Goal: Task Accomplishment & Management: Use online tool/utility

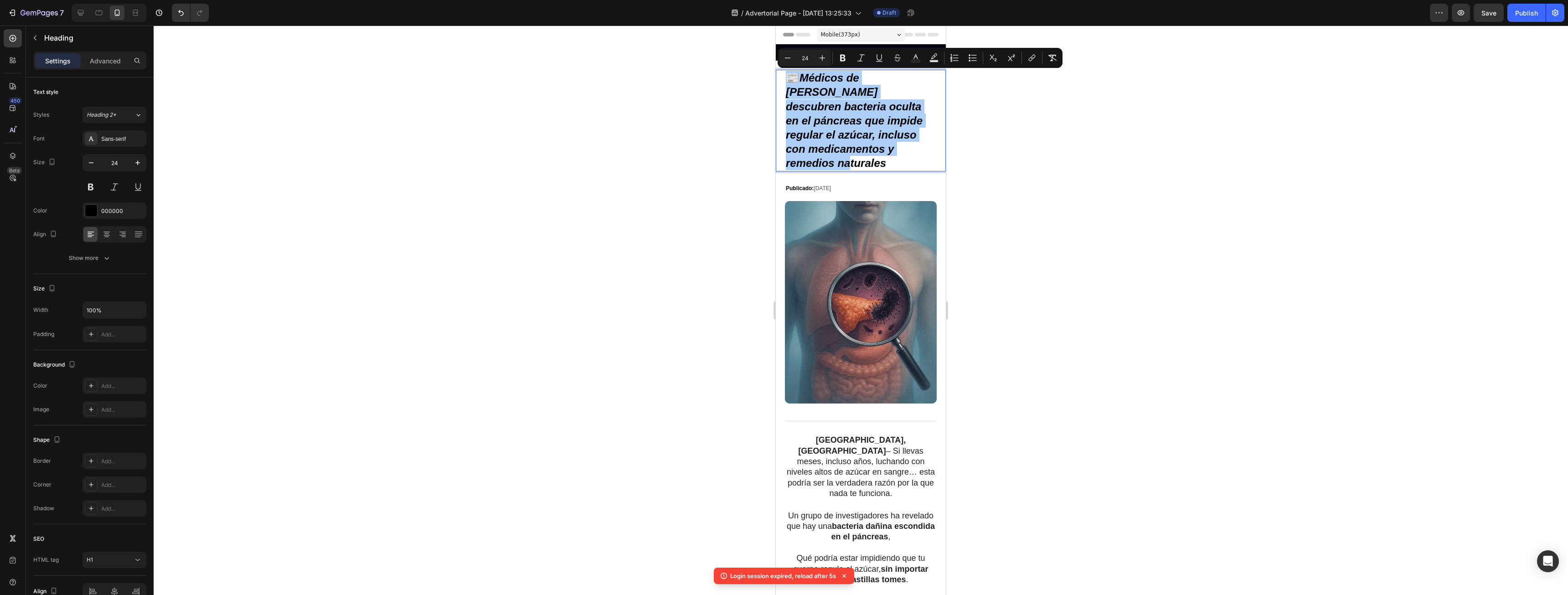
click at [1102, 157] on div at bounding box center [861, 310] width 1415 height 569
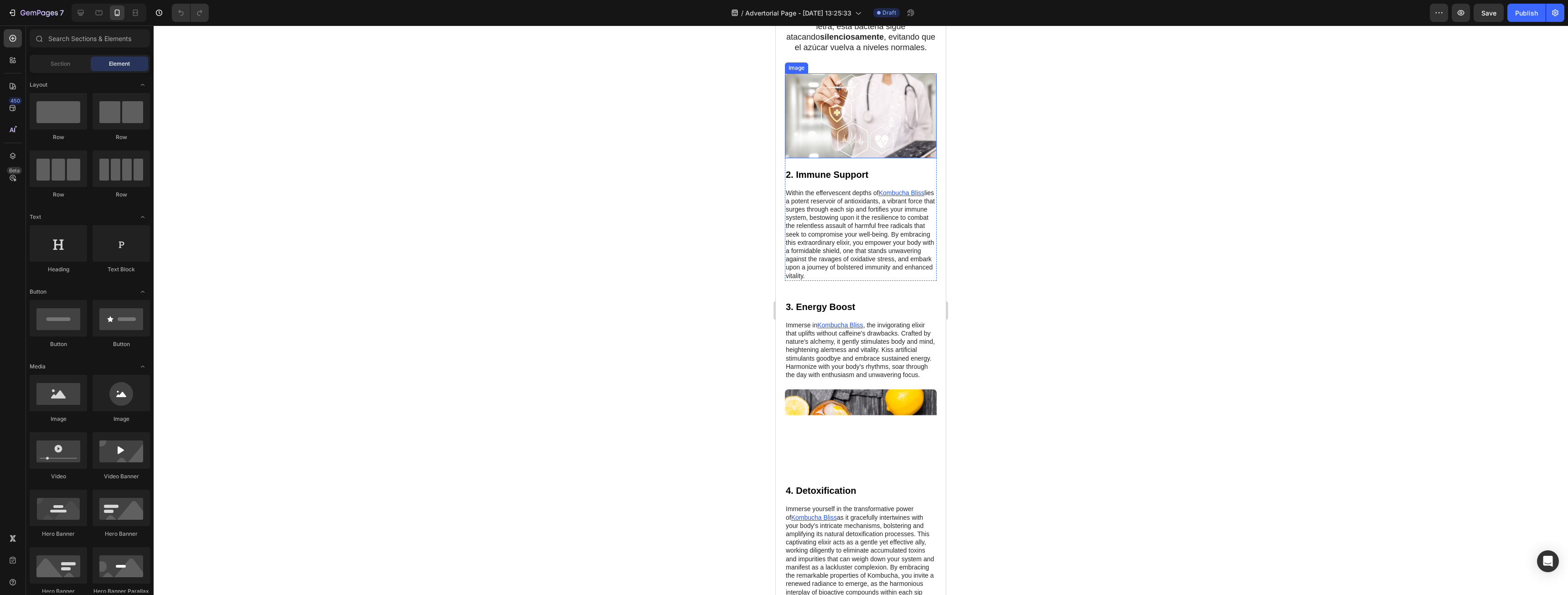
scroll to position [684, 0]
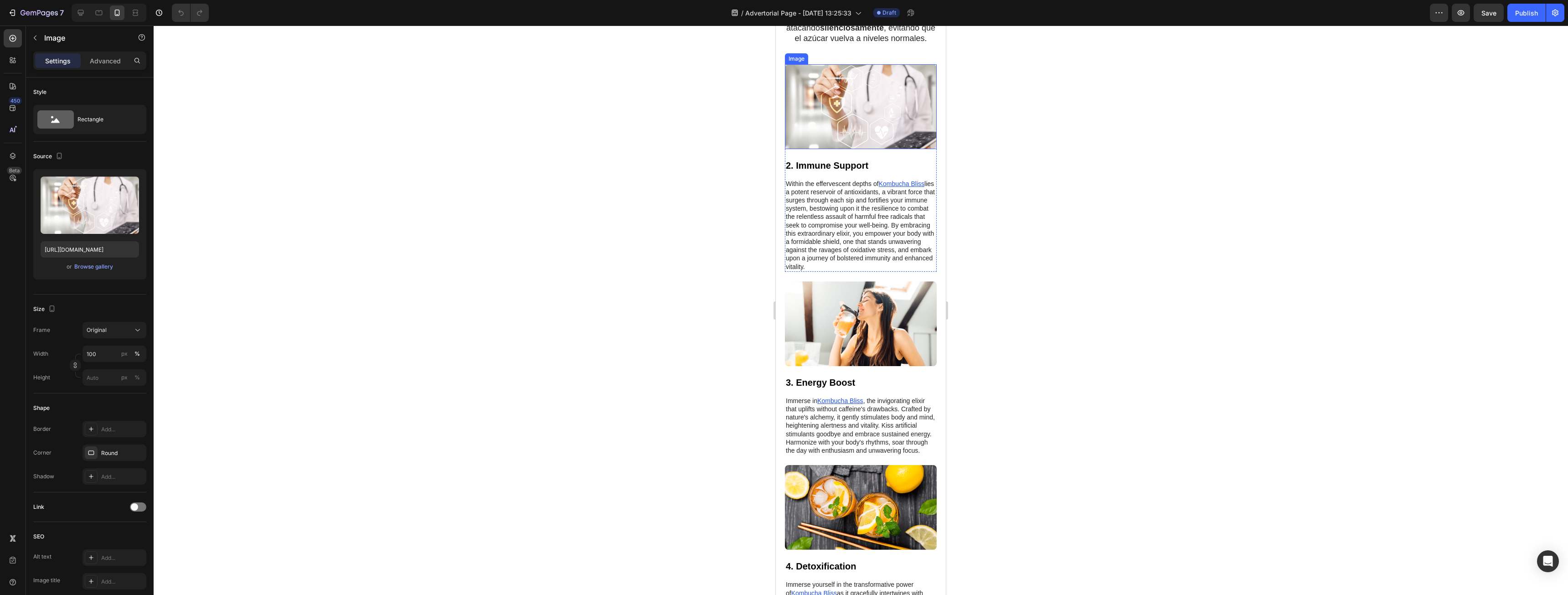
click at [861, 149] on img at bounding box center [860, 107] width 152 height 85
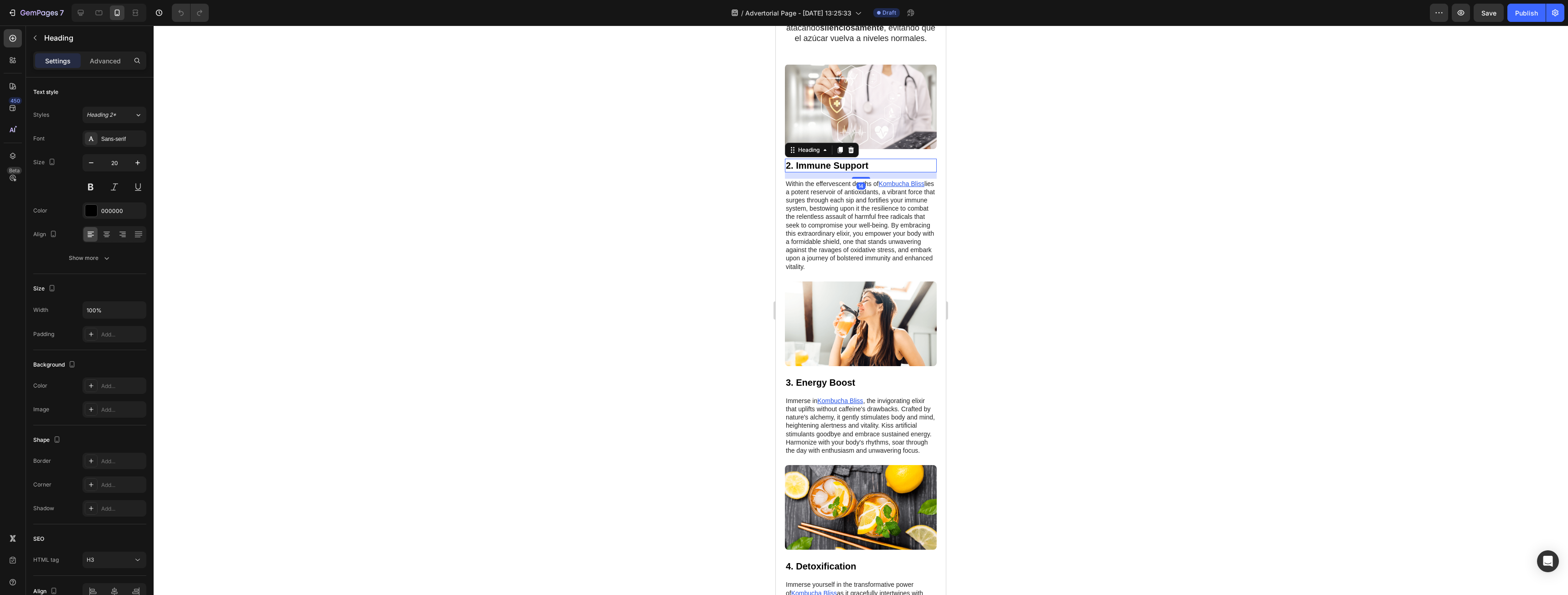
click at [928, 172] on h3 "2. Immune Support" at bounding box center [860, 166] width 152 height 13
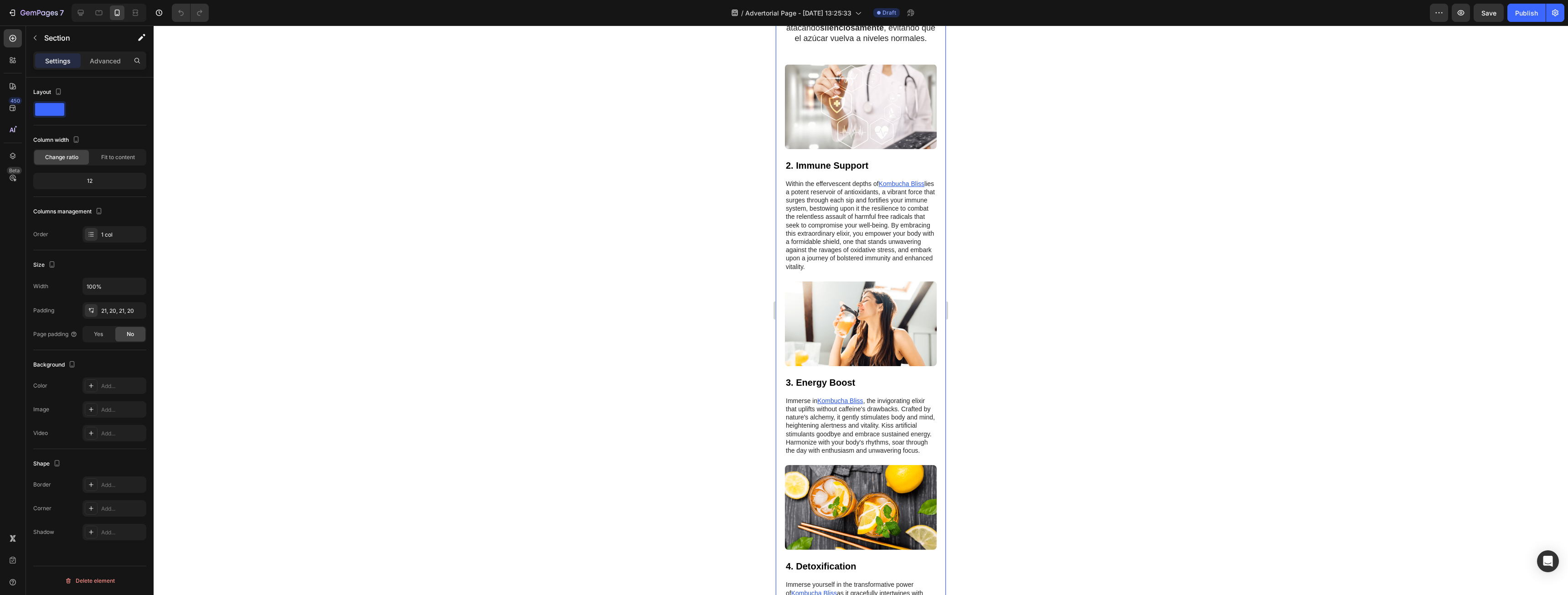
click at [932, 368] on div "❌ El problema no está en tu dieta o lo que comes... está en tu páncreas Heading…" at bounding box center [861, 429] width 170 height 1083
click at [925, 271] on p "Within the effervescent depths of Kombucha Bliss lies a potent reservoir of ant…" at bounding box center [861, 225] width 150 height 91
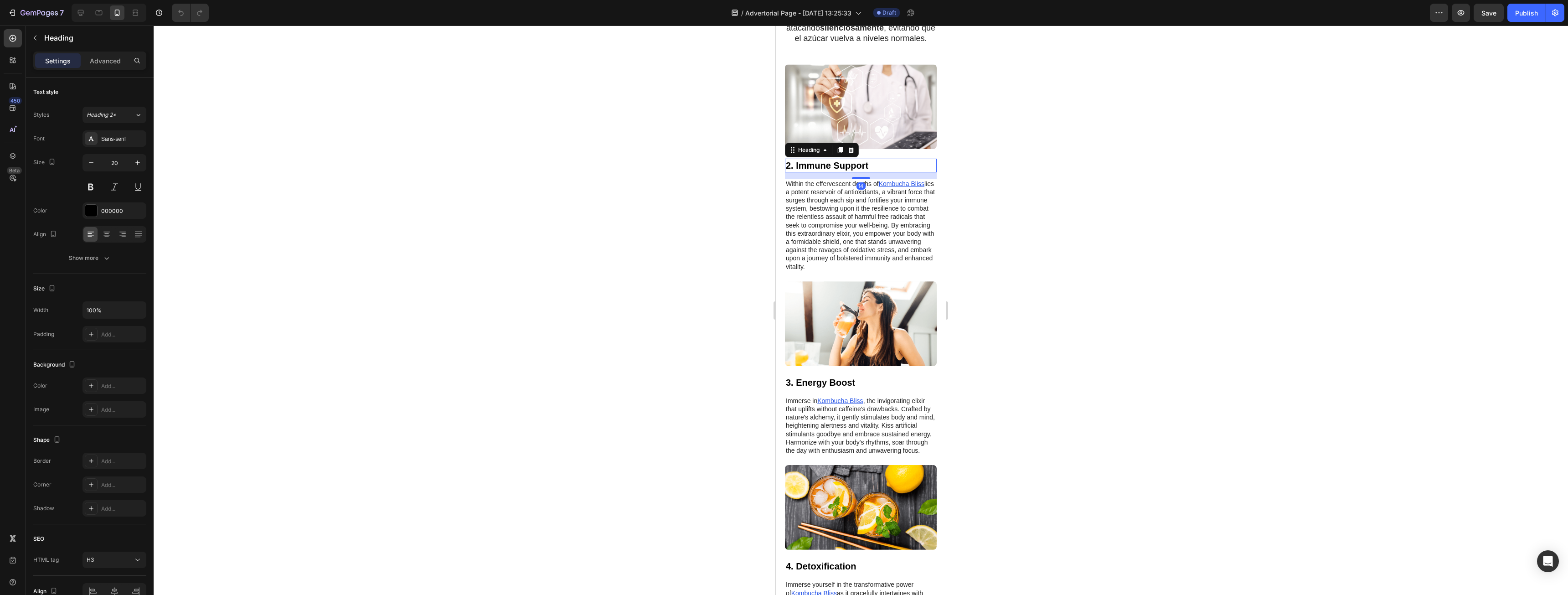
click at [923, 172] on h3 "2. Immune Support" at bounding box center [860, 166] width 152 height 13
click at [929, 179] on div "14" at bounding box center [860, 175] width 152 height 6
click at [926, 271] on p "Within the effervescent depths of Kombucha Bliss lies a potent reservoir of ant…" at bounding box center [861, 225] width 150 height 91
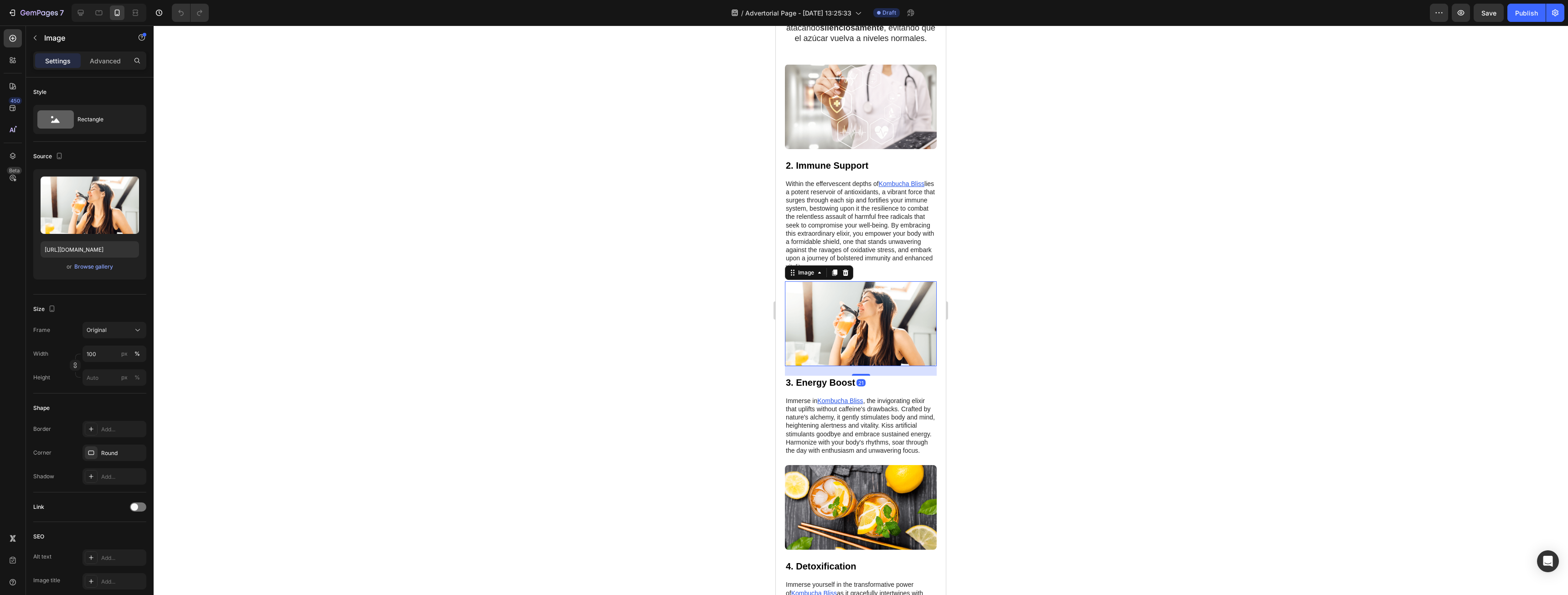
click at [928, 366] on img at bounding box center [860, 323] width 152 height 85
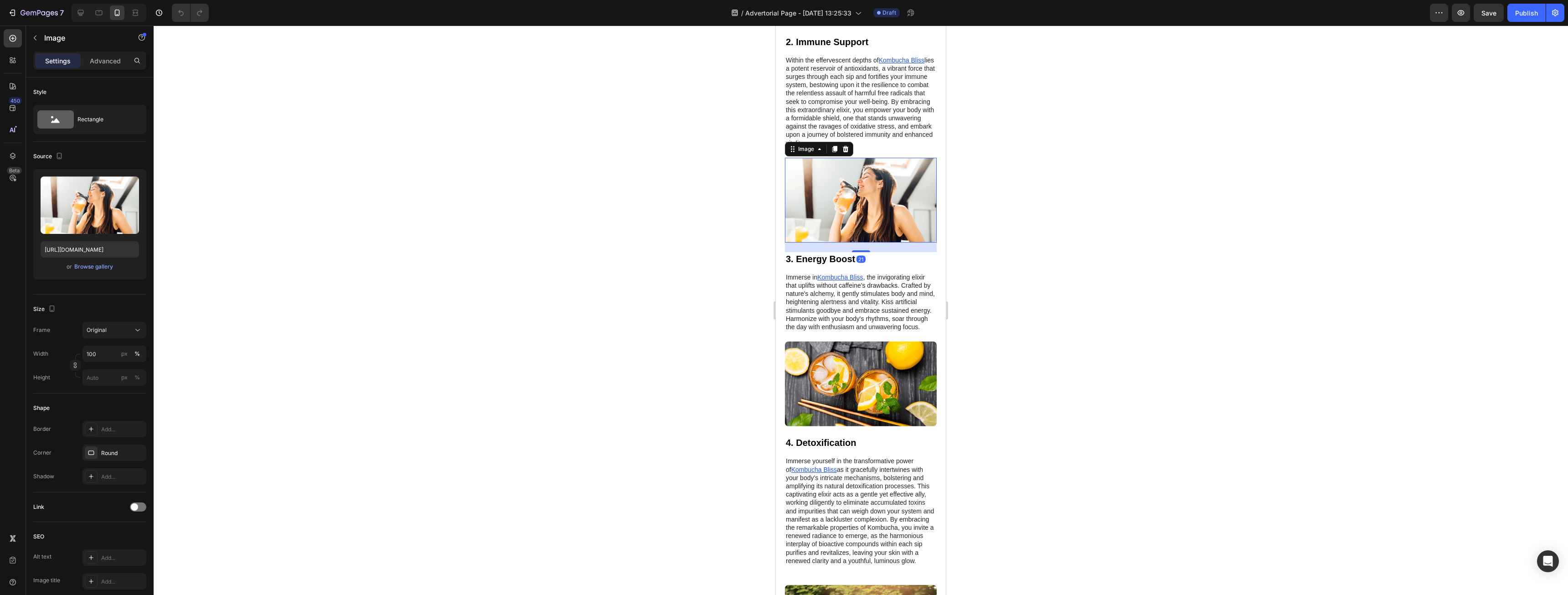
scroll to position [821, 0]
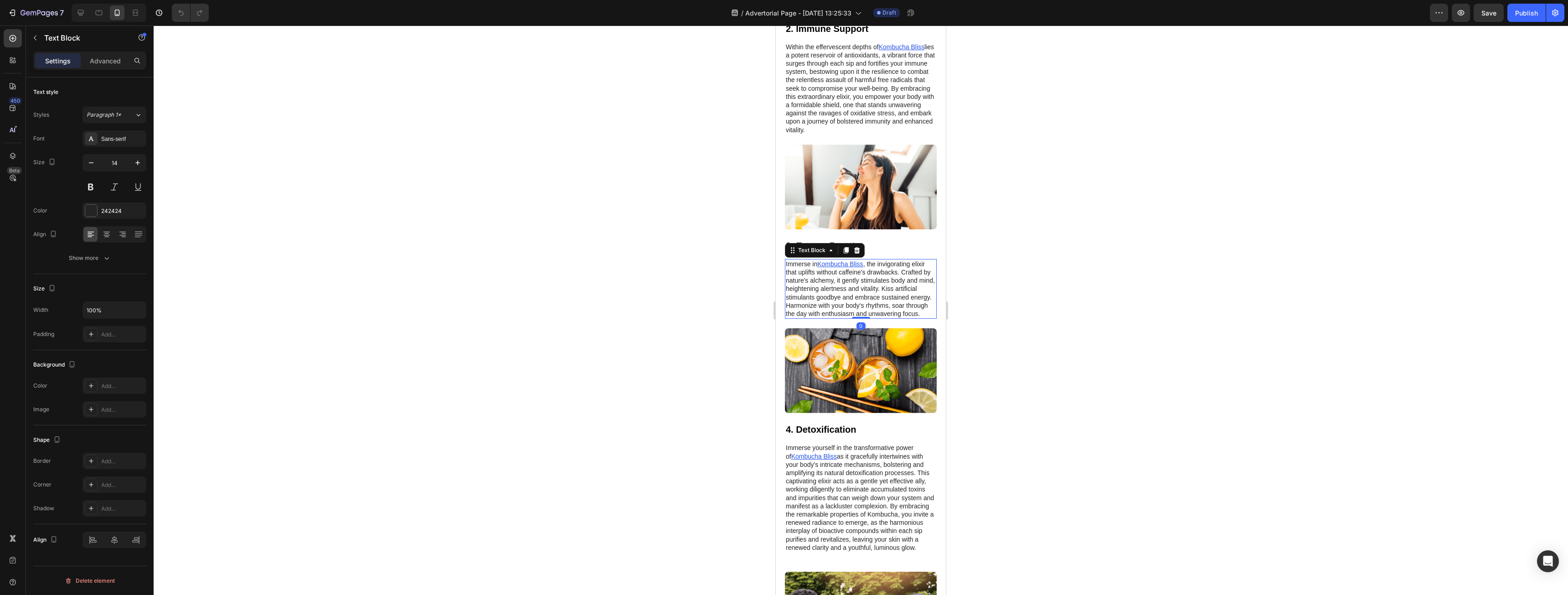
click at [926, 318] on p "Immerse in Kombucha Bliss , the invigorating elixir that uplifts without caffei…" at bounding box center [861, 289] width 150 height 58
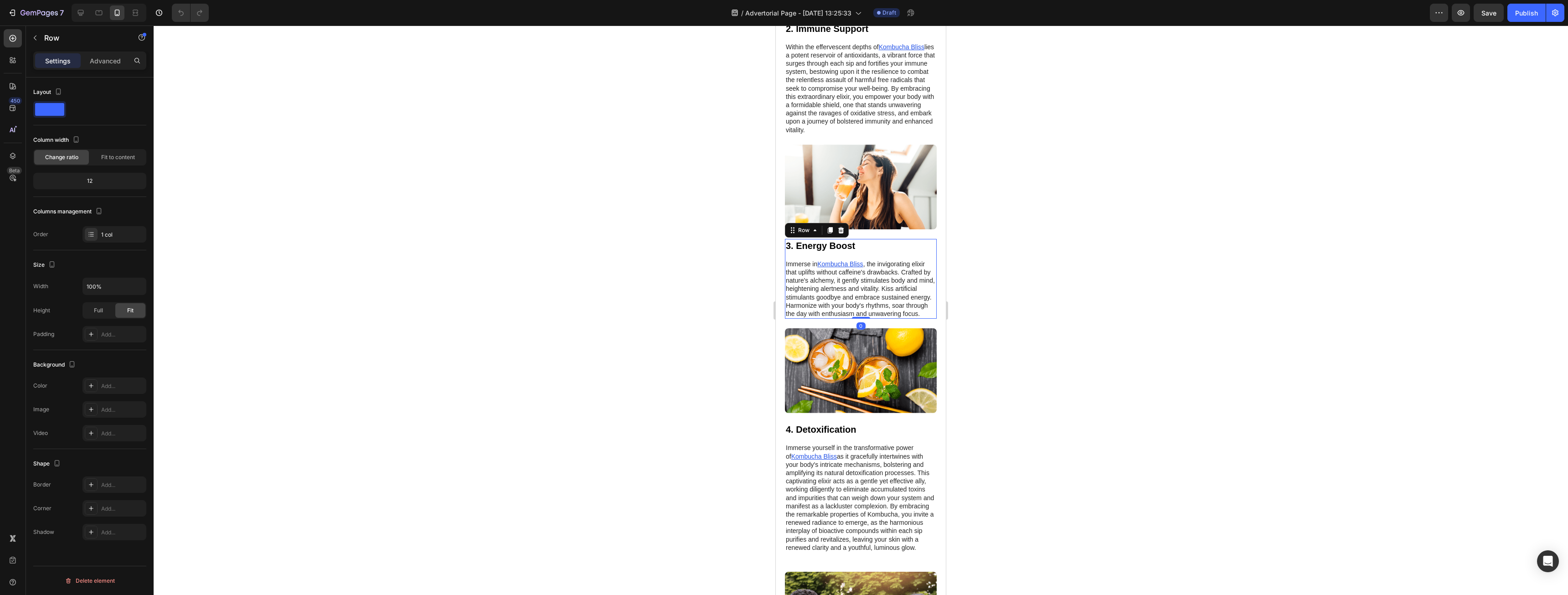
click at [928, 319] on div "3. Energy Boost Heading Immerse in Kombucha Bliss , the invigorating elixir tha…" at bounding box center [860, 278] width 152 height 80
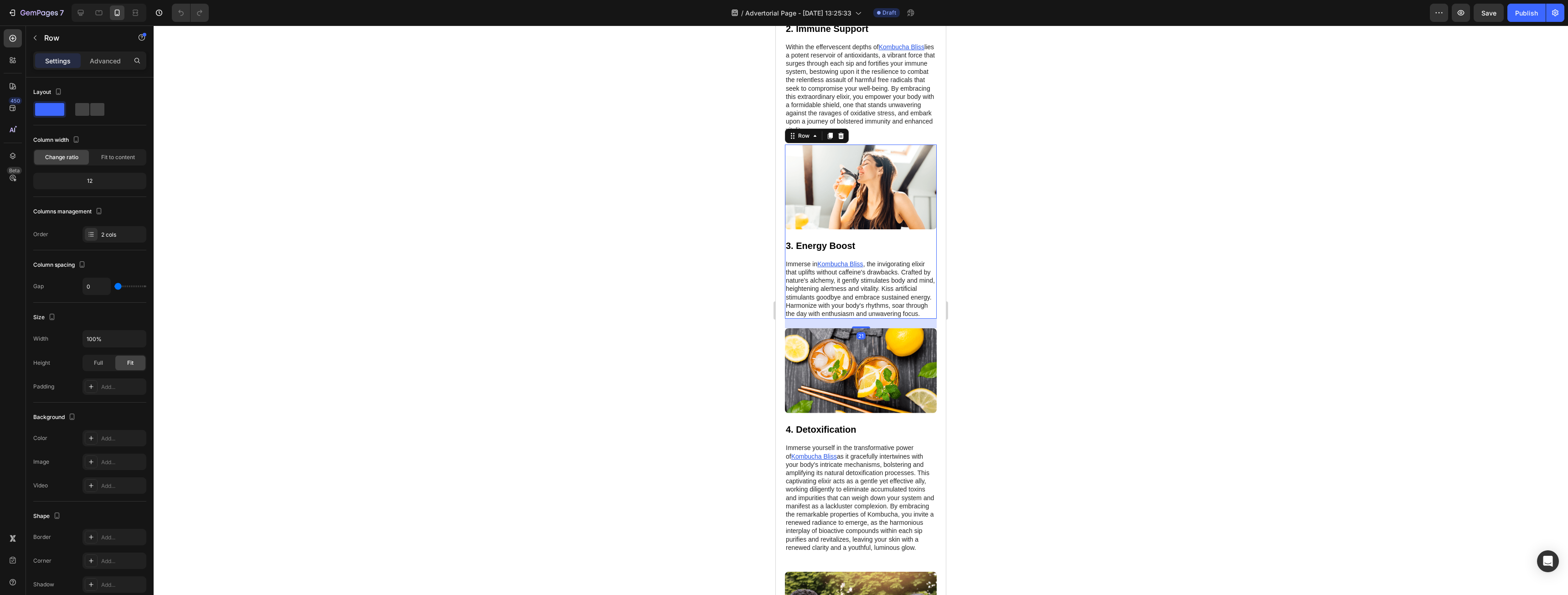
click at [929, 239] on div "Image" at bounding box center [860, 191] width 152 height 94
click at [838, 139] on icon at bounding box center [841, 136] width 7 height 7
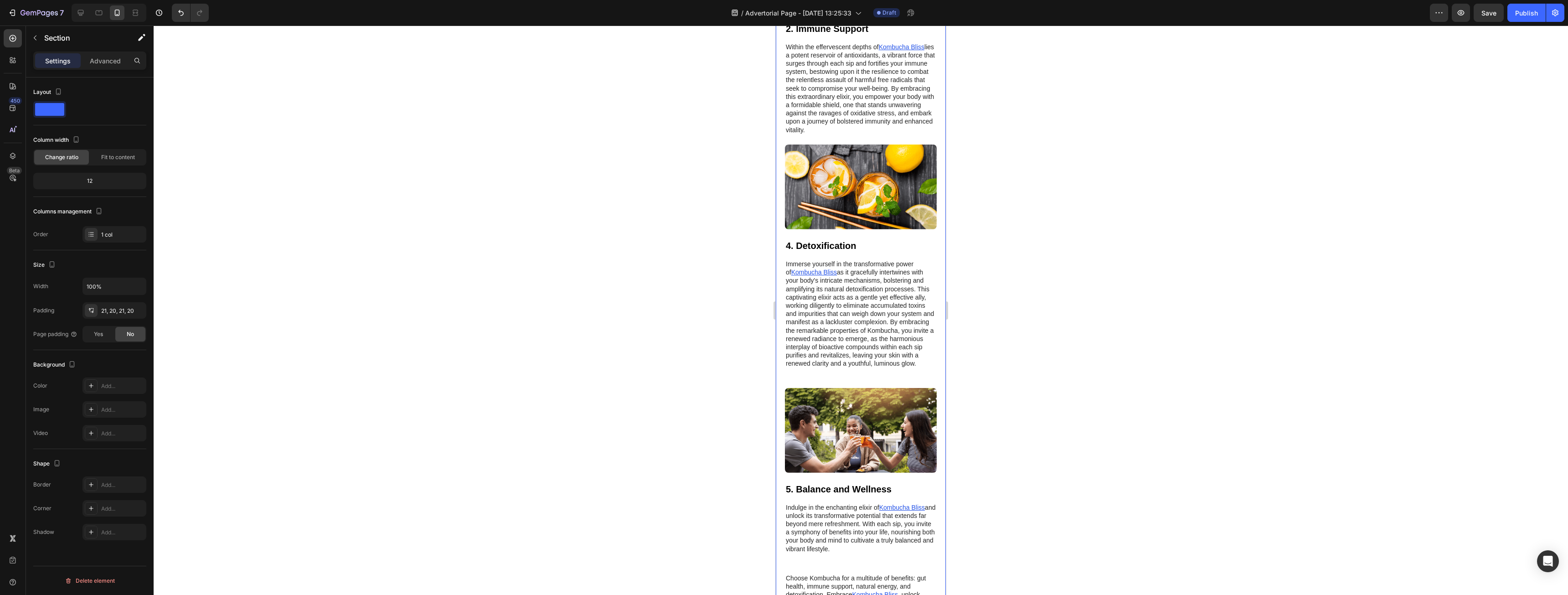
click at [930, 393] on div "❌ El problema no está en tu dieta o lo que comes... está en tu páncreas Heading…" at bounding box center [861, 200] width 170 height 900
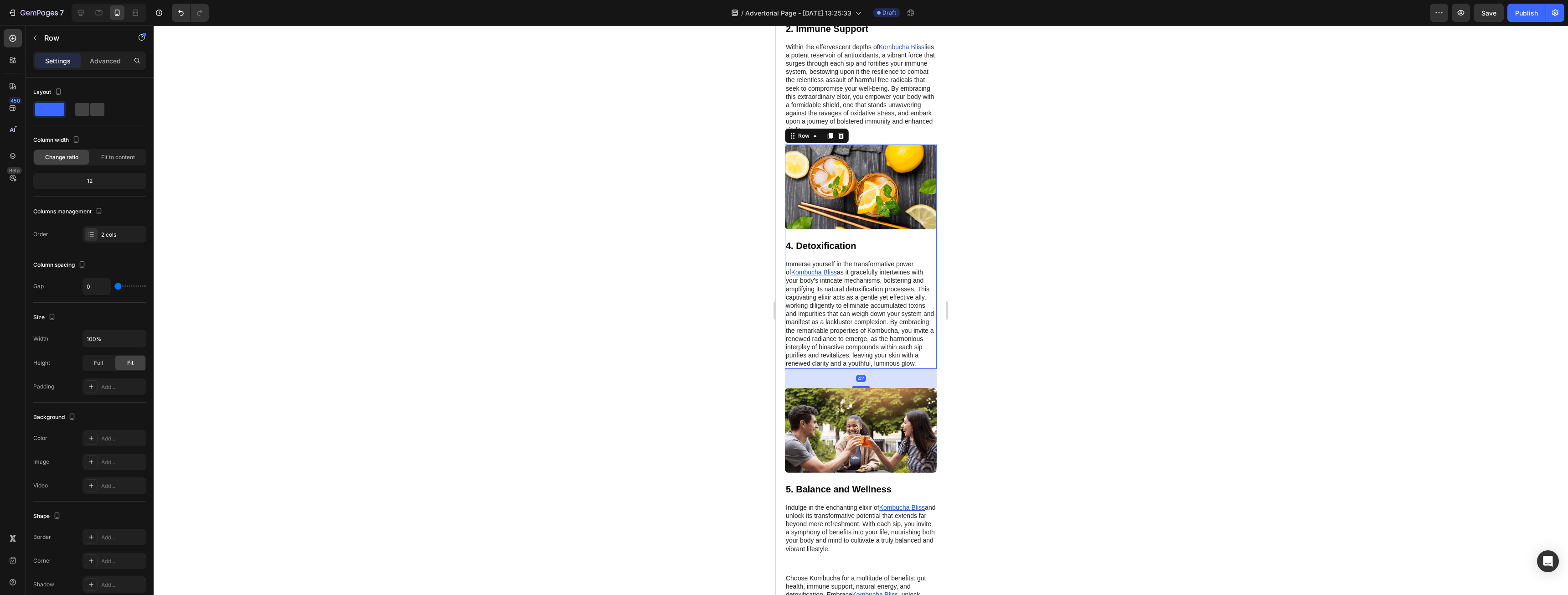
click at [924, 239] on div "Image" at bounding box center [860, 191] width 152 height 94
click at [838, 139] on icon at bounding box center [841, 136] width 7 height 7
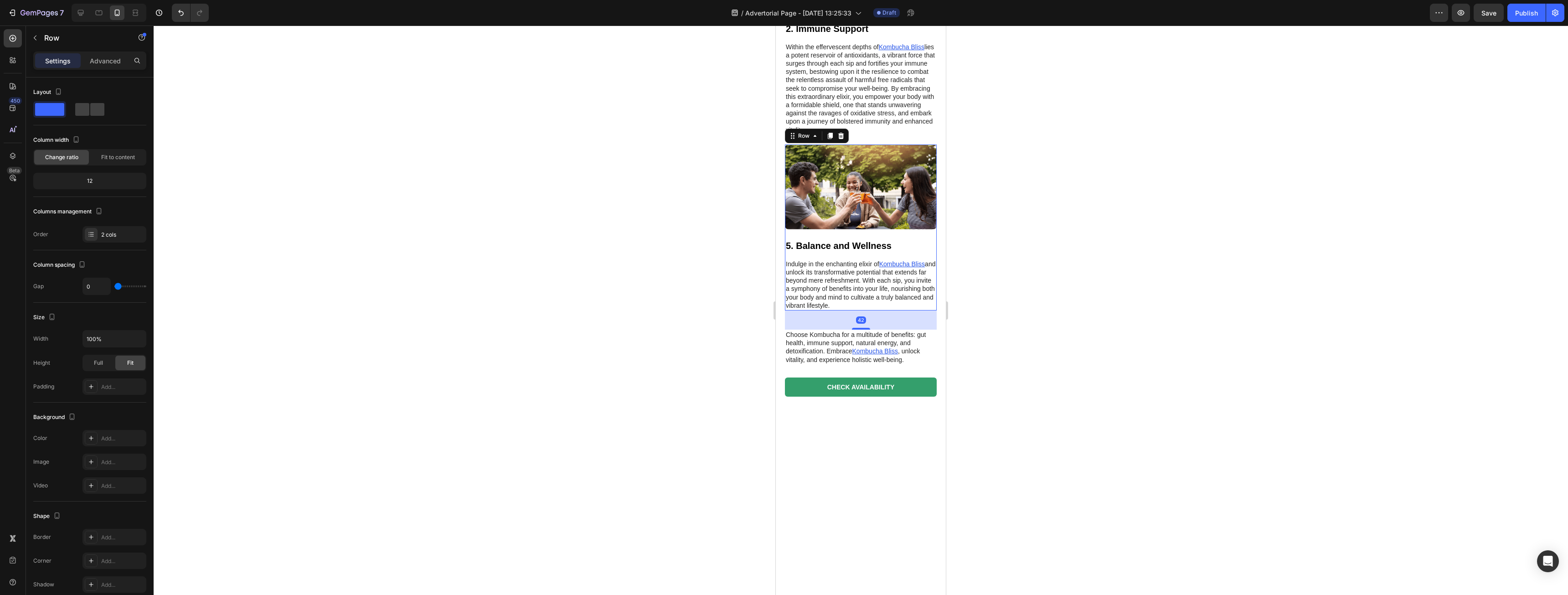
click at [928, 239] on div "Image" at bounding box center [860, 191] width 152 height 94
click at [841, 139] on icon at bounding box center [841, 136] width 6 height 6
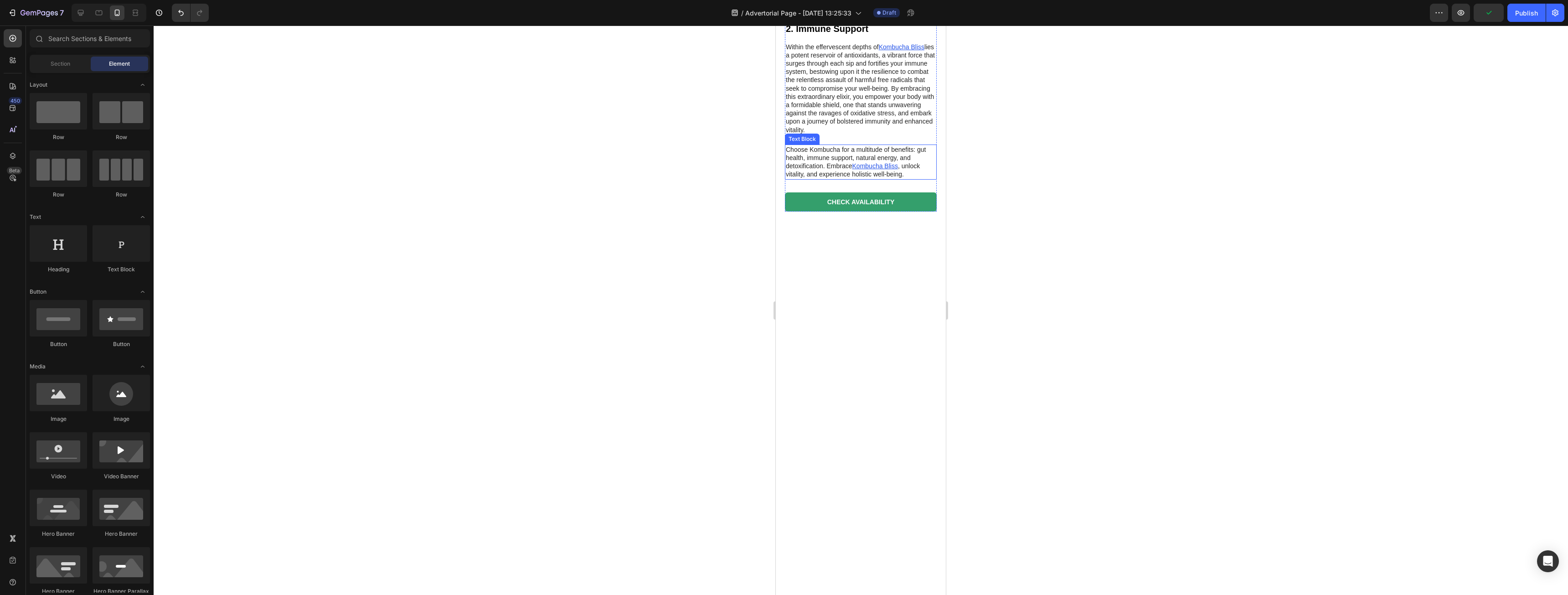
click at [927, 179] on p "Choose Kombucha for a multitude of benefits: gut health, immune support, natura…" at bounding box center [861, 162] width 150 height 33
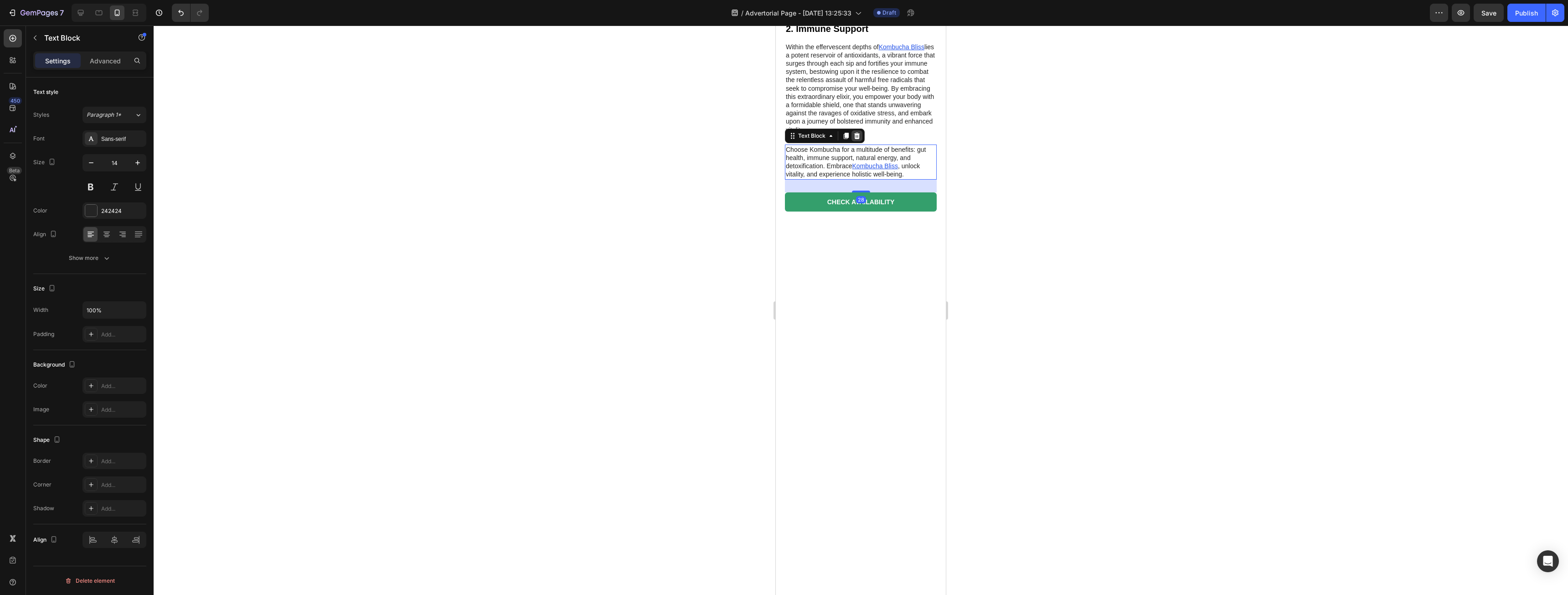
click at [854, 139] on icon at bounding box center [857, 136] width 7 height 7
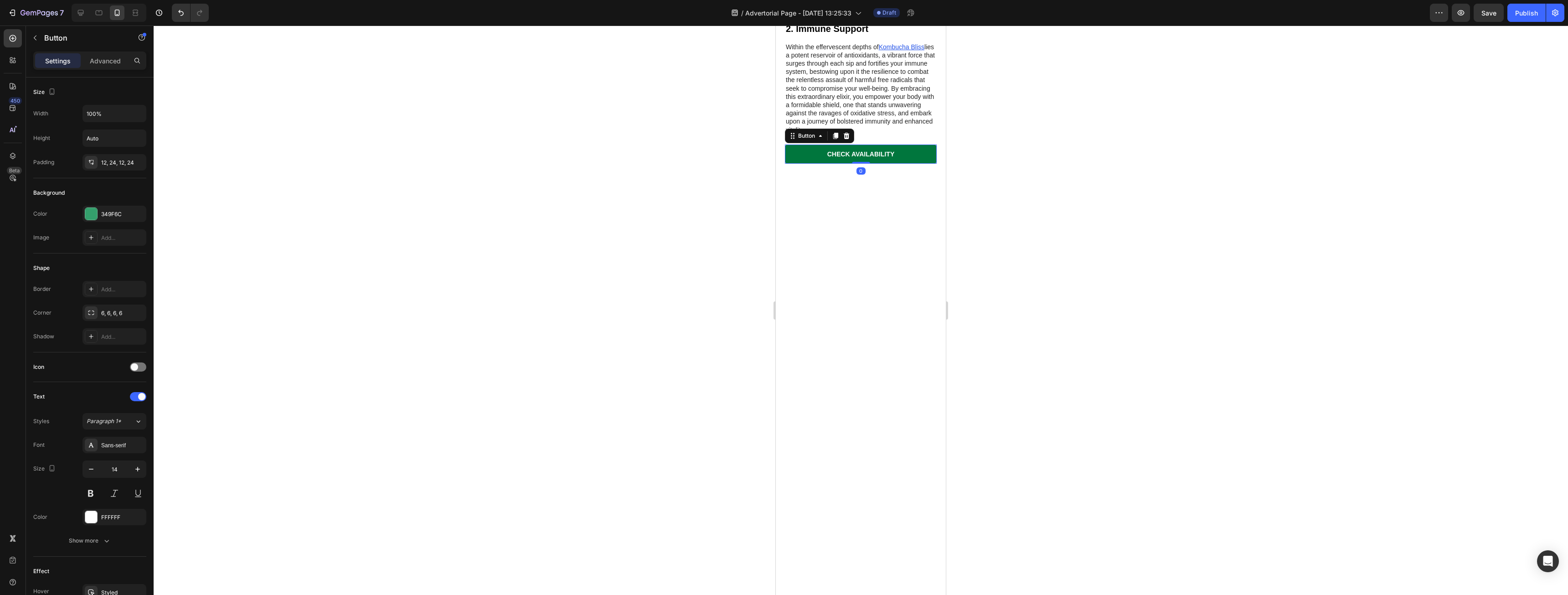
click at [912, 164] on link "CHECK AVAILABILITY" at bounding box center [860, 153] width 152 height 19
click at [846, 139] on icon at bounding box center [847, 136] width 7 height 7
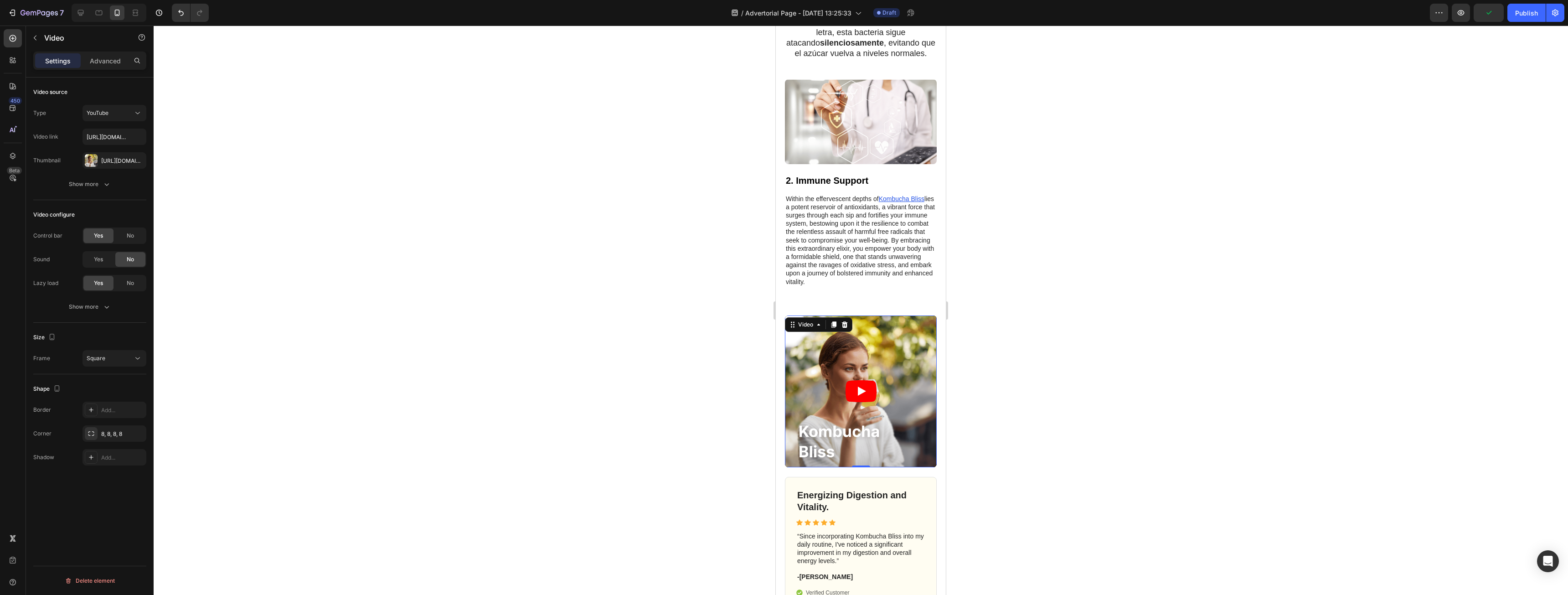
click at [923, 333] on article at bounding box center [860, 391] width 152 height 152
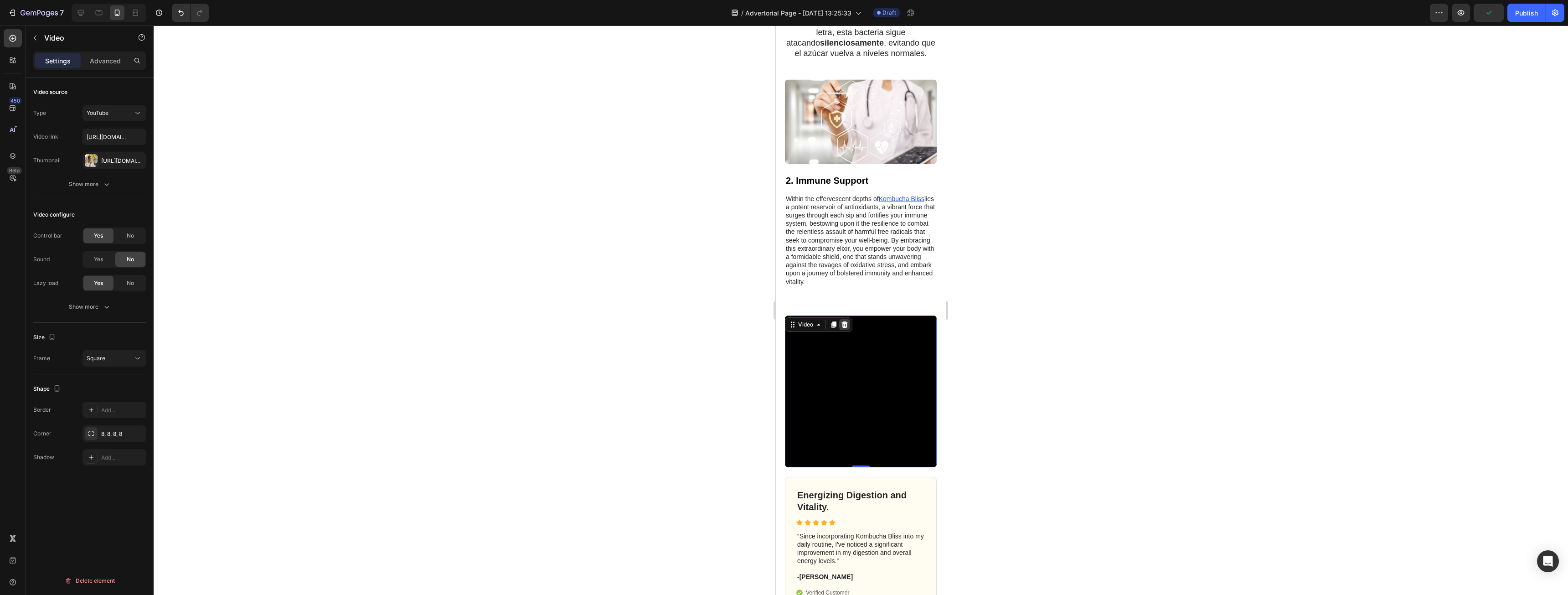
click at [847, 328] on icon at bounding box center [845, 325] width 6 height 6
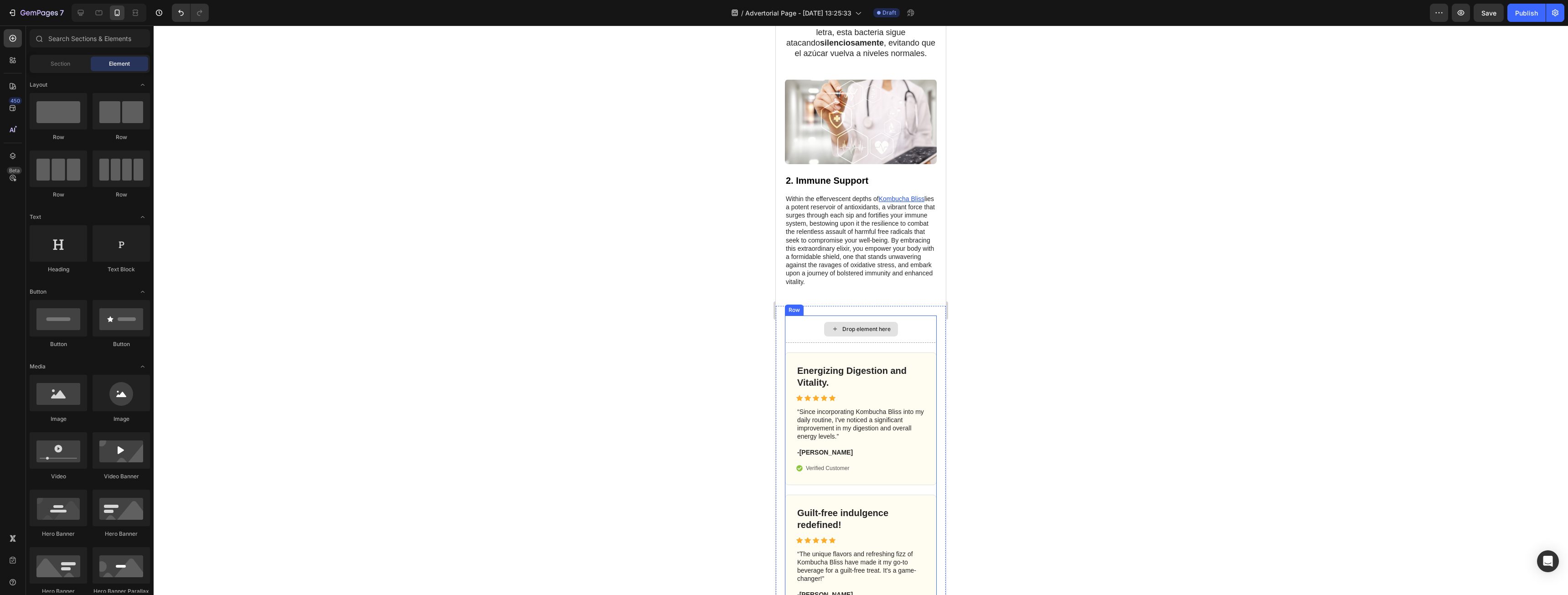
click at [913, 334] on div "Drop element here" at bounding box center [860, 329] width 152 height 27
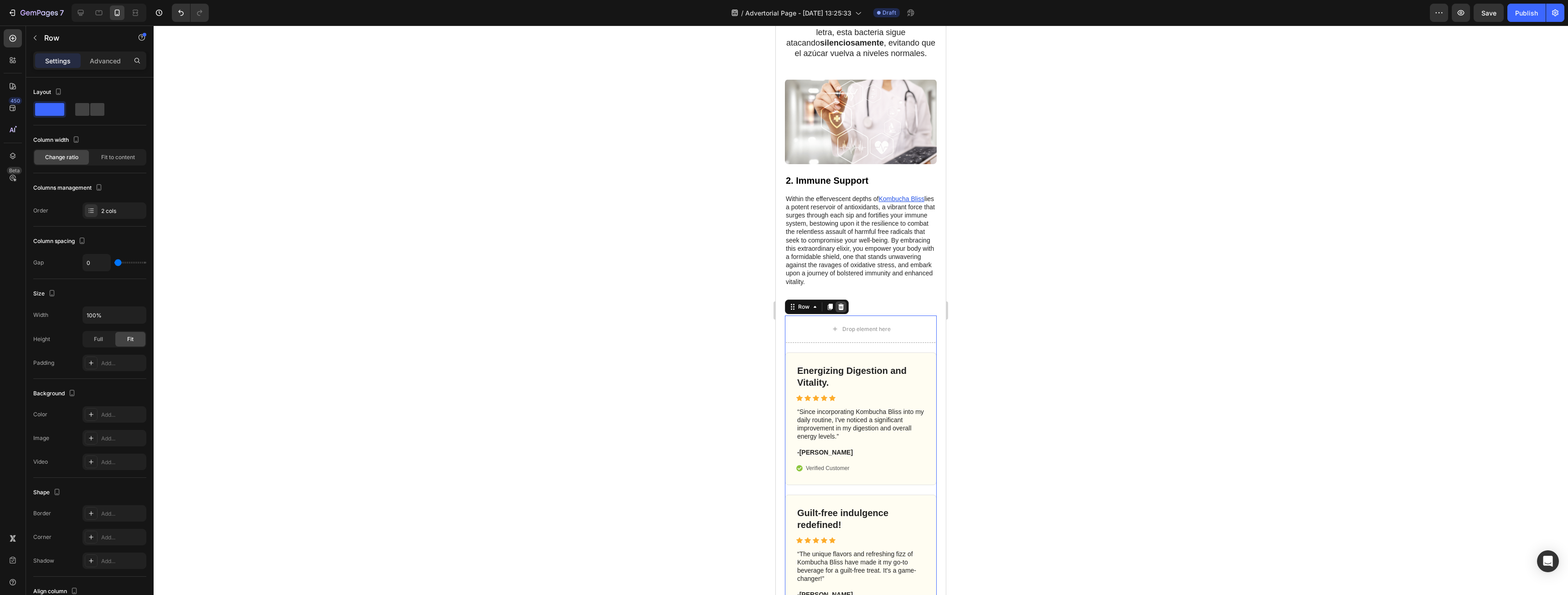
click at [843, 310] on icon at bounding box center [841, 307] width 6 height 6
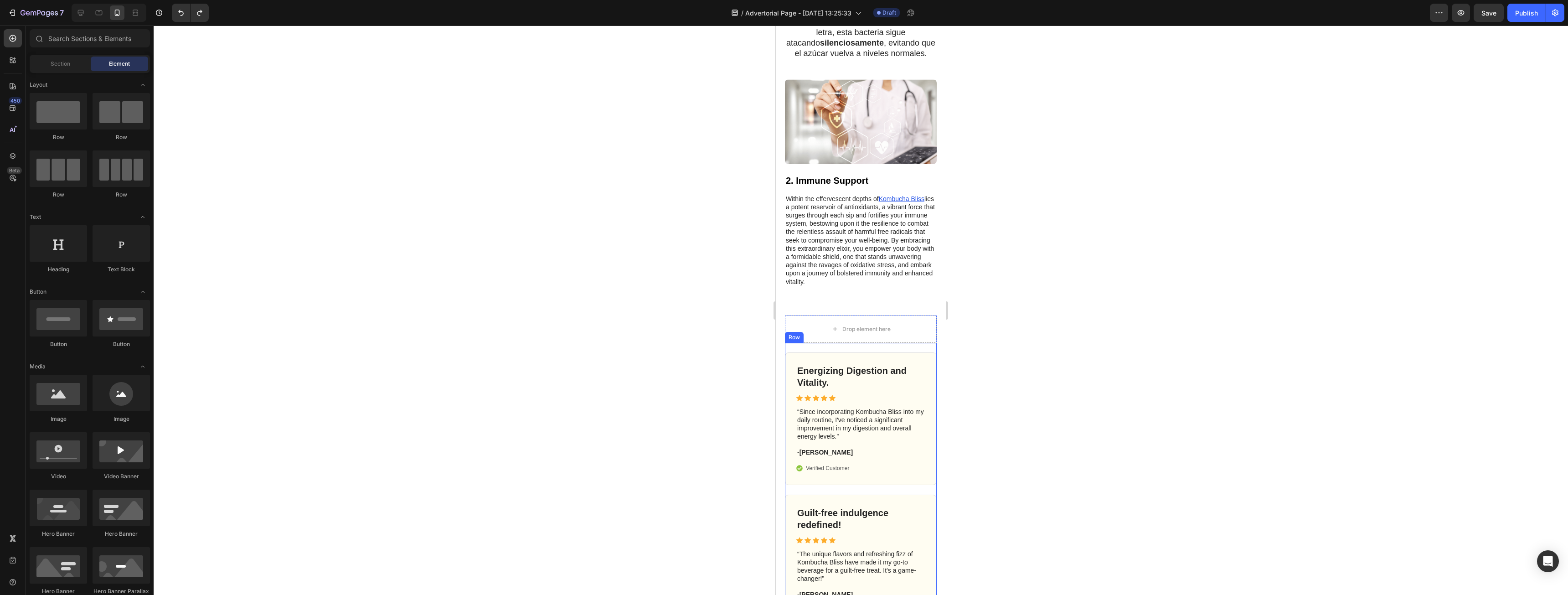
click at [920, 359] on div "Energizing Digestion and Vitality. Heading Icon Icon Icon Icon Icon Icon List “…" at bounding box center [860, 560] width 152 height 434
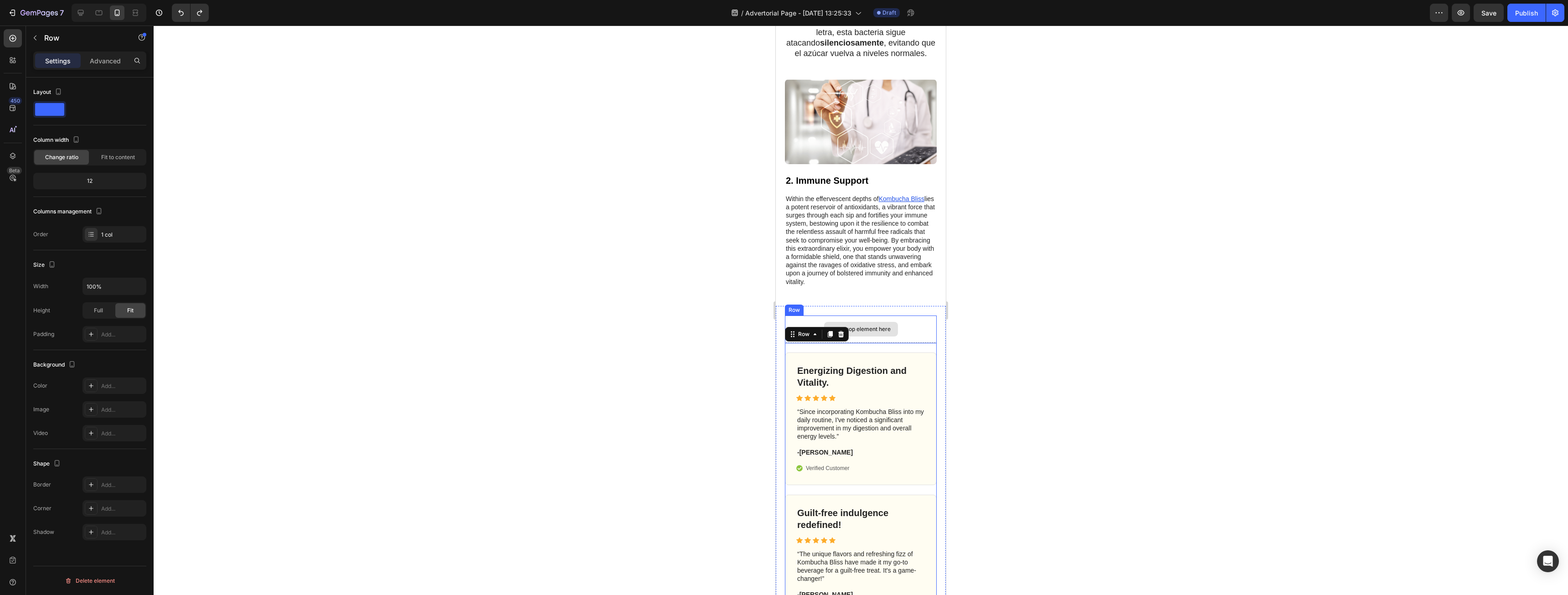
click at [920, 343] on div "Drop element here" at bounding box center [860, 329] width 152 height 27
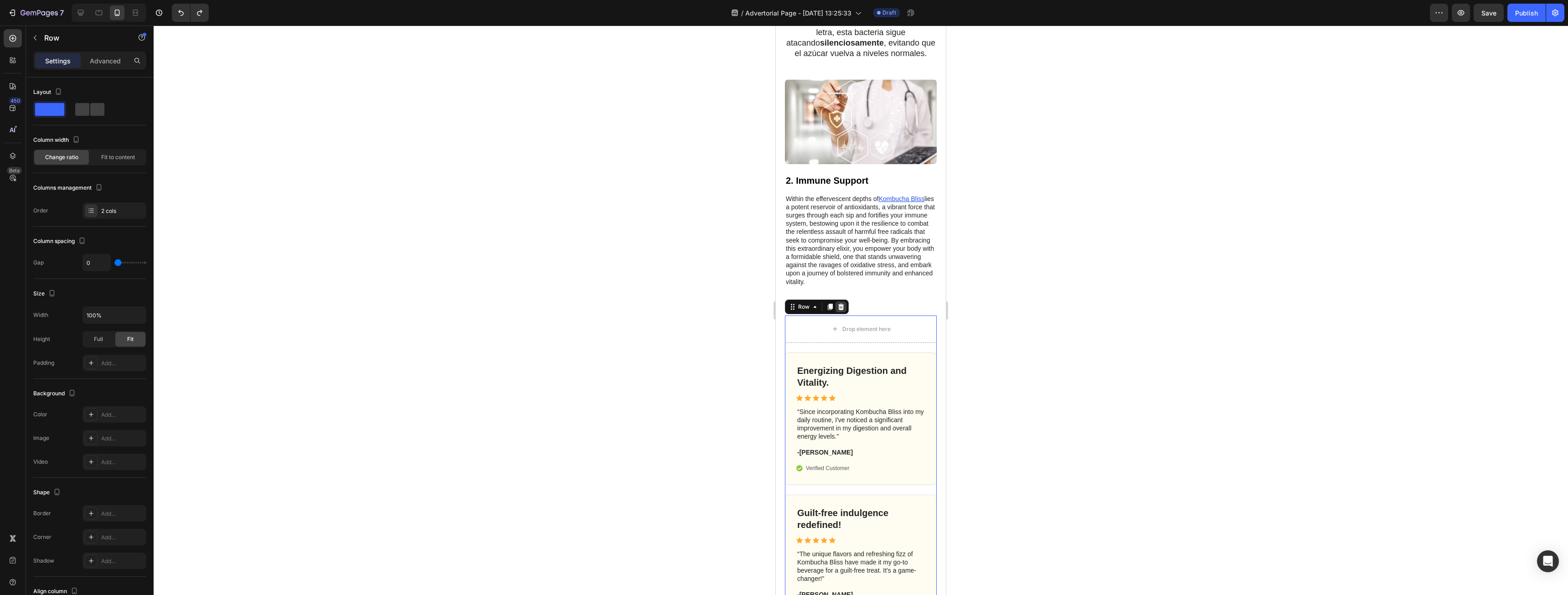
click at [839, 310] on icon at bounding box center [841, 307] width 6 height 6
click at [803, 343] on div "Drop element here" at bounding box center [860, 329] width 152 height 27
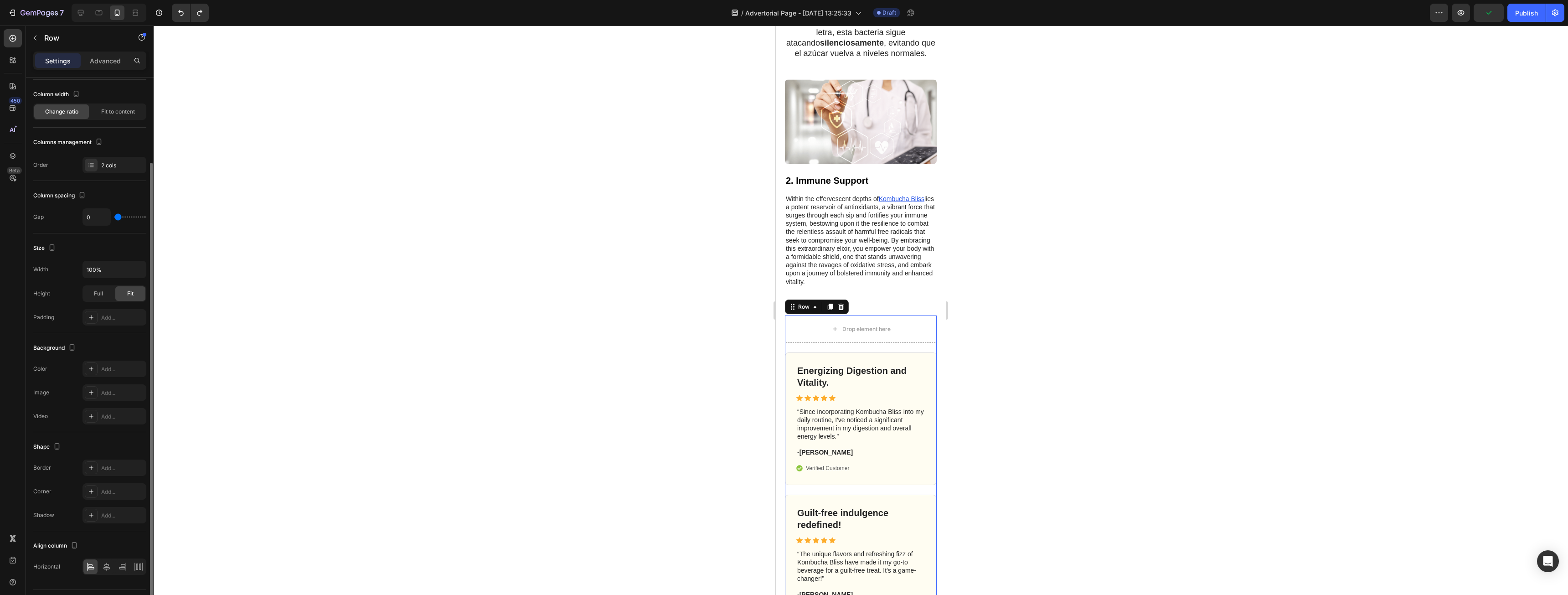
scroll to position [69, 0]
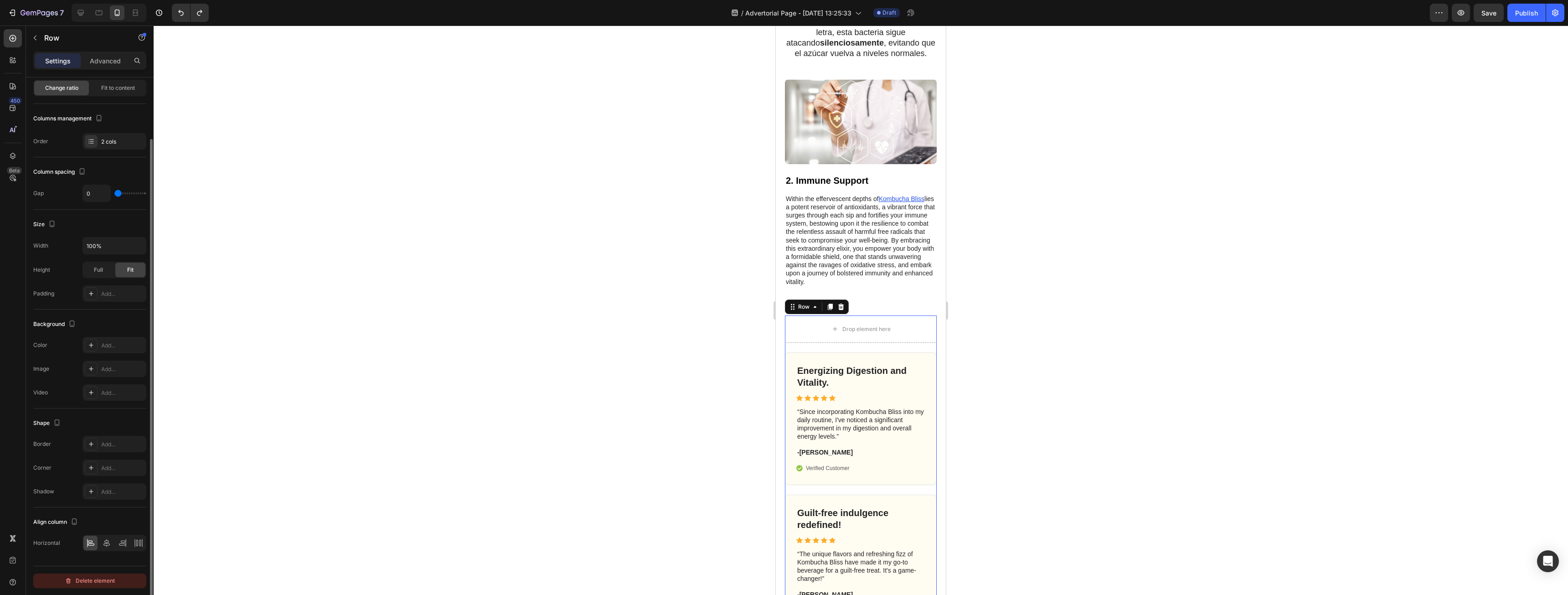
click at [88, 582] on div "Delete element" at bounding box center [89, 581] width 50 height 11
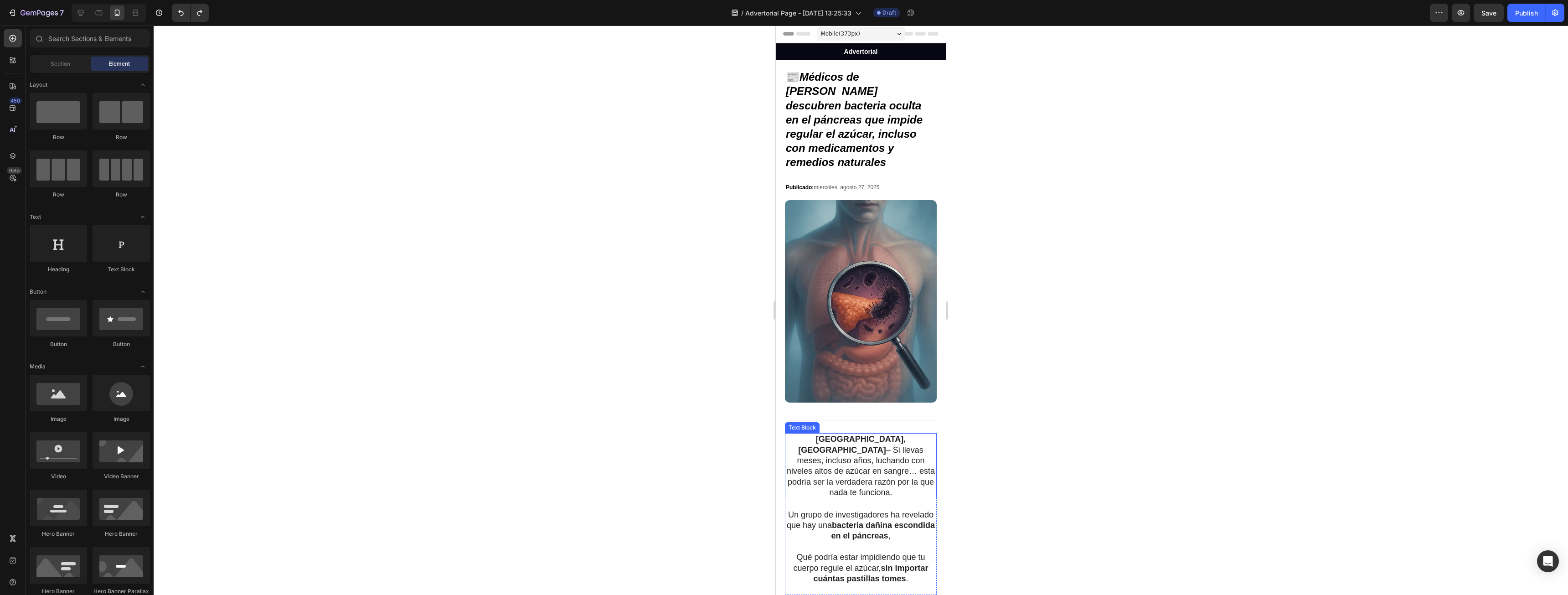
scroll to position [0, 0]
click at [927, 51] on p "Advertorial" at bounding box center [861, 52] width 168 height 8
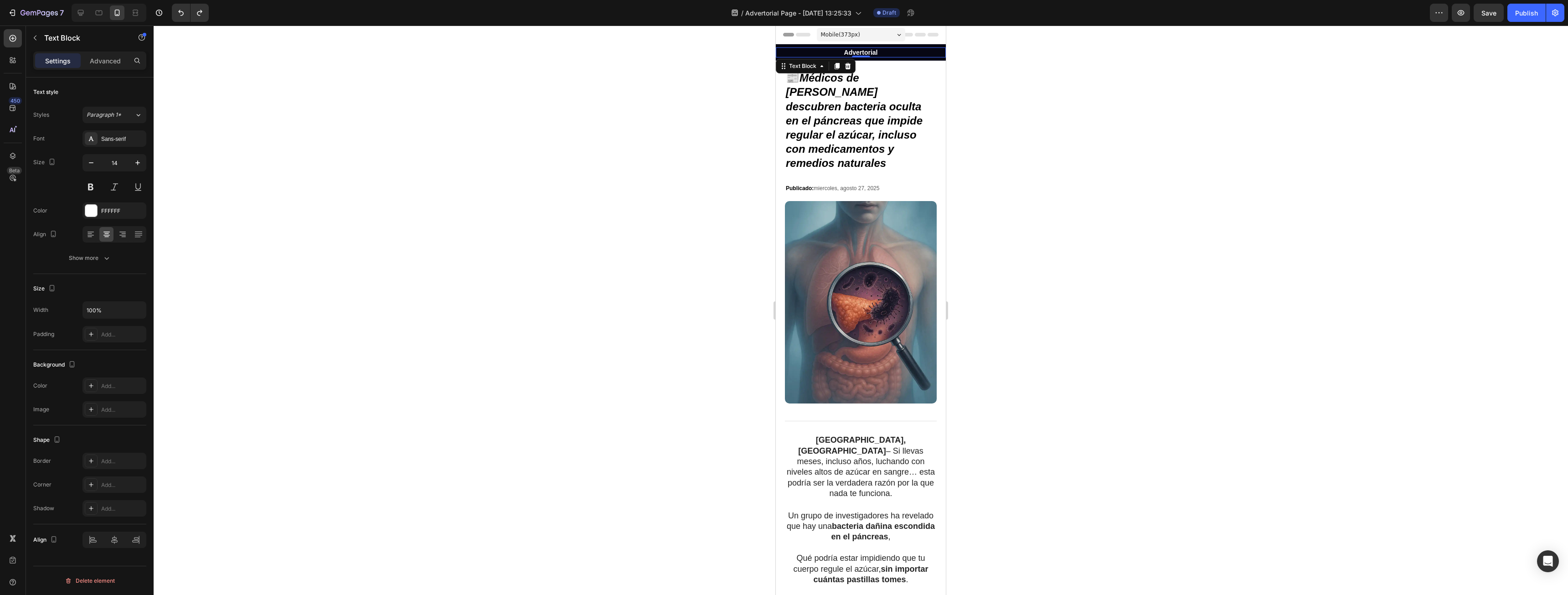
click at [900, 50] on p "Advertorial" at bounding box center [861, 52] width 168 height 8
click at [1107, 105] on div at bounding box center [861, 310] width 1415 height 569
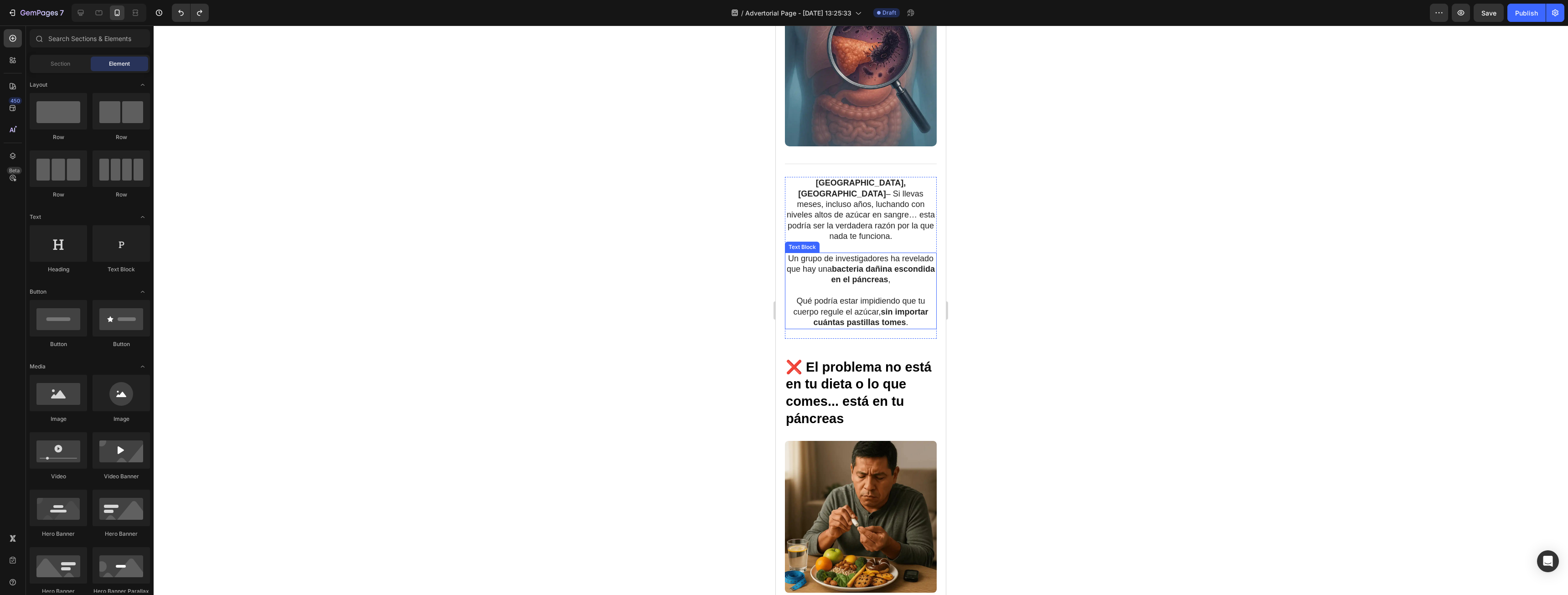
scroll to position [273, 0]
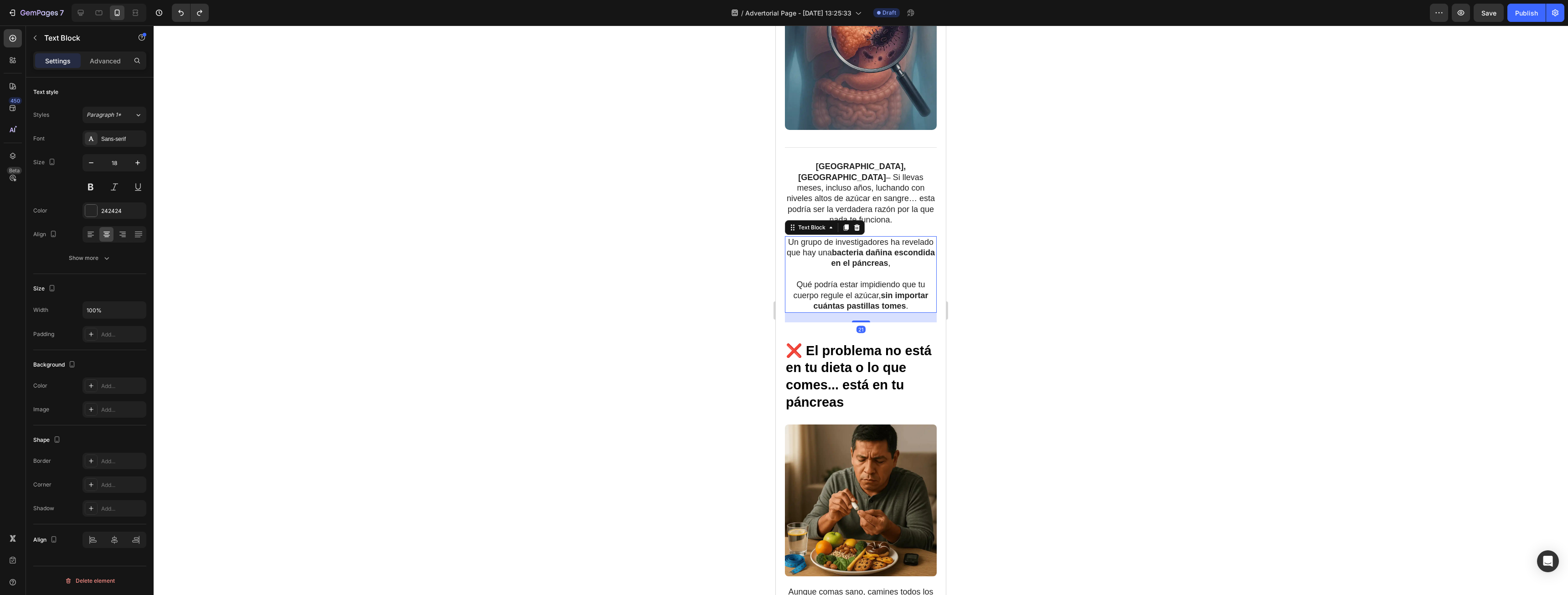
click at [828, 237] on p "Un grupo de investigadores ha revelado que hay una bacteria dañina escondida en…" at bounding box center [861, 253] width 150 height 32
click at [902, 291] on strong "sin importar cuántas pastillas tomes" at bounding box center [870, 301] width 115 height 19
click at [914, 280] on p "Qué podría estar impidiendo que tu cuerpo regule el azúcar, sin importar cuánta…" at bounding box center [861, 295] width 150 height 32
click at [1079, 281] on div at bounding box center [861, 310] width 1415 height 569
click at [884, 291] on strong "sin importar cuántas pastillas tomes" at bounding box center [870, 301] width 115 height 19
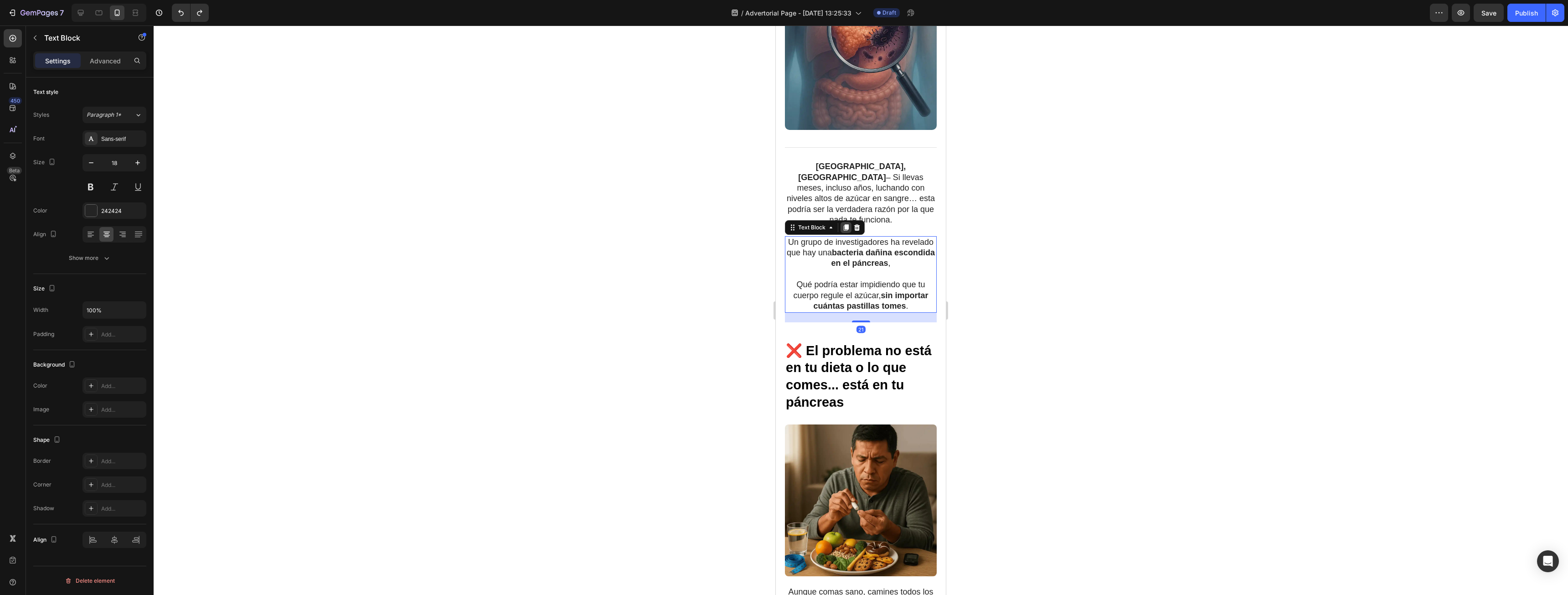
click at [845, 224] on icon at bounding box center [846, 227] width 5 height 6
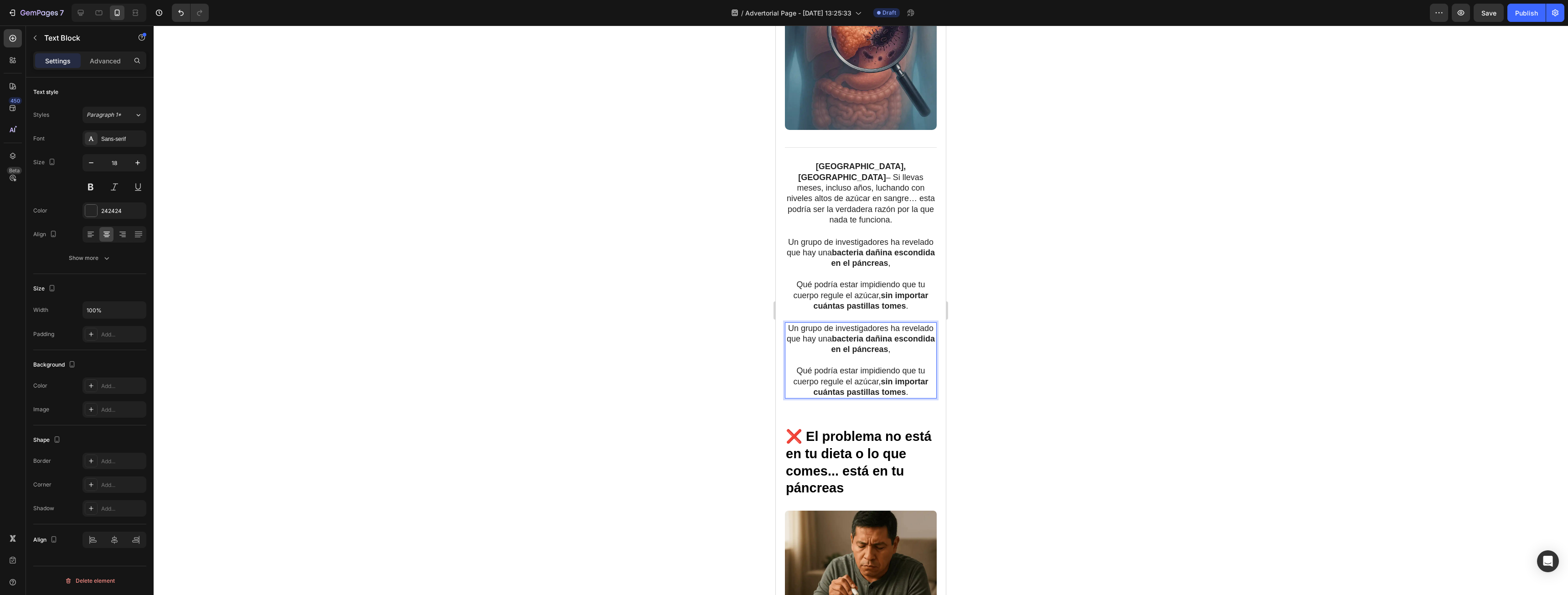
click at [865, 334] on strong "bacteria dañina escondida en el páncreas" at bounding box center [883, 344] width 104 height 19
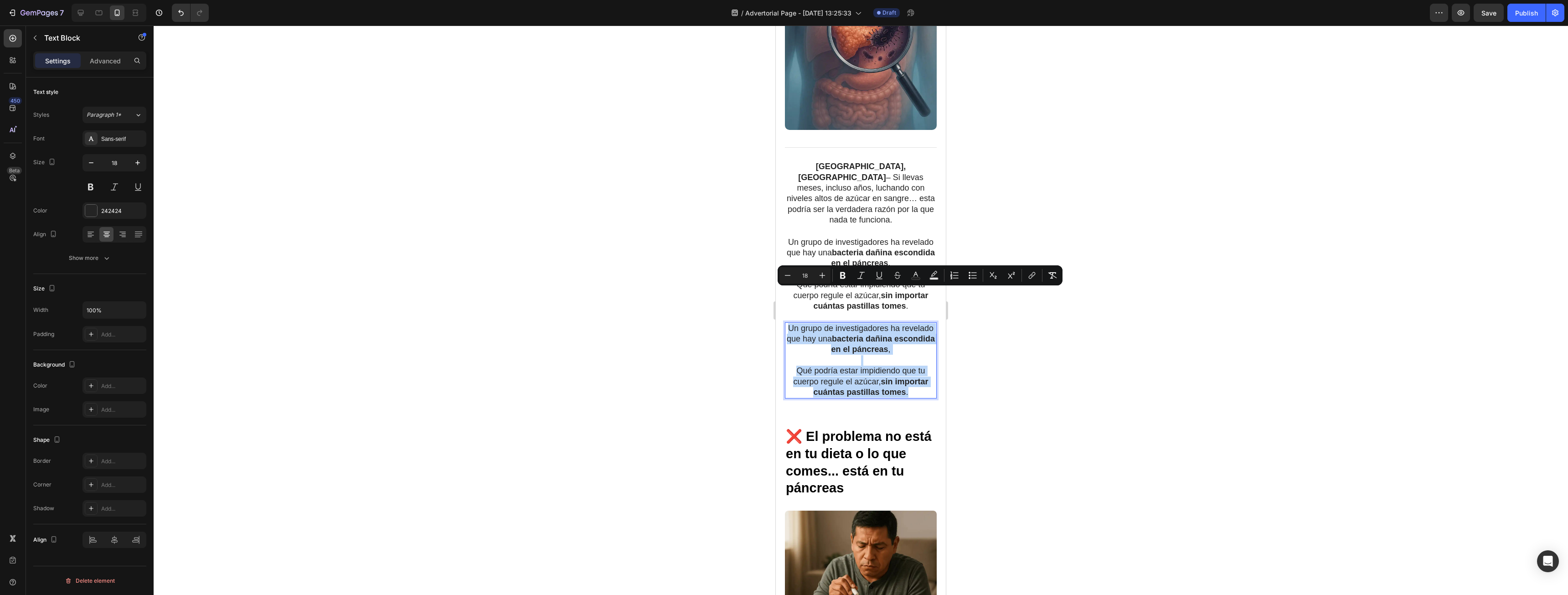
drag, startPoint x: 909, startPoint y: 361, endPoint x: 791, endPoint y: 297, distance: 134.2
click at [791, 322] on div "Un grupo de investigadores ha revelado que hay una bacteria dañina escondida en…" at bounding box center [860, 361] width 152 height 77
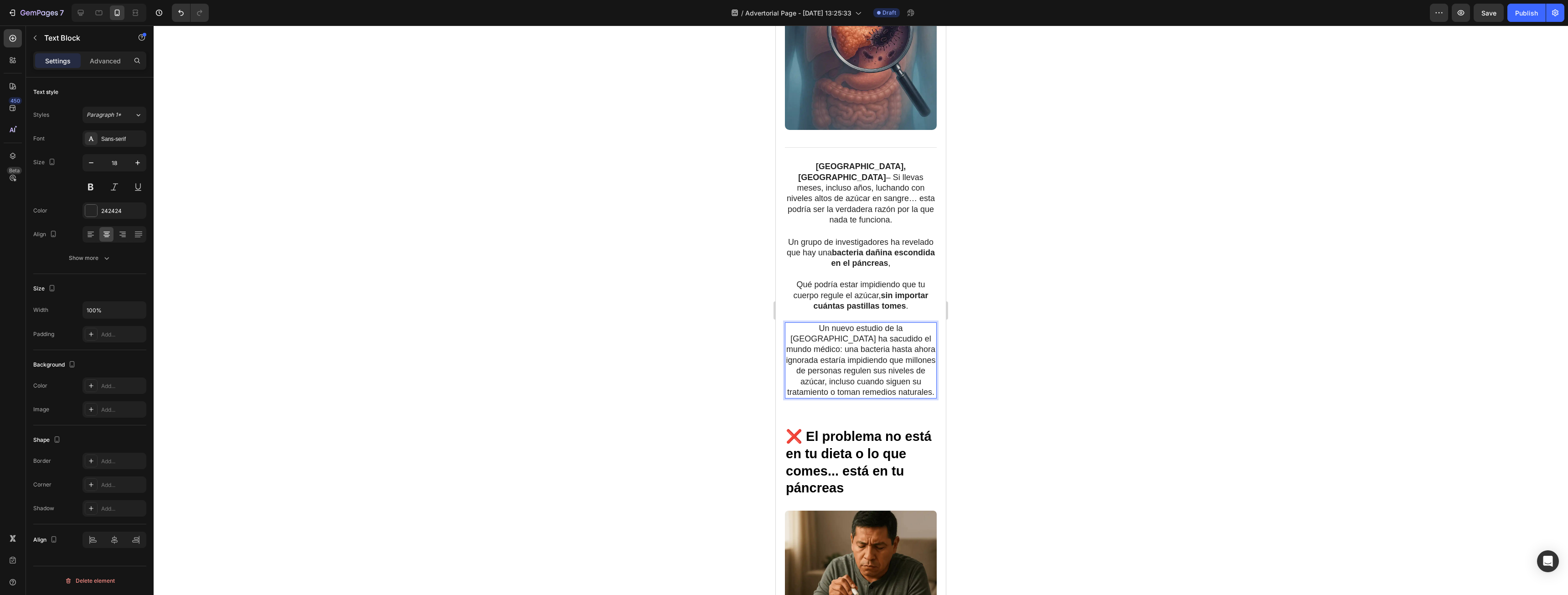
click at [876, 323] on p "Un nuevo estudio de la [GEOGRAPHIC_DATA] ha sacudido el mundo médico: una bacte…" at bounding box center [861, 361] width 150 height 75
click at [797, 323] on p "Un nuevo estudio de la [GEOGRAPHIC_DATA] ha sacudido el mundo médico: una bacte…" at bounding box center [861, 361] width 150 height 75
click at [796, 323] on p "Un nuevo estudio de la [GEOGRAPHIC_DATA] ha sacudido el mundo médico: una bacte…" at bounding box center [861, 361] width 150 height 75
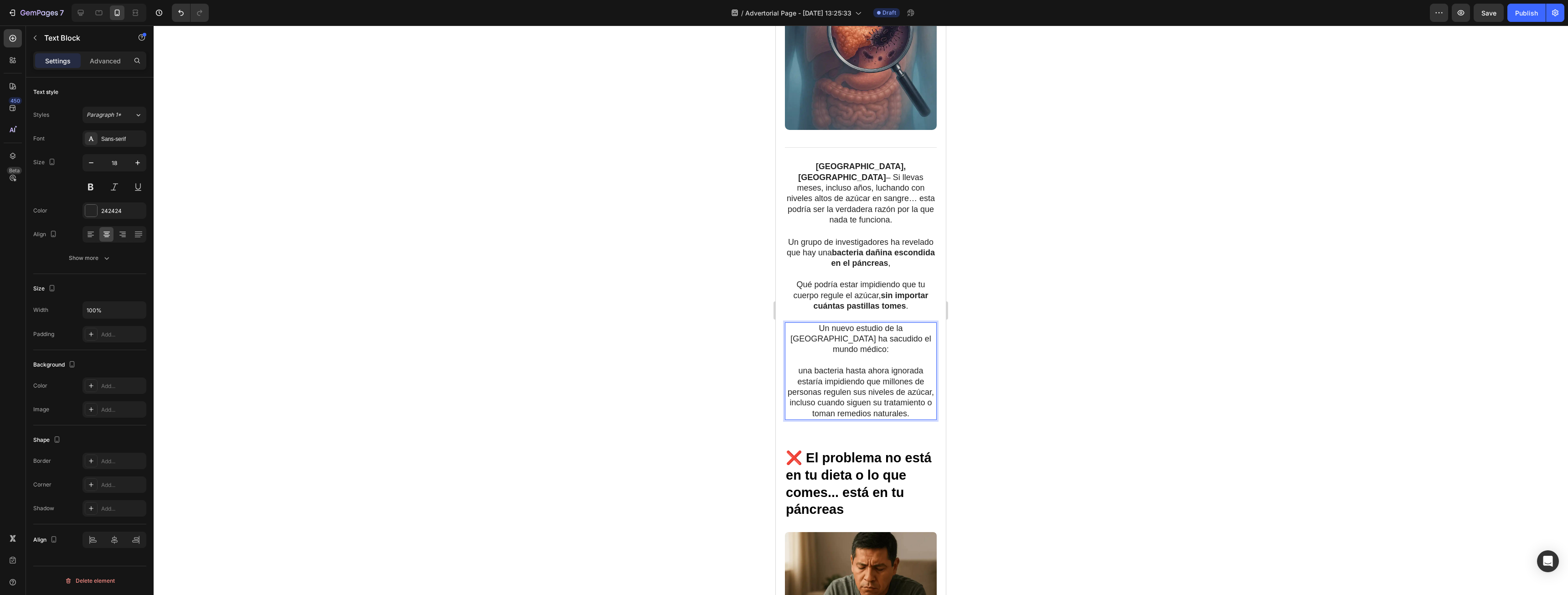
click at [800, 366] on p "una bacteria hasta ahora ignorada estaría impidiendo que millones de personas r…" at bounding box center [861, 393] width 150 height 54
click at [873, 323] on p "Un nuevo estudio de la [GEOGRAPHIC_DATA] ha sacudido el mundo médico:" at bounding box center [861, 339] width 150 height 32
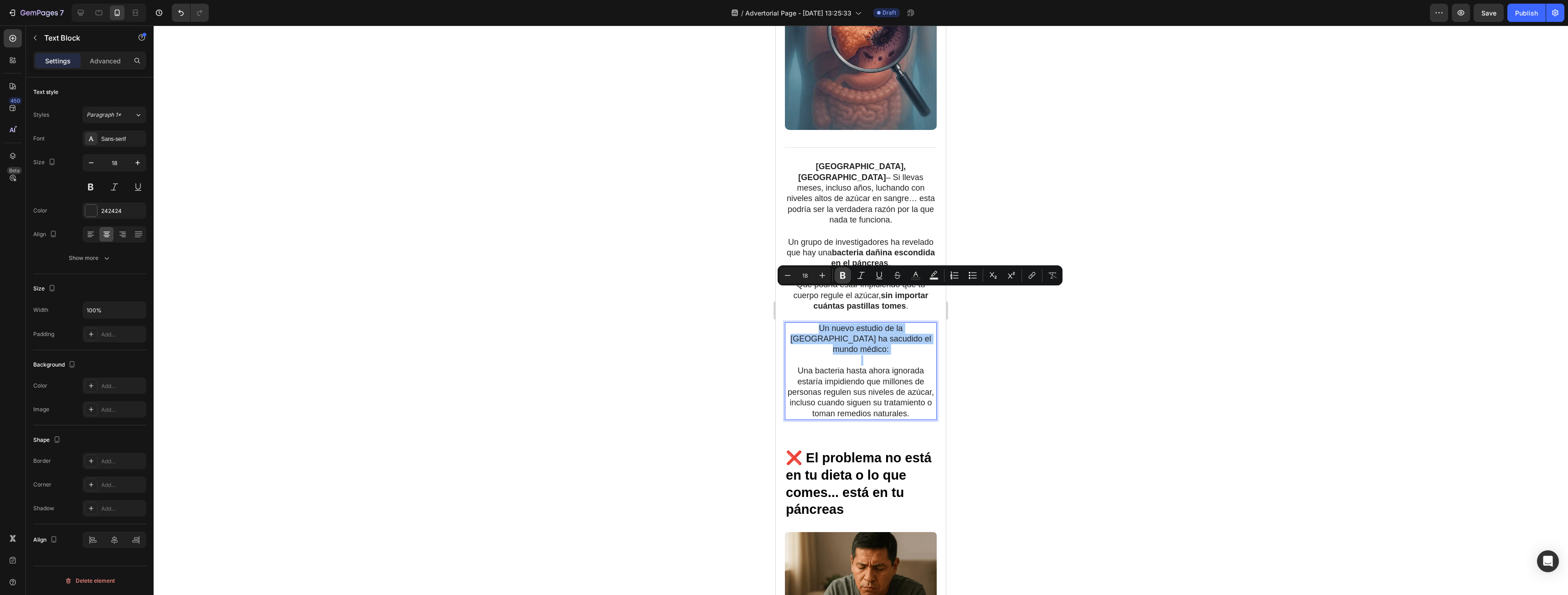
click at [846, 275] on icon "Editor contextual toolbar" at bounding box center [842, 275] width 9 height 9
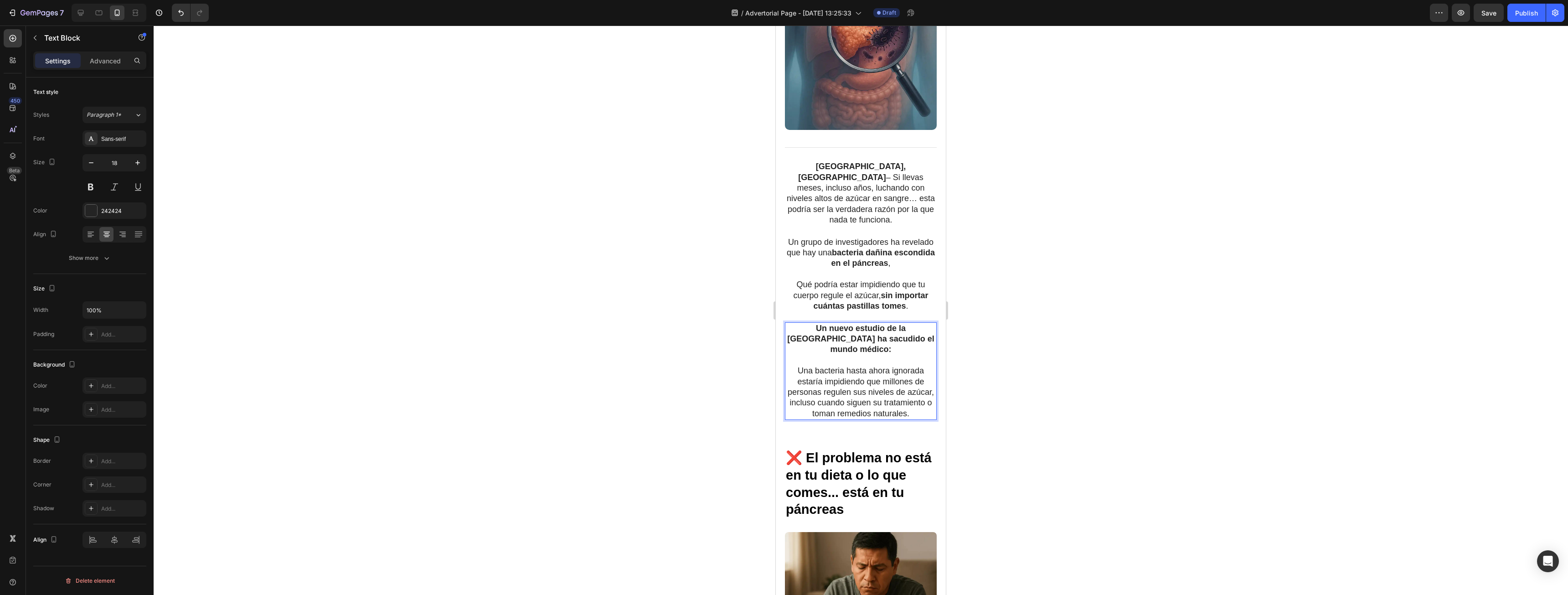
click at [915, 355] on p "Rich Text Editor. Editing area: main" at bounding box center [861, 360] width 150 height 10
click at [1029, 342] on div at bounding box center [861, 310] width 1415 height 569
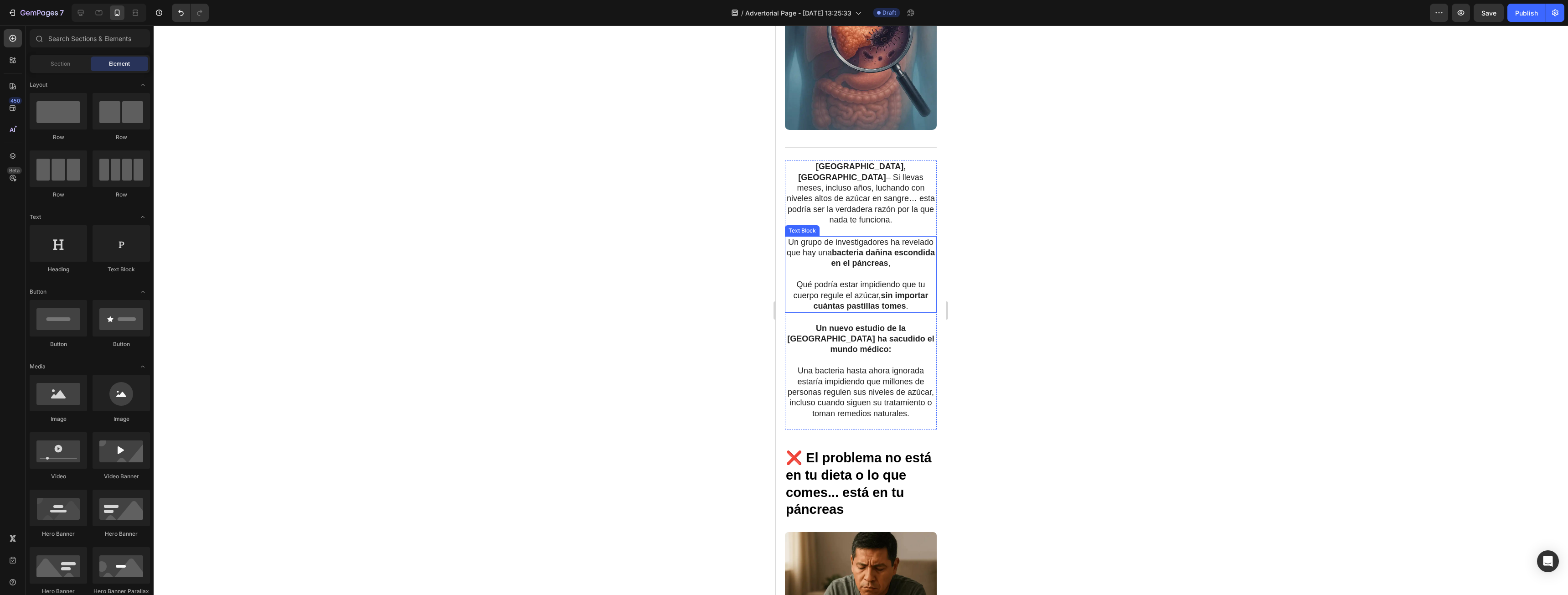
click at [852, 237] on p "Un grupo de investigadores ha revelado que hay una bacteria dañina escondida en…" at bounding box center [861, 253] width 150 height 32
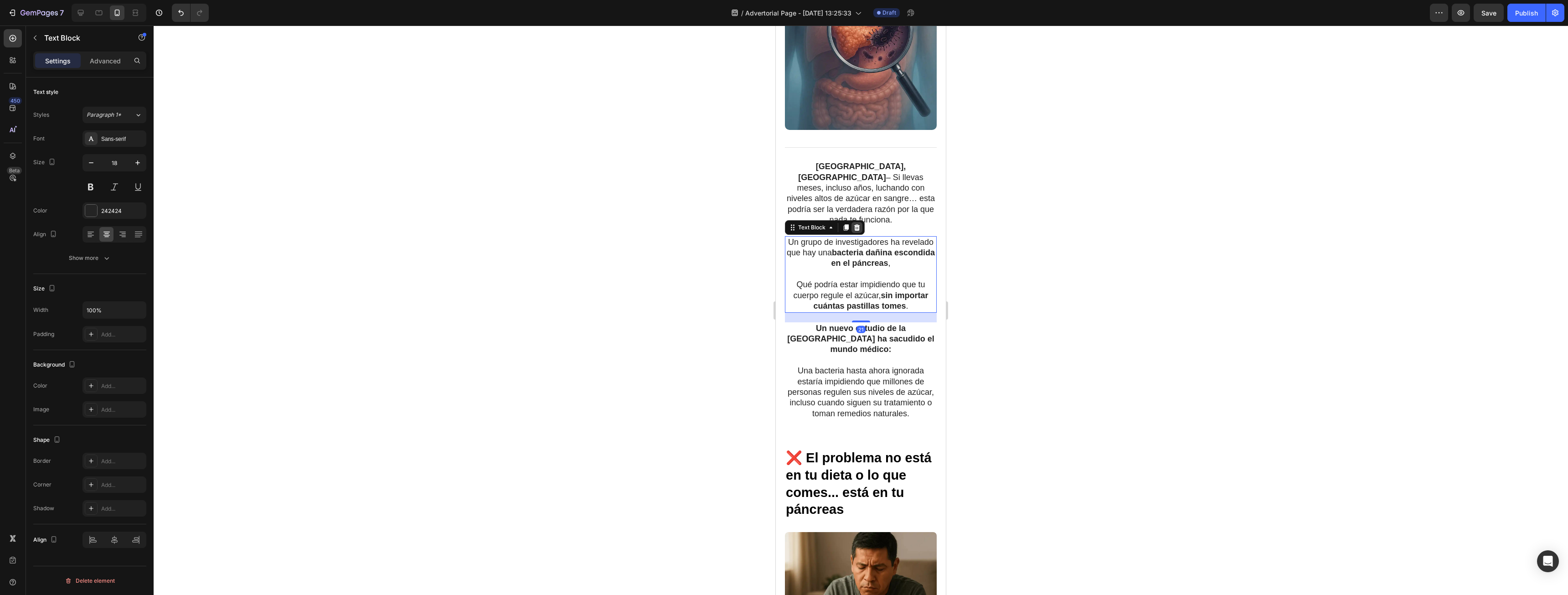
click at [858, 224] on icon at bounding box center [857, 227] width 6 height 6
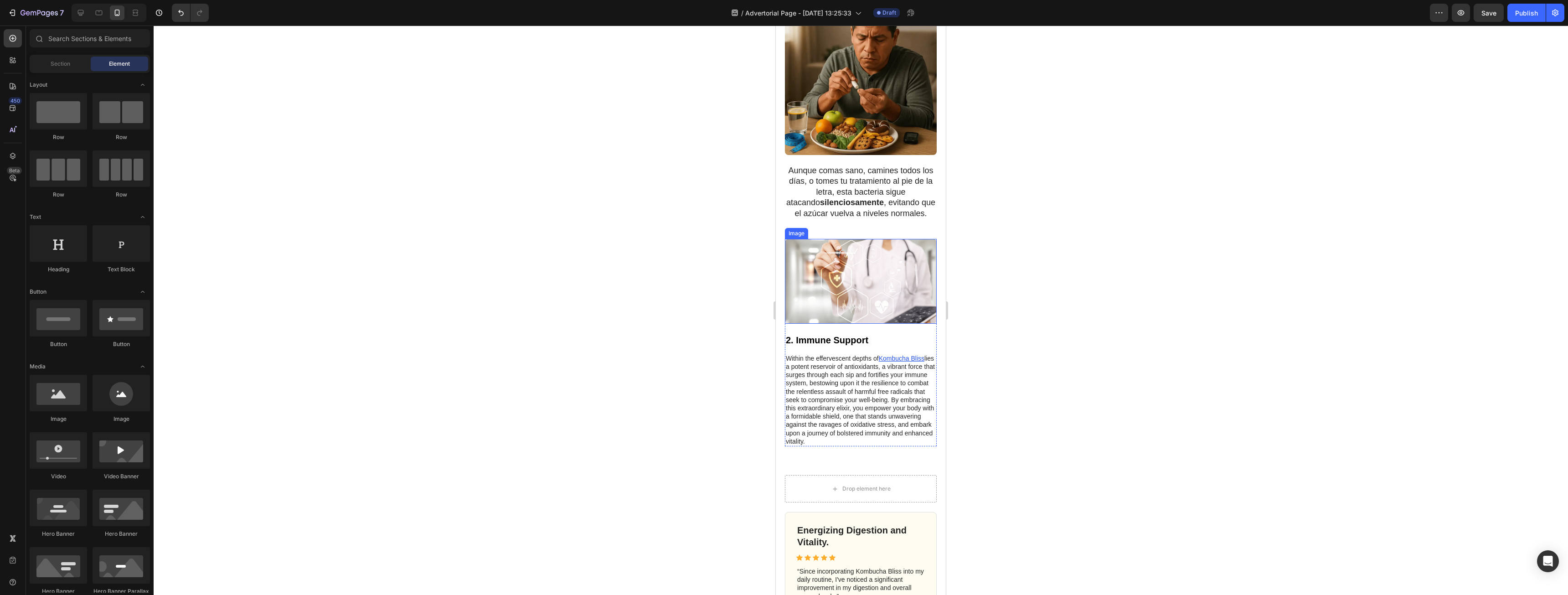
scroll to position [730, 0]
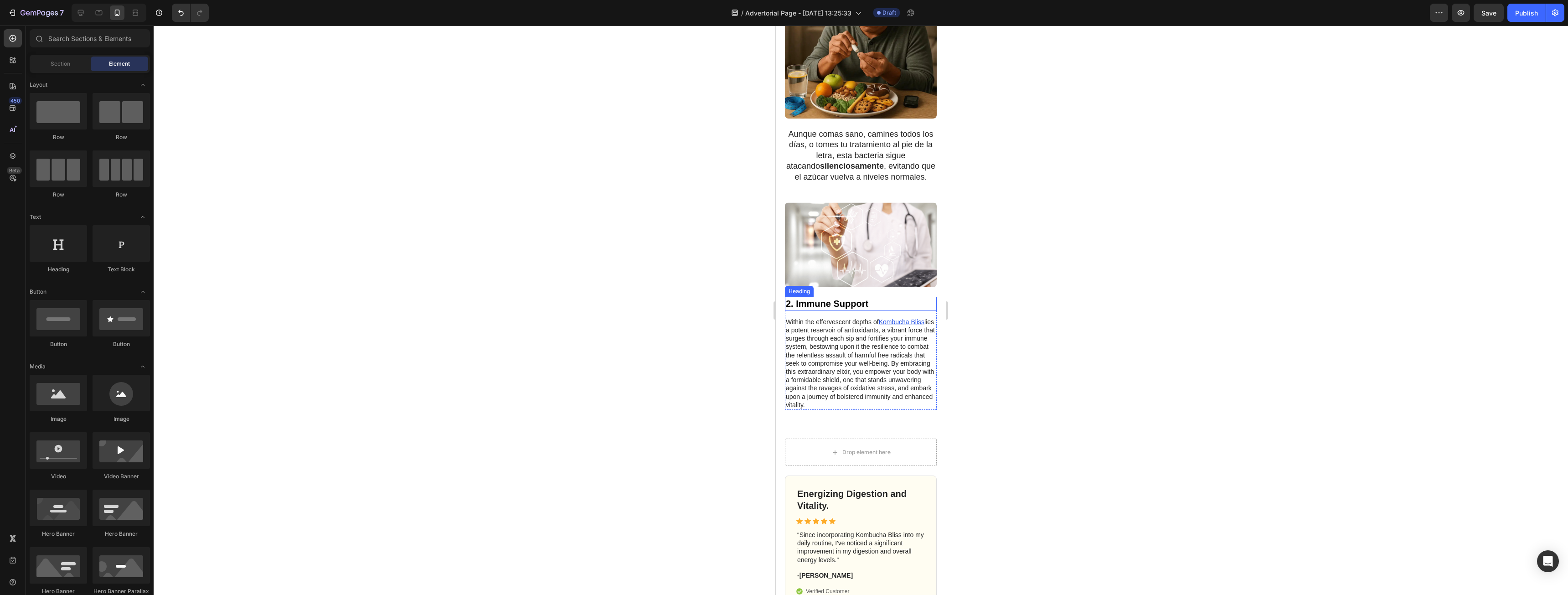
click at [817, 308] on h3 "2. Immune Support" at bounding box center [860, 303] width 152 height 13
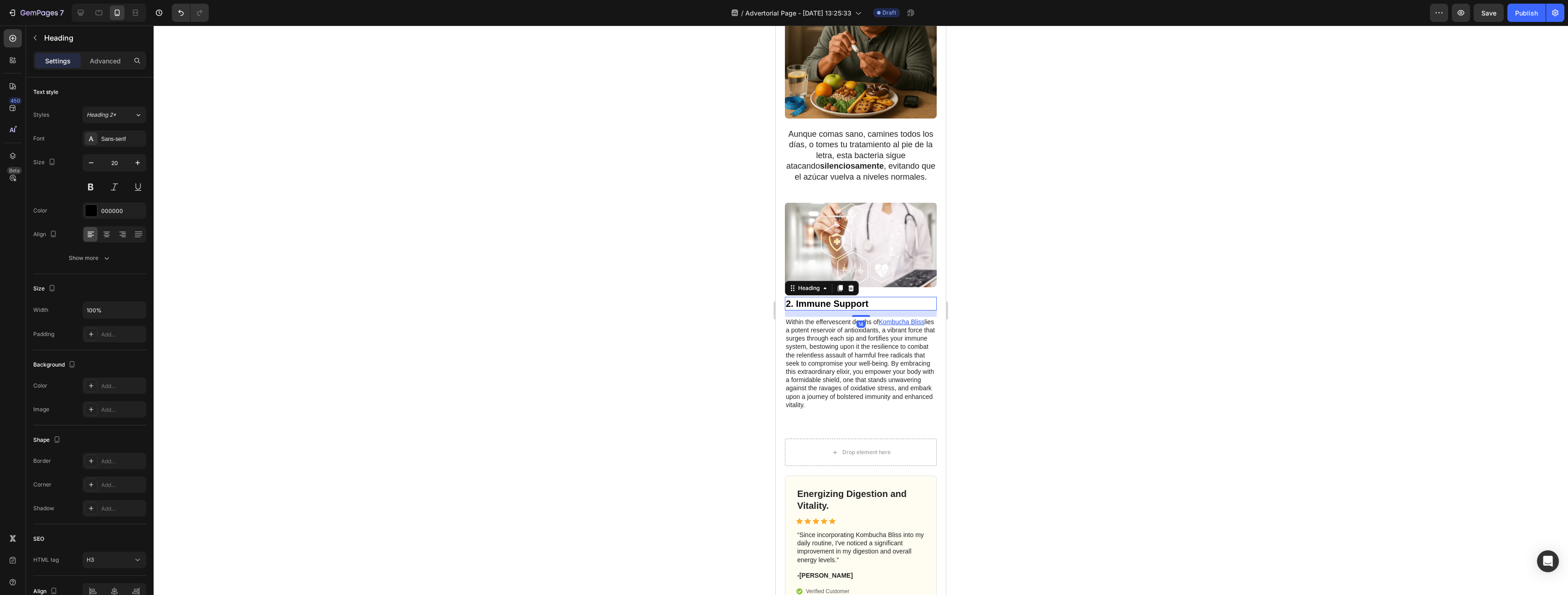
click at [830, 303] on h3 "2. Immune Support" at bounding box center [860, 303] width 152 height 13
click at [830, 303] on p "2. Immune Support" at bounding box center [861, 303] width 150 height 12
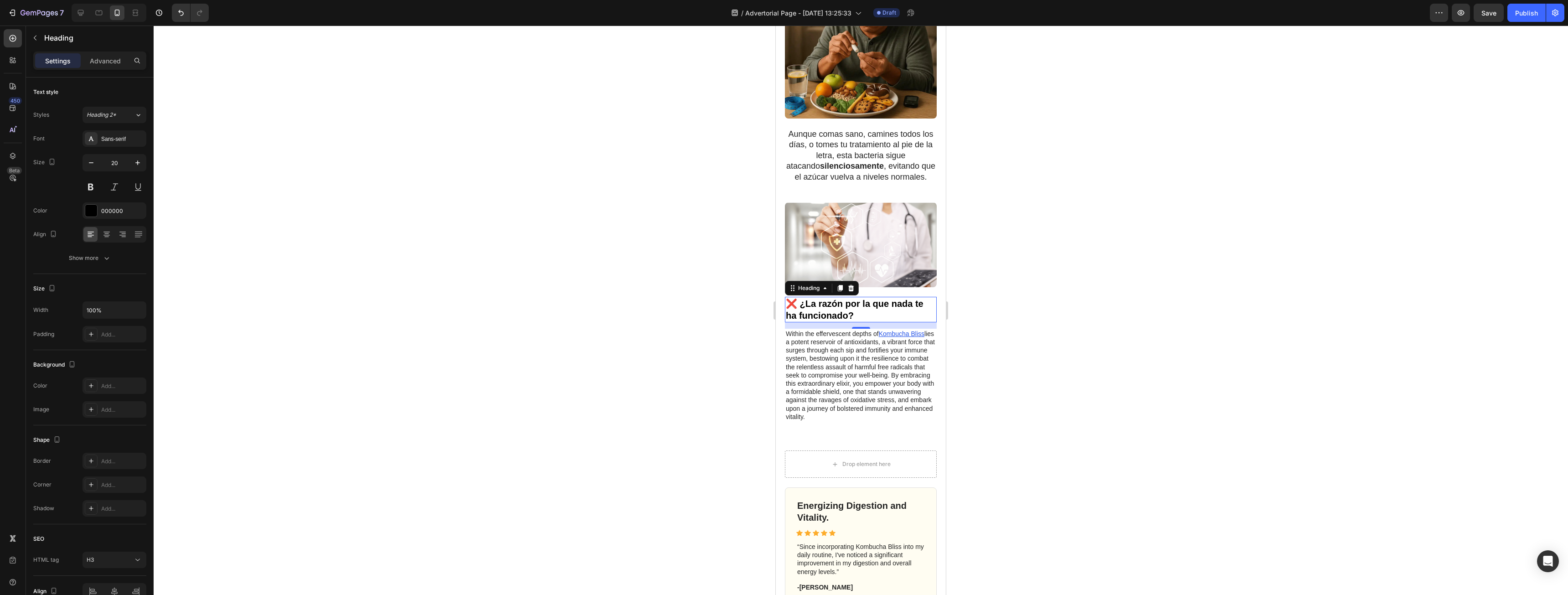
click at [984, 315] on div at bounding box center [861, 310] width 1415 height 569
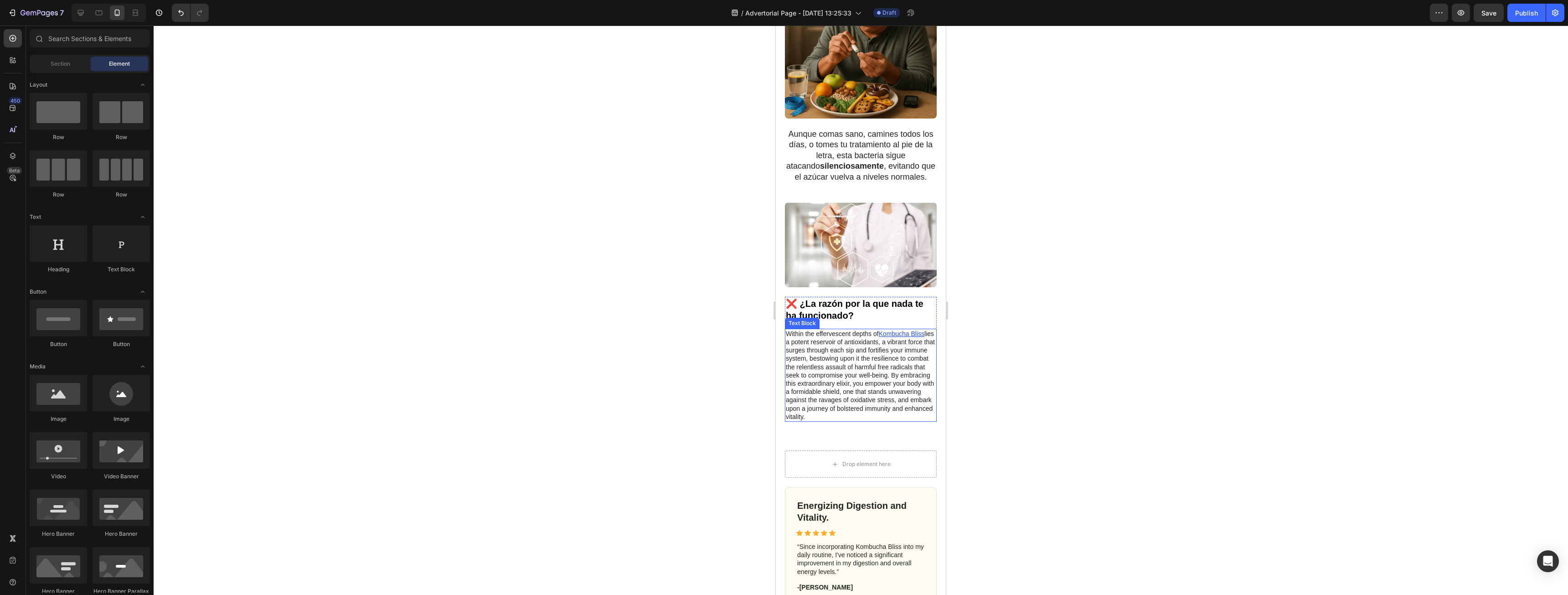
click at [842, 361] on p "Within the effervescent depths of Kombucha Bliss lies a potent reservoir of ant…" at bounding box center [861, 375] width 150 height 91
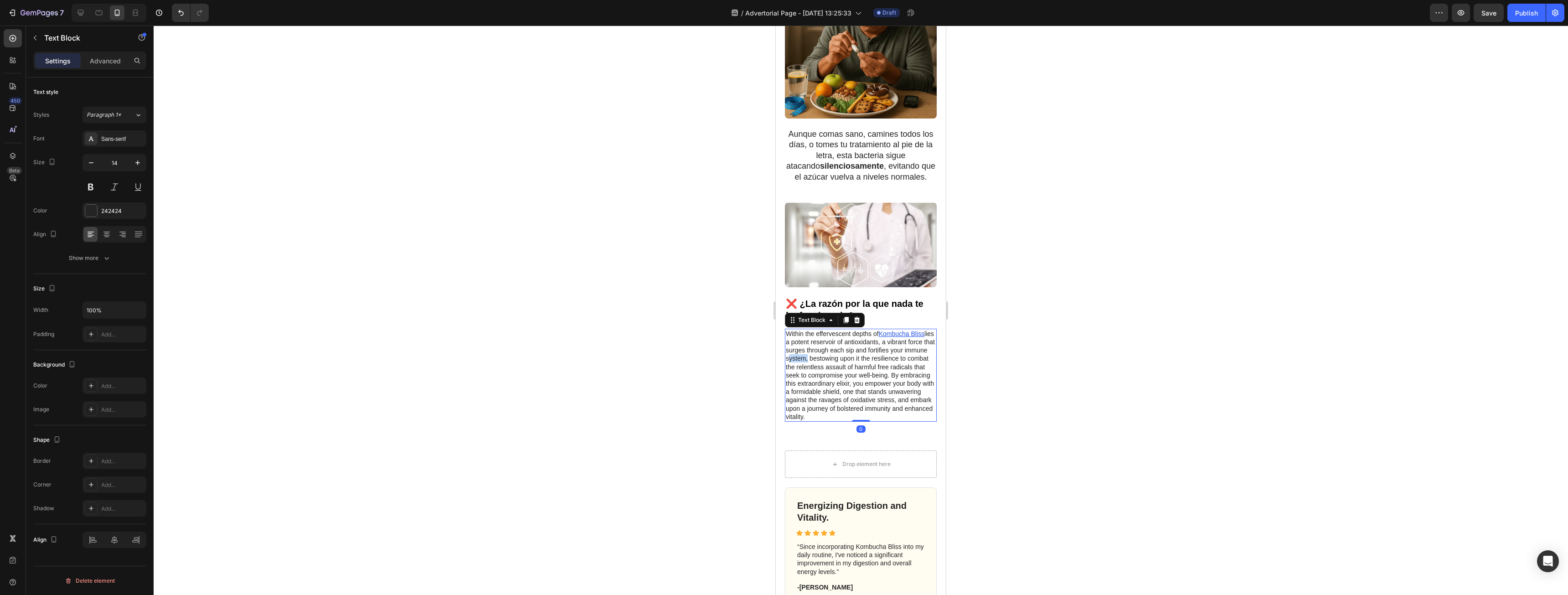
click at [842, 361] on p "Within the effervescent depths of Kombucha Bliss lies a potent reservoir of ant…" at bounding box center [861, 375] width 150 height 91
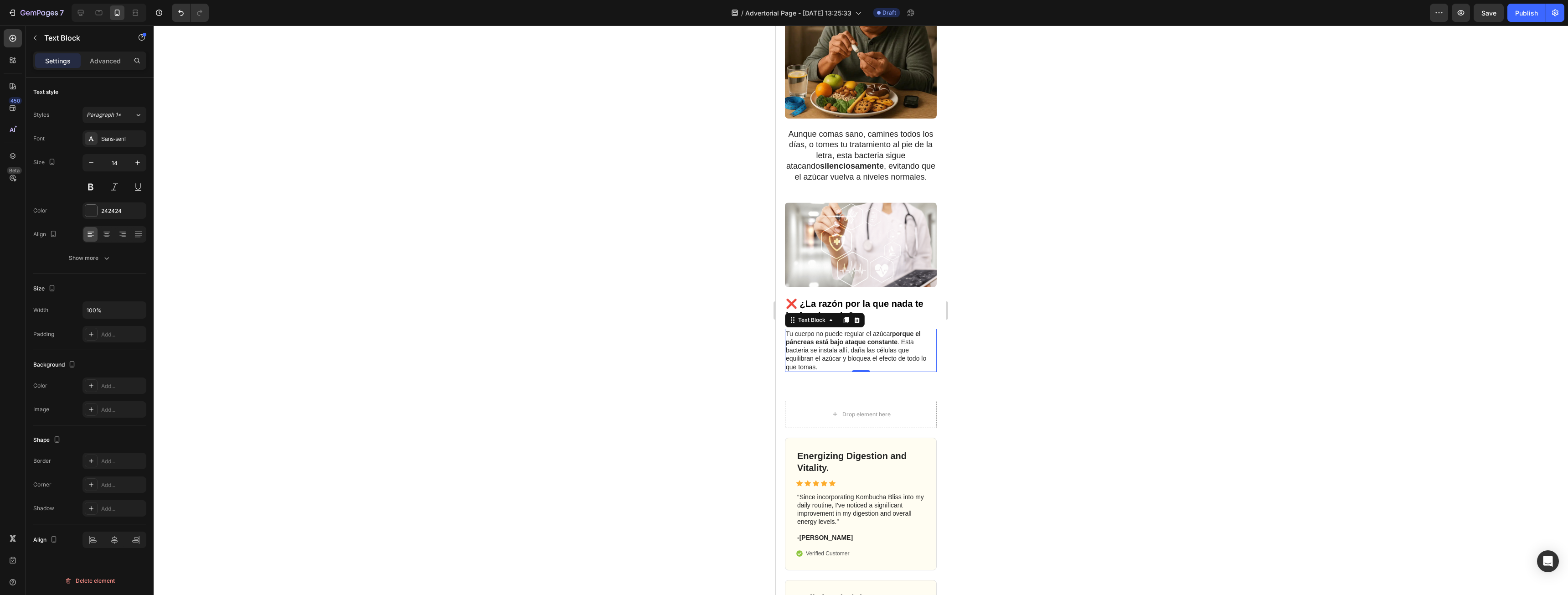
click at [1087, 367] on div at bounding box center [861, 310] width 1415 height 569
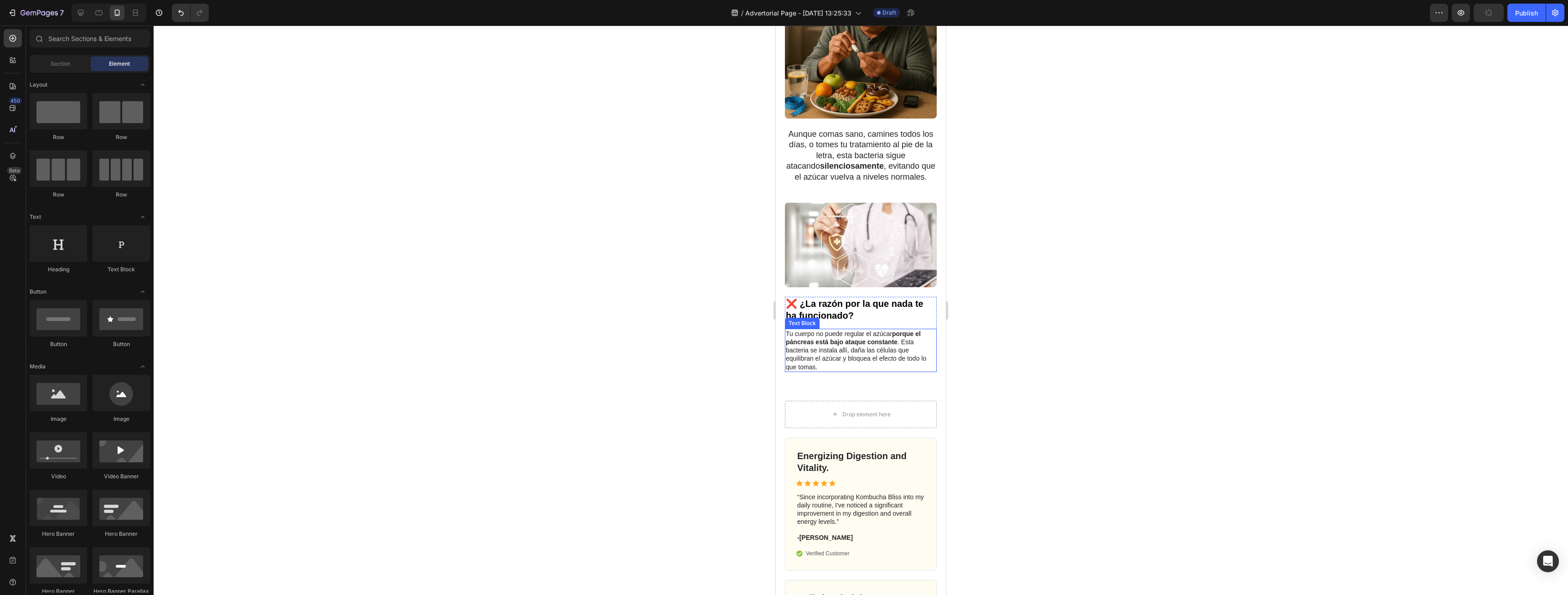
click at [841, 345] on strong "porque el páncreas está bajo ataque constante" at bounding box center [853, 337] width 135 height 15
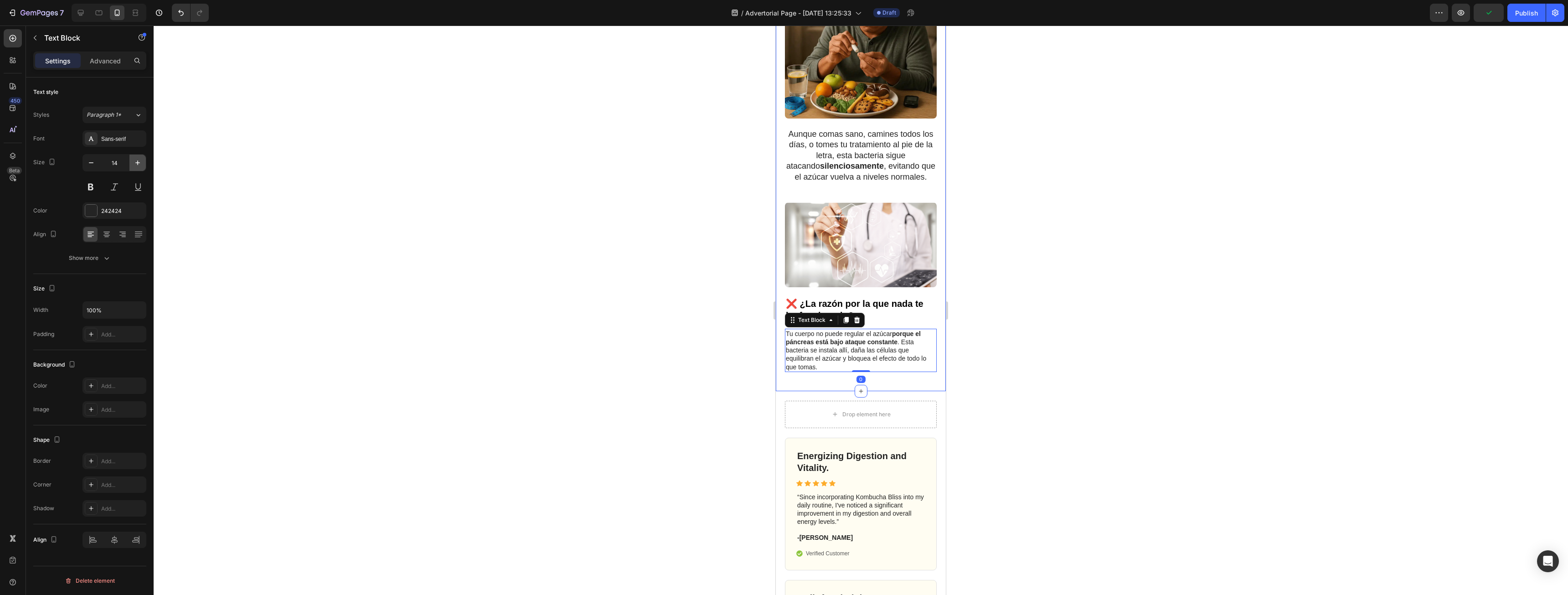
click at [141, 169] on button "button" at bounding box center [138, 163] width 16 height 16
click at [138, 166] on icon "button" at bounding box center [138, 163] width 9 height 9
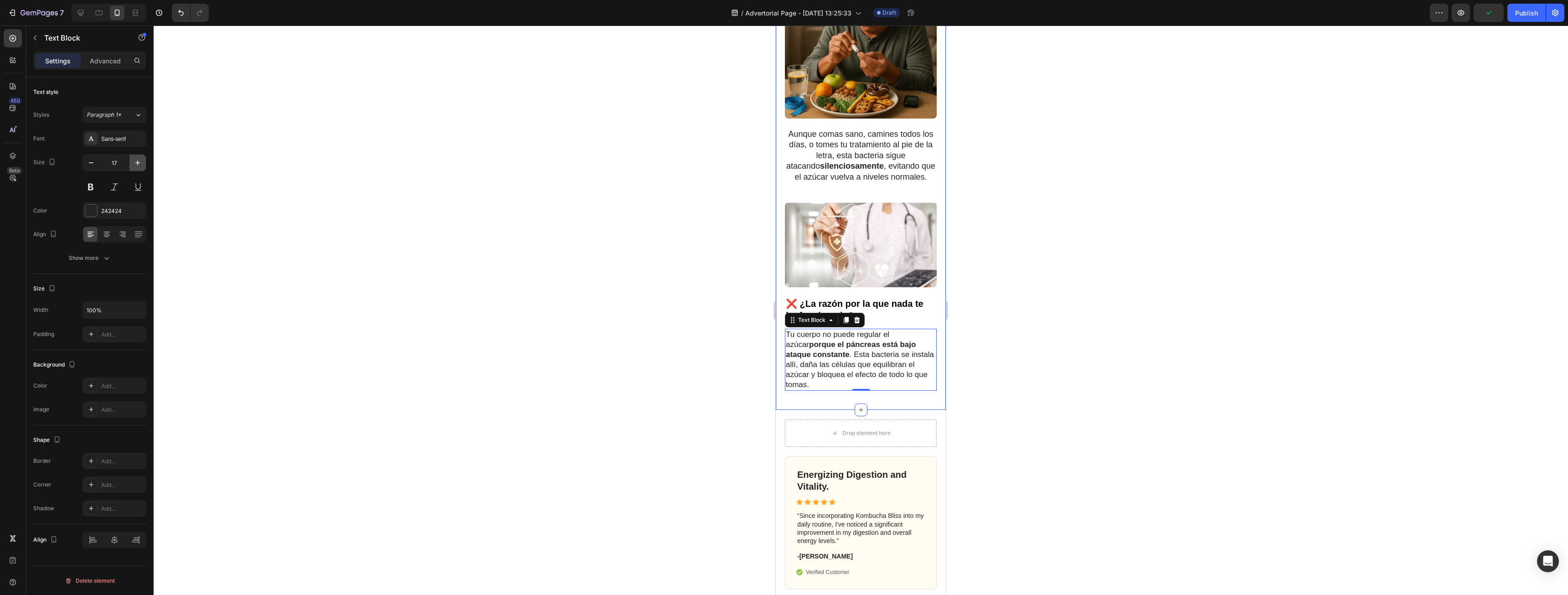
click at [138, 166] on icon "button" at bounding box center [138, 163] width 9 height 9
click at [90, 167] on icon "button" at bounding box center [91, 163] width 9 height 9
type input "18"
click at [714, 294] on div at bounding box center [861, 310] width 1415 height 569
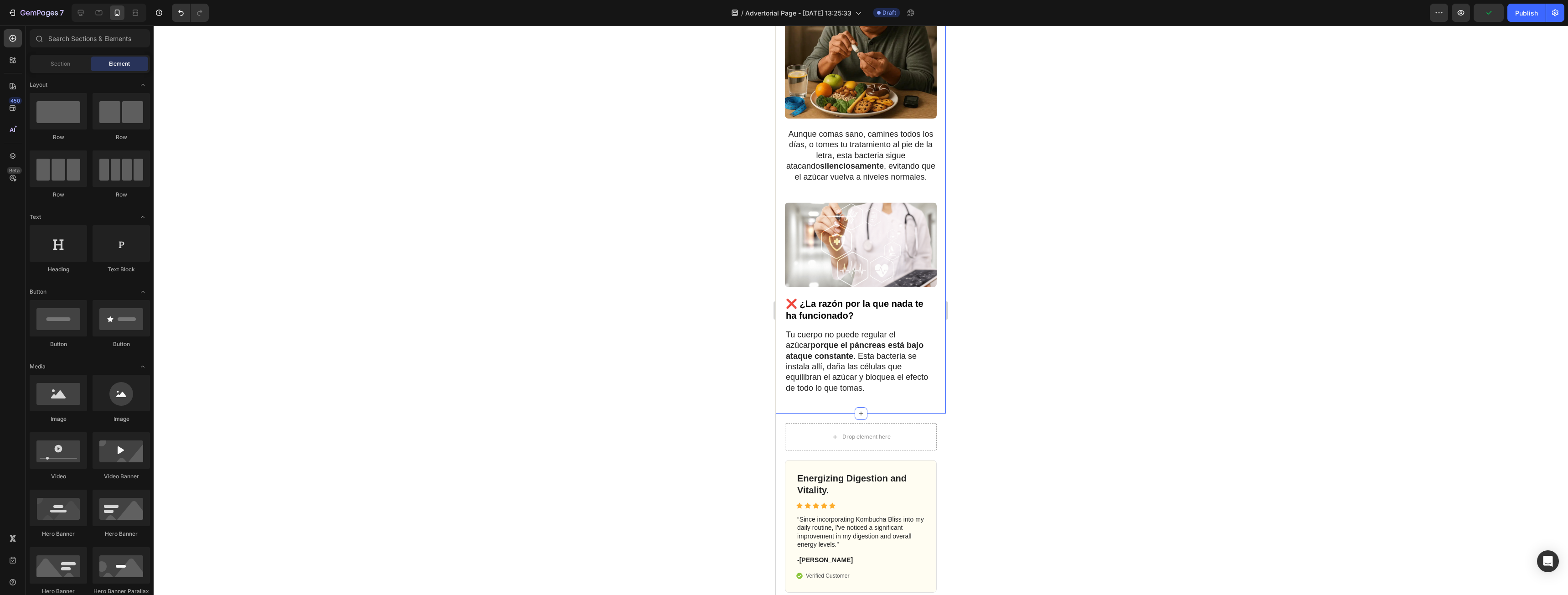
click at [749, 342] on div at bounding box center [861, 310] width 1415 height 569
click at [833, 342] on strong "porque el páncreas está bajo ataque constante" at bounding box center [855, 350] width 138 height 19
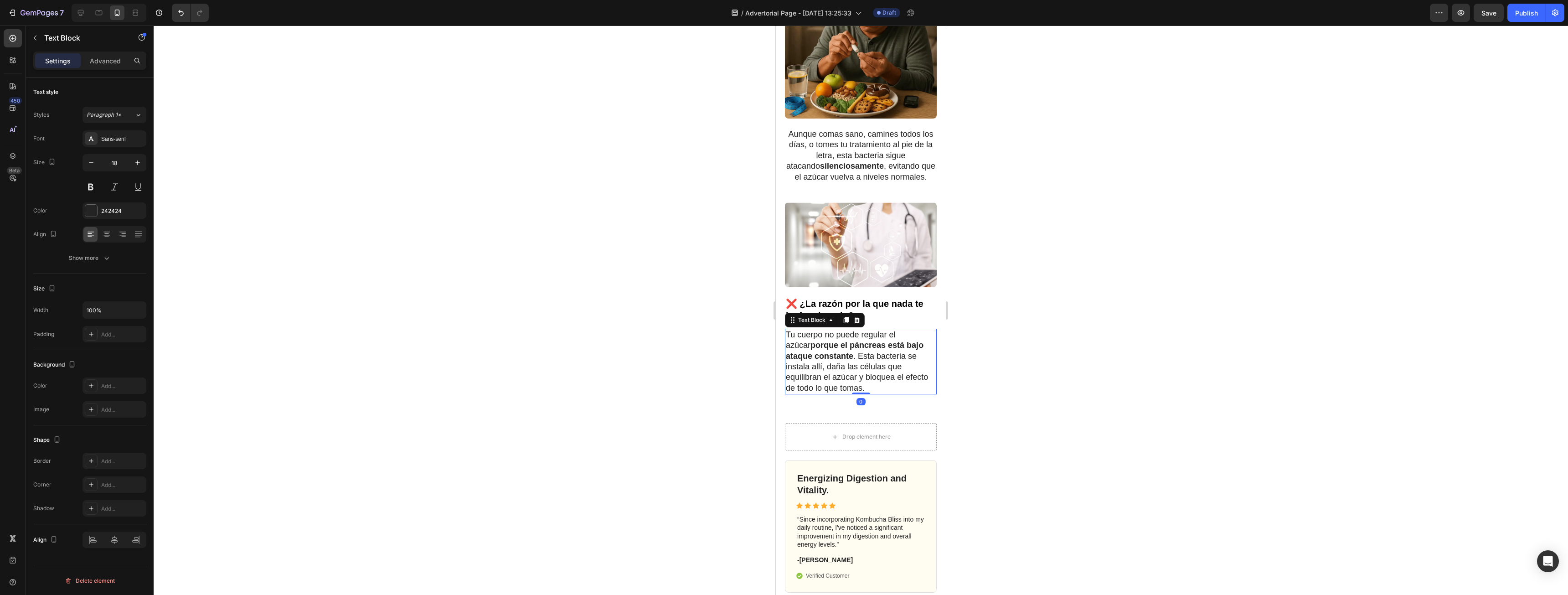
drag, startPoint x: 843, startPoint y: 320, endPoint x: 839, endPoint y: 394, distance: 74.1
click at [843, 320] on icon at bounding box center [846, 320] width 7 height 7
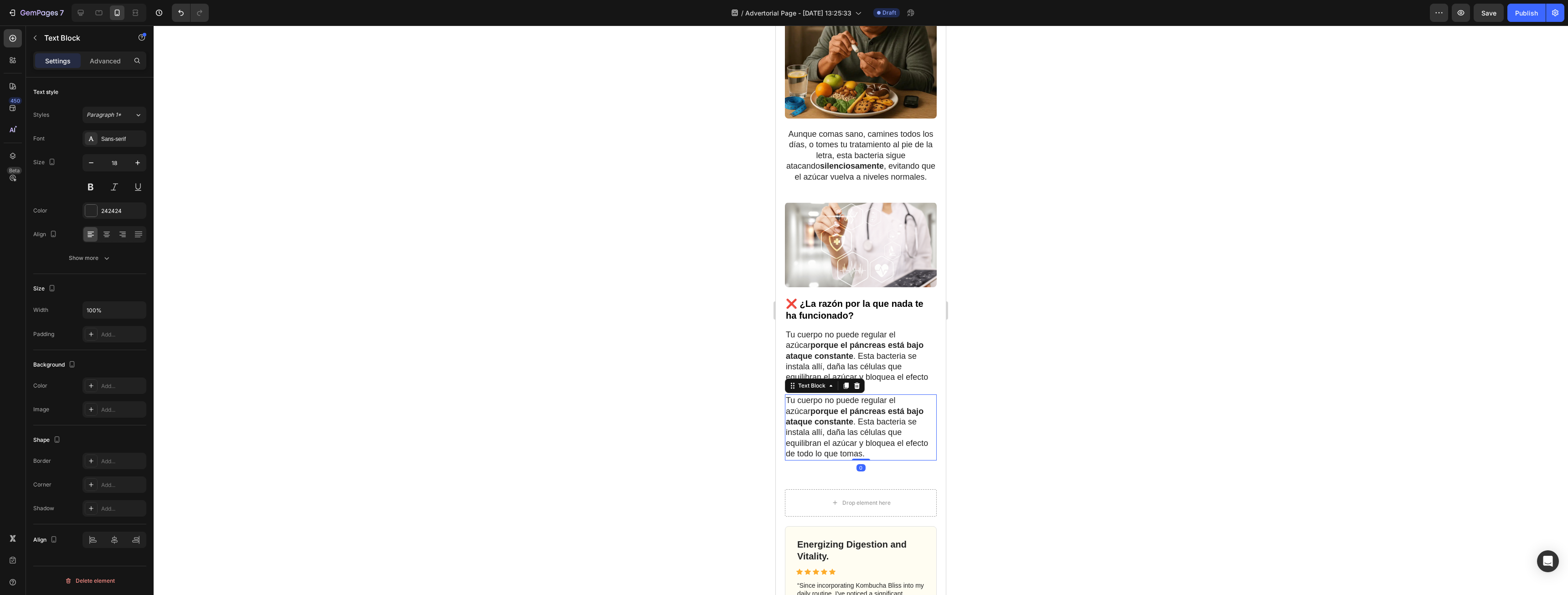
click at [827, 425] on p "Tu cuerpo no puede regular el azúcar porque el páncreas está bajo ataque consta…" at bounding box center [861, 427] width 150 height 64
click at [826, 426] on p "Tu cuerpo no puede regular el azúcar porque el páncreas está bajo ataque consta…" at bounding box center [861, 427] width 150 height 64
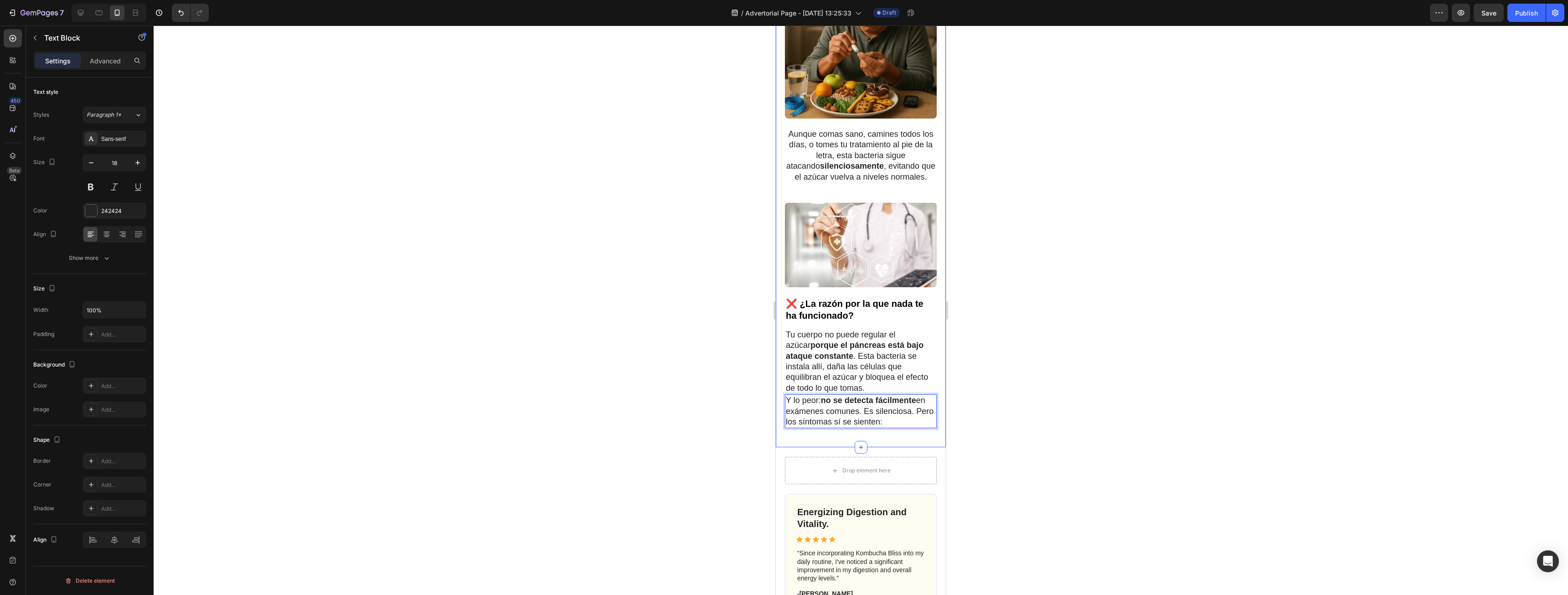
click at [1080, 395] on div at bounding box center [861, 310] width 1415 height 569
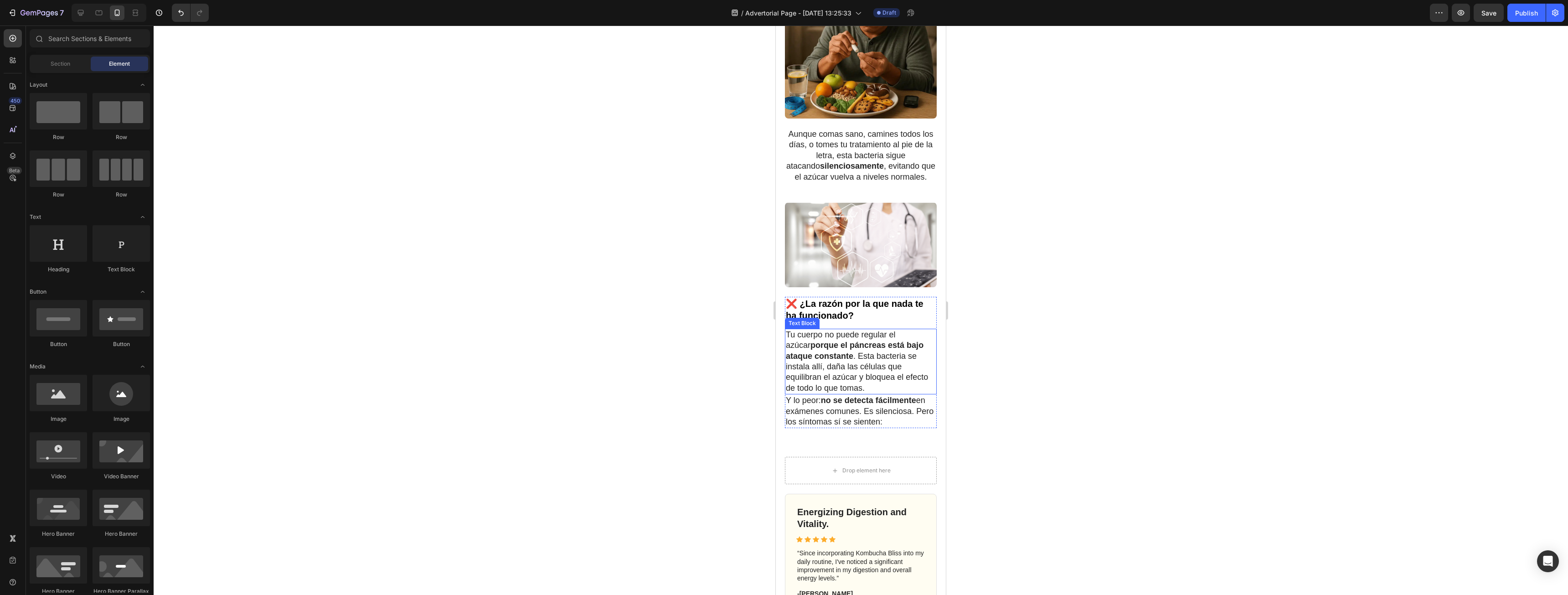
click at [863, 384] on p "Tu cuerpo no puede regular el azúcar porque el páncreas está bajo ataque consta…" at bounding box center [861, 361] width 150 height 64
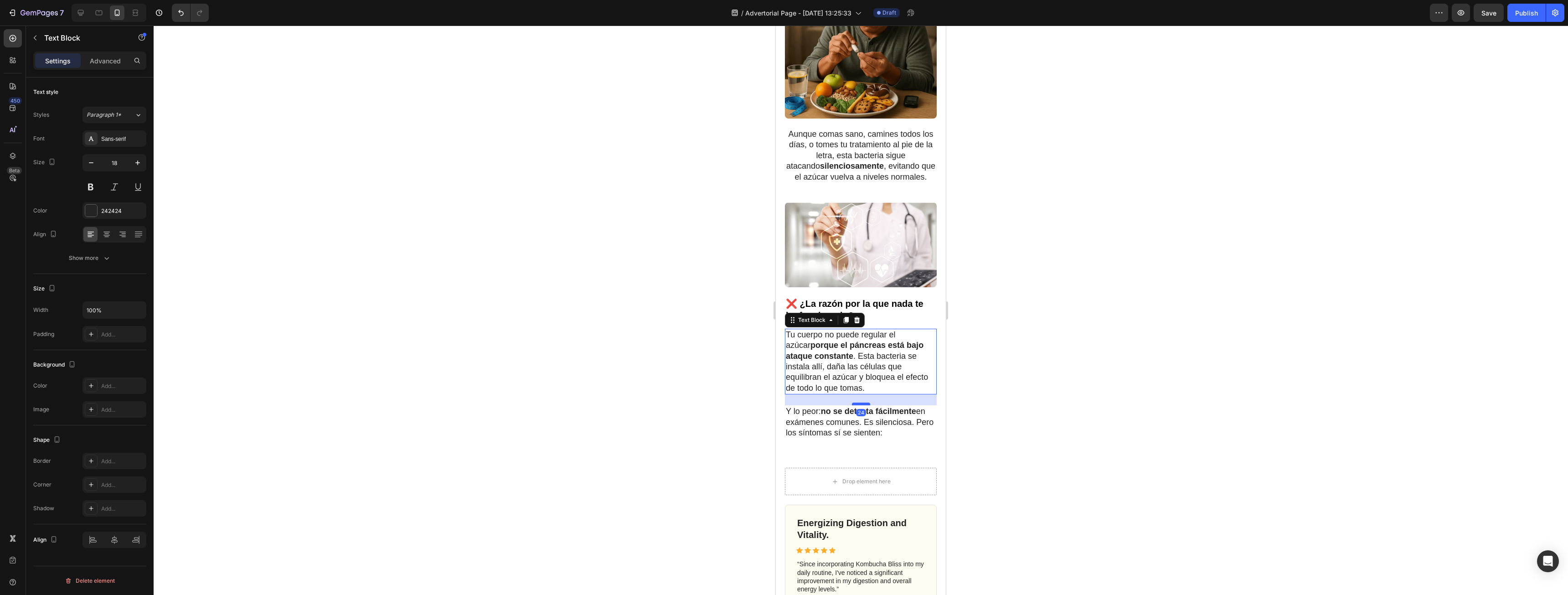
drag, startPoint x: 863, startPoint y: 393, endPoint x: 863, endPoint y: 404, distance: 11.0
click at [863, 404] on div at bounding box center [861, 404] width 18 height 2
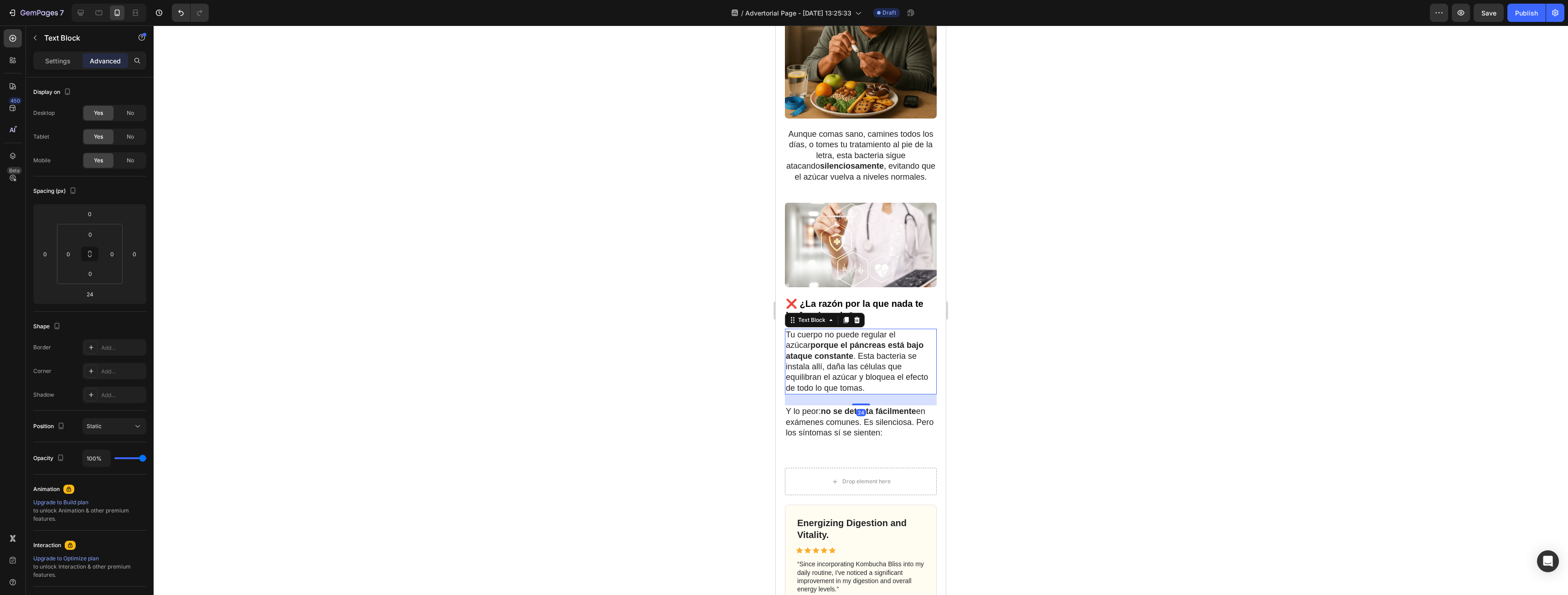
click at [1079, 400] on div at bounding box center [861, 310] width 1415 height 569
click at [844, 357] on p "Tu cuerpo no puede regular el azúcar porque el páncreas está bajo ataque consta…" at bounding box center [861, 361] width 150 height 64
click at [829, 357] on p "Tu cuerpo no puede regular el azúcar porque el páncreas está bajo ataque consta…" at bounding box center [861, 361] width 150 height 64
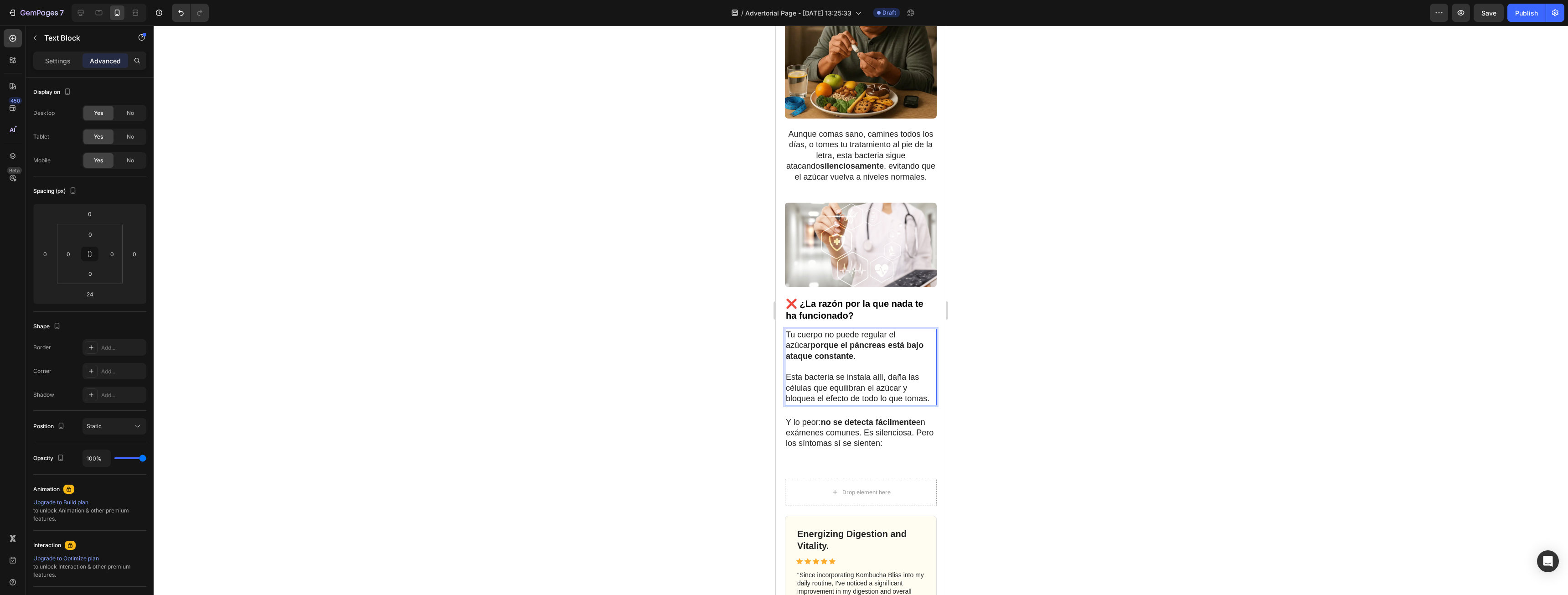
drag, startPoint x: 992, startPoint y: 362, endPoint x: 981, endPoint y: 371, distance: 14.2
click at [992, 362] on div at bounding box center [861, 310] width 1415 height 569
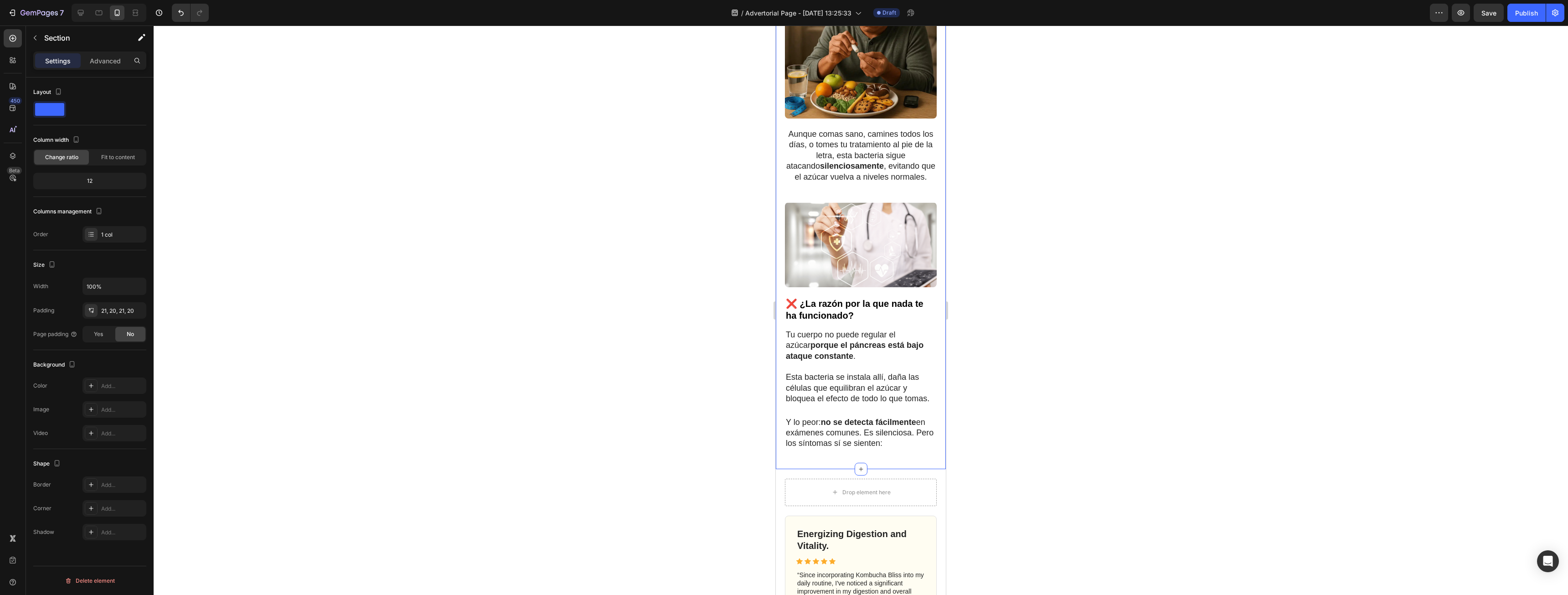
click at [782, 378] on div "❌ El problema no está en tu dieta o lo que comes... está en tu páncreas Heading…" at bounding box center [861, 172] width 170 height 596
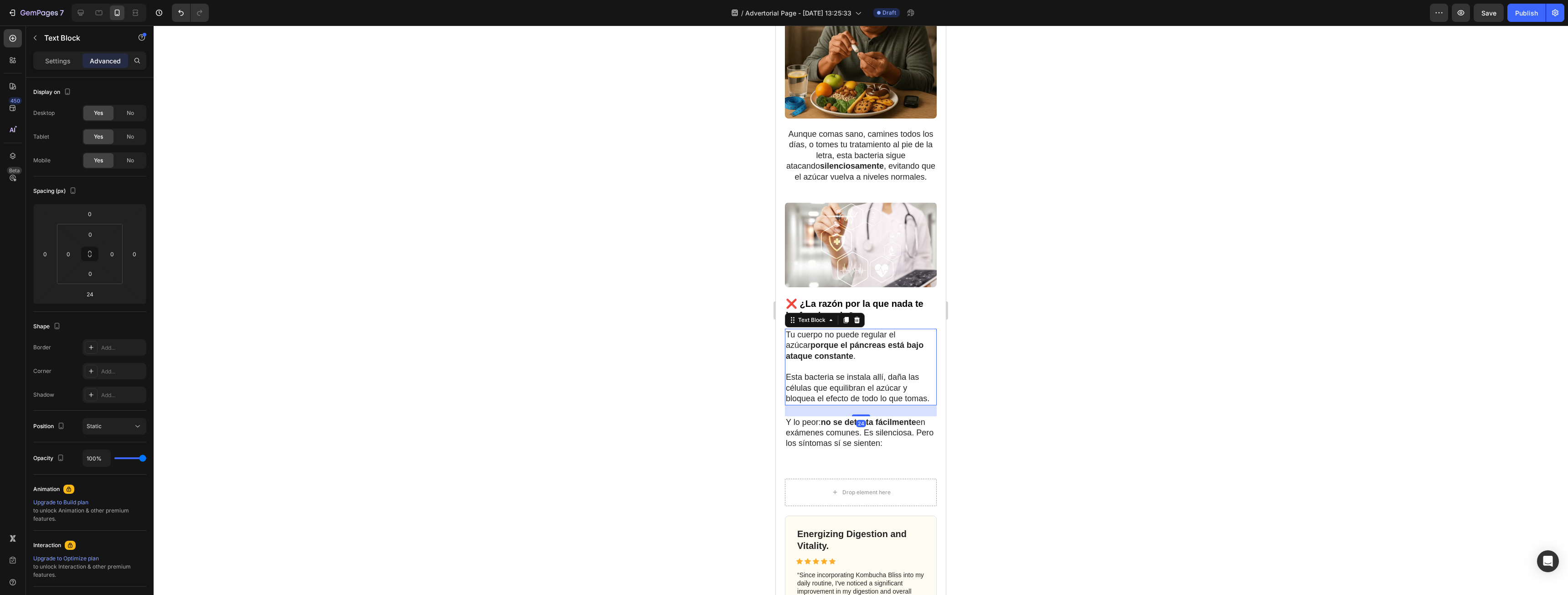
click at [847, 374] on p "Esta bacteria se instala allí, daña las células que equilibran el azúcar y bloq…" at bounding box center [861, 388] width 150 height 32
click at [72, 65] on div "Settings" at bounding box center [58, 61] width 46 height 15
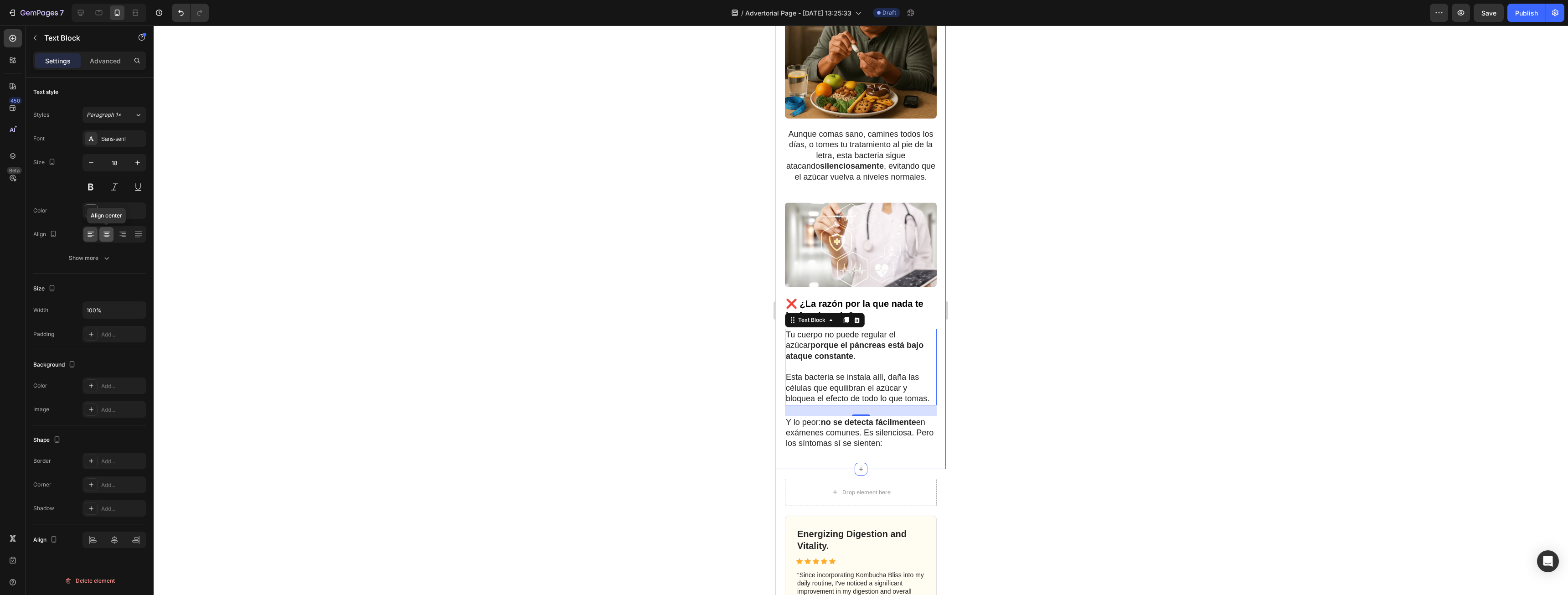
click at [111, 237] on div at bounding box center [106, 234] width 14 height 15
click at [835, 441] on p "Y lo peor: no se detecta fácilmente en exámenes comunes. Es silenciosa. Pero lo…" at bounding box center [861, 433] width 150 height 32
click at [100, 236] on div at bounding box center [106, 234] width 14 height 15
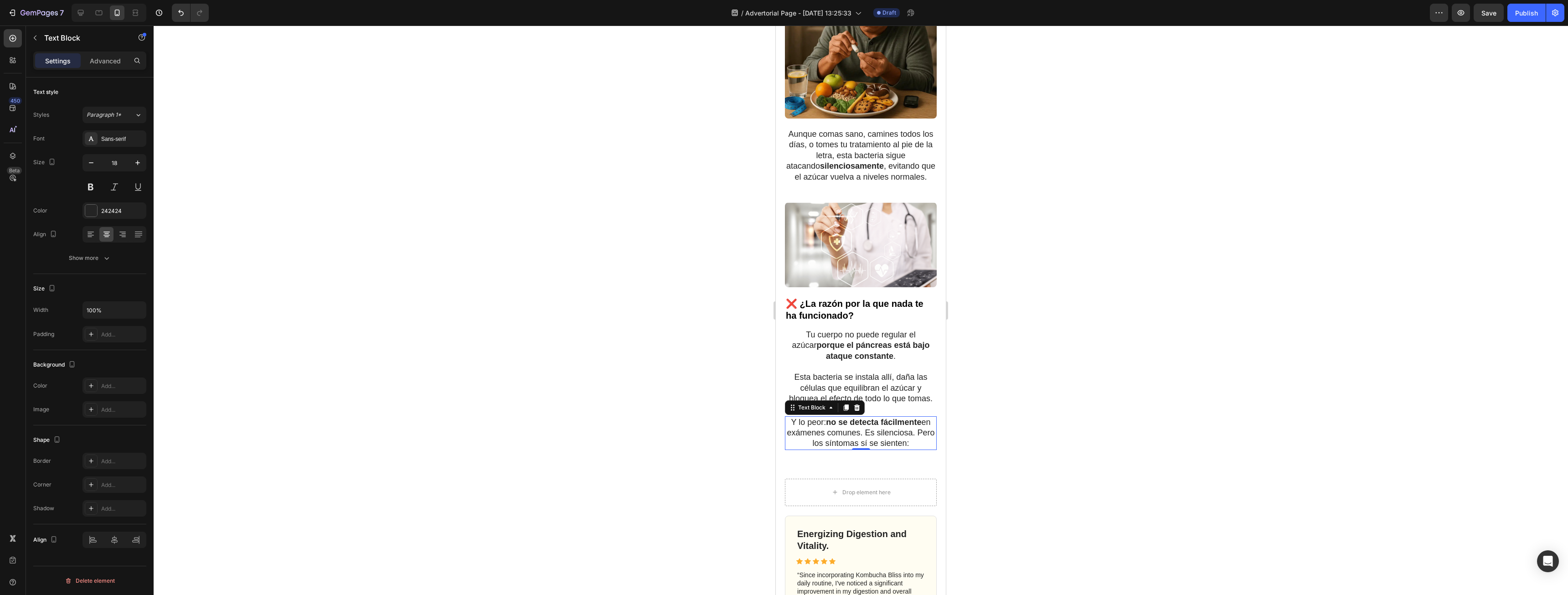
click at [1432, 527] on div at bounding box center [861, 310] width 1415 height 569
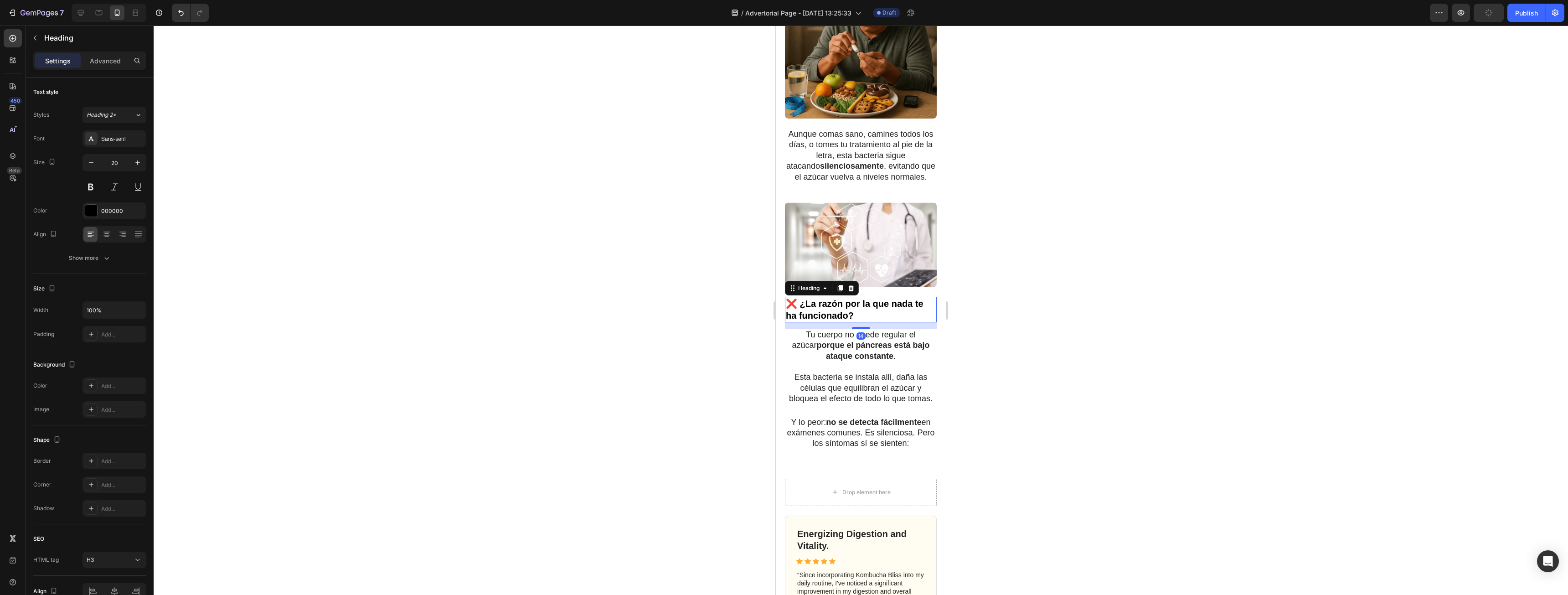
click at [845, 302] on p "❌ ¿La razón por la que nada te ha funcionado?" at bounding box center [861, 309] width 150 height 24
click at [107, 235] on icon at bounding box center [107, 235] width 6 height 1
click at [1068, 314] on div at bounding box center [861, 310] width 1415 height 569
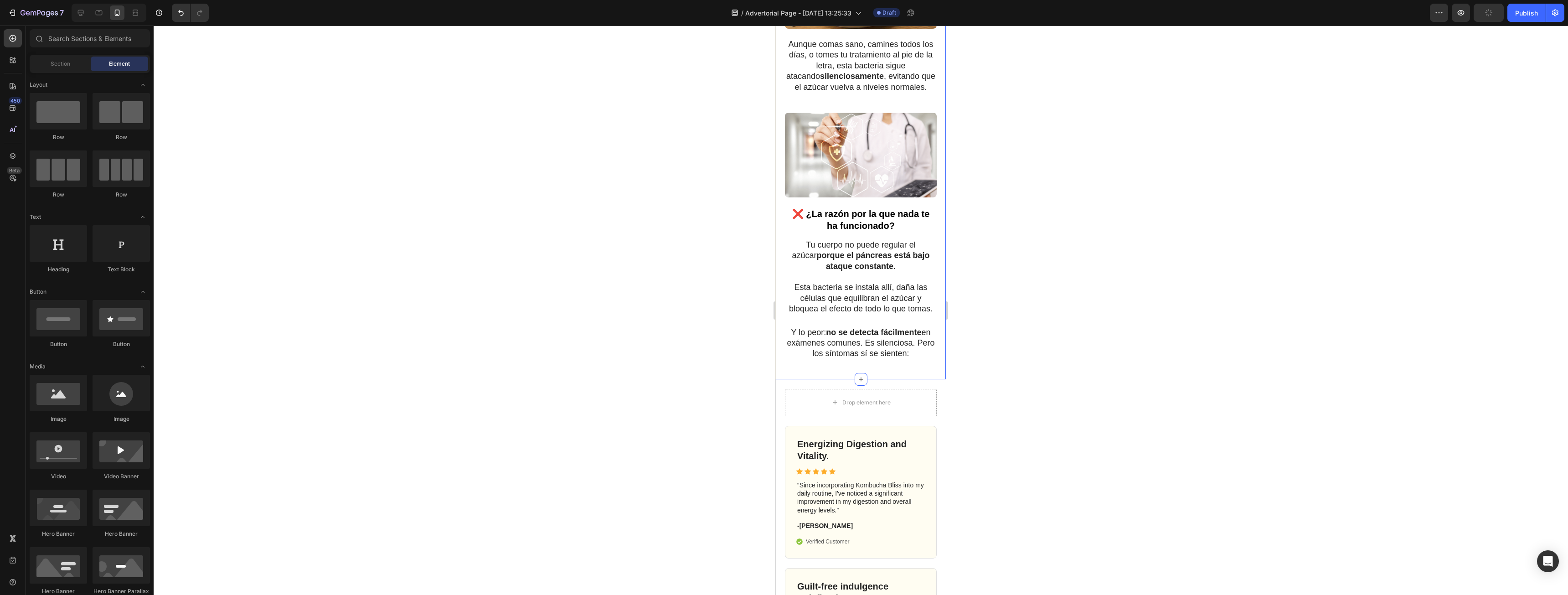
scroll to position [821, 0]
click at [889, 358] on p "Y lo peor: no se detecta fácilmente en exámenes comunes. Es silenciosa. Pero lo…" at bounding box center [861, 342] width 150 height 32
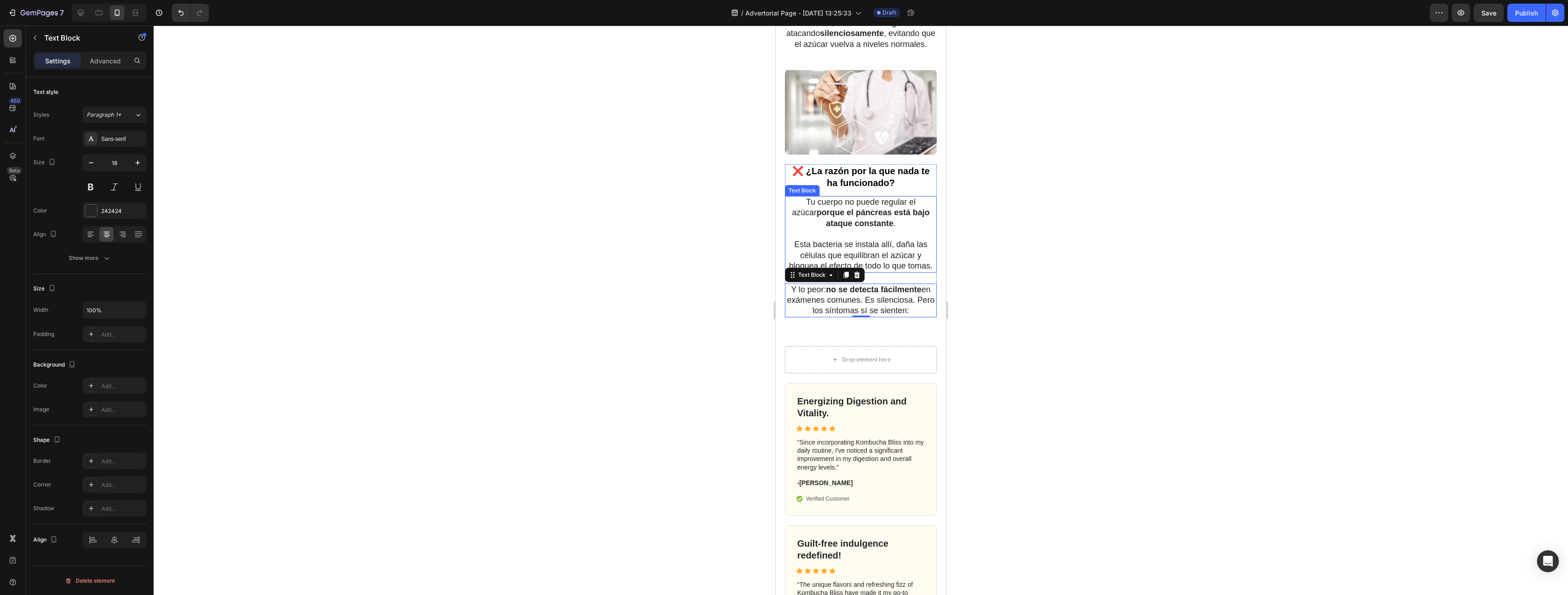
scroll to position [1003, 0]
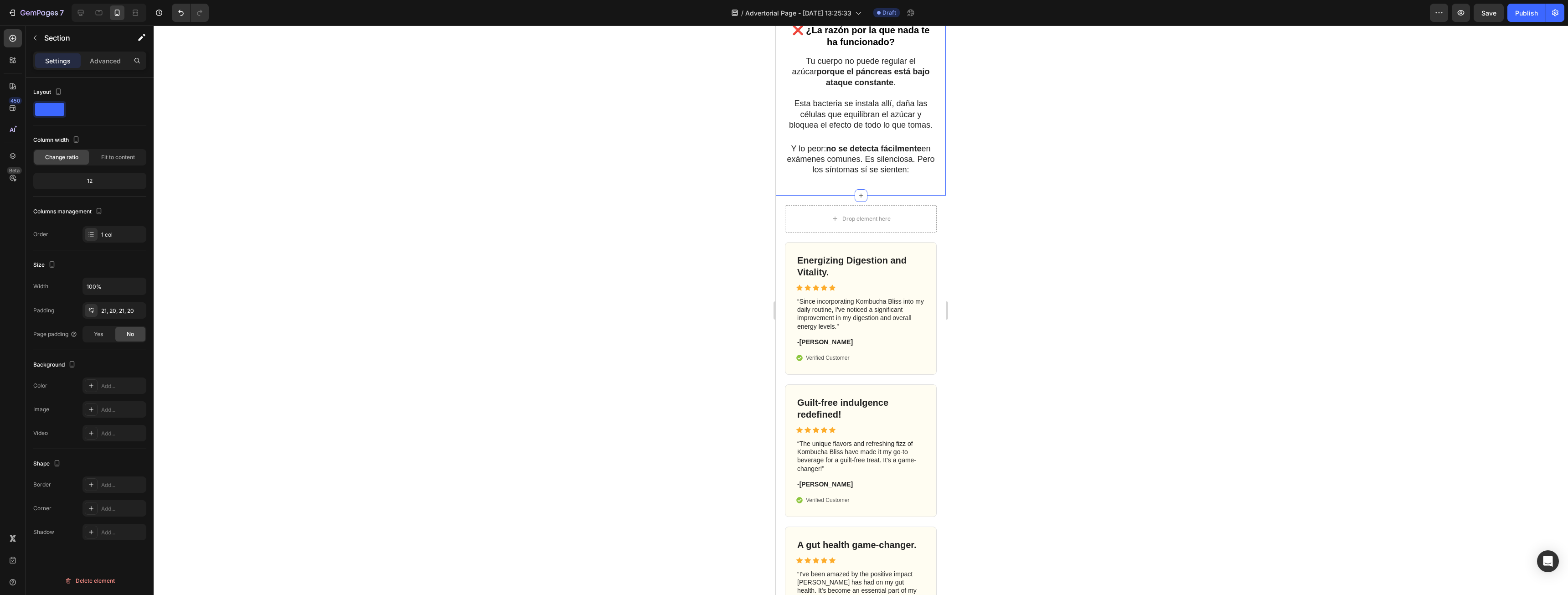
click at [858, 175] on p "Y lo peor: no se detecta fácilmente en exámenes comunes. Es silenciosa. Pero lo…" at bounding box center [861, 160] width 150 height 32
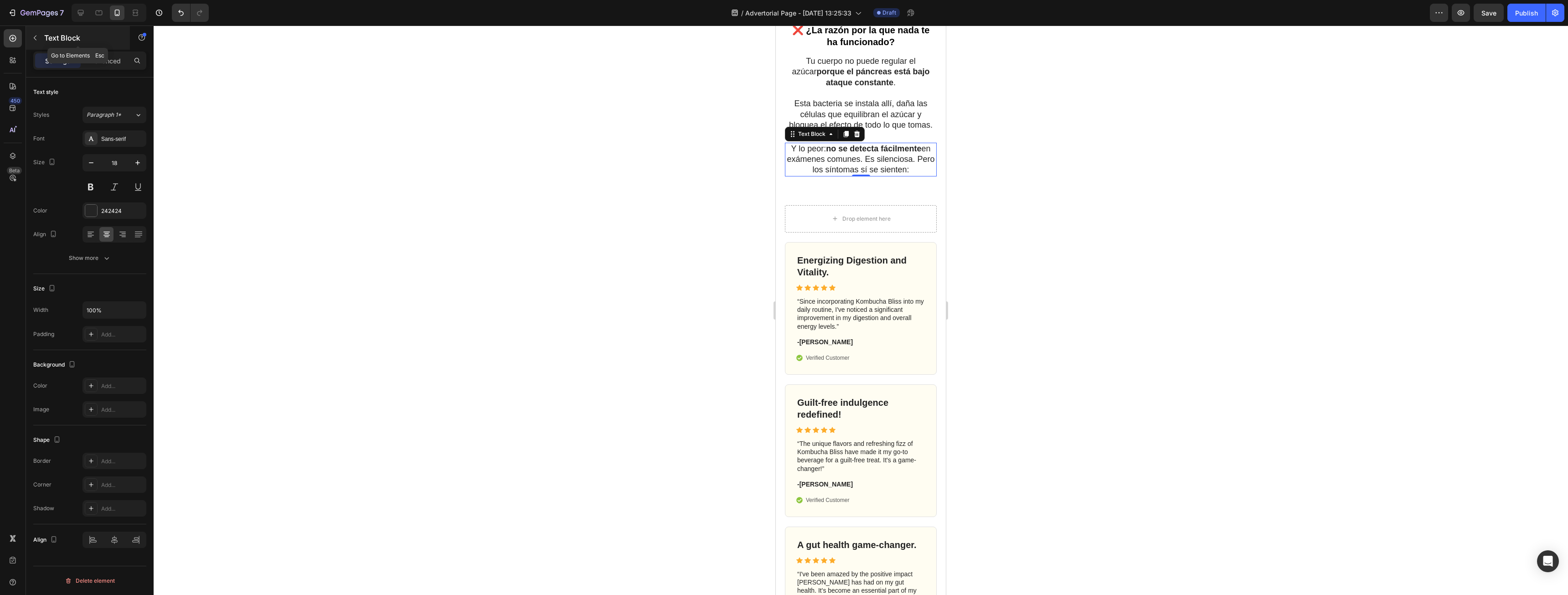
click at [33, 41] on icon "button" at bounding box center [35, 38] width 7 height 7
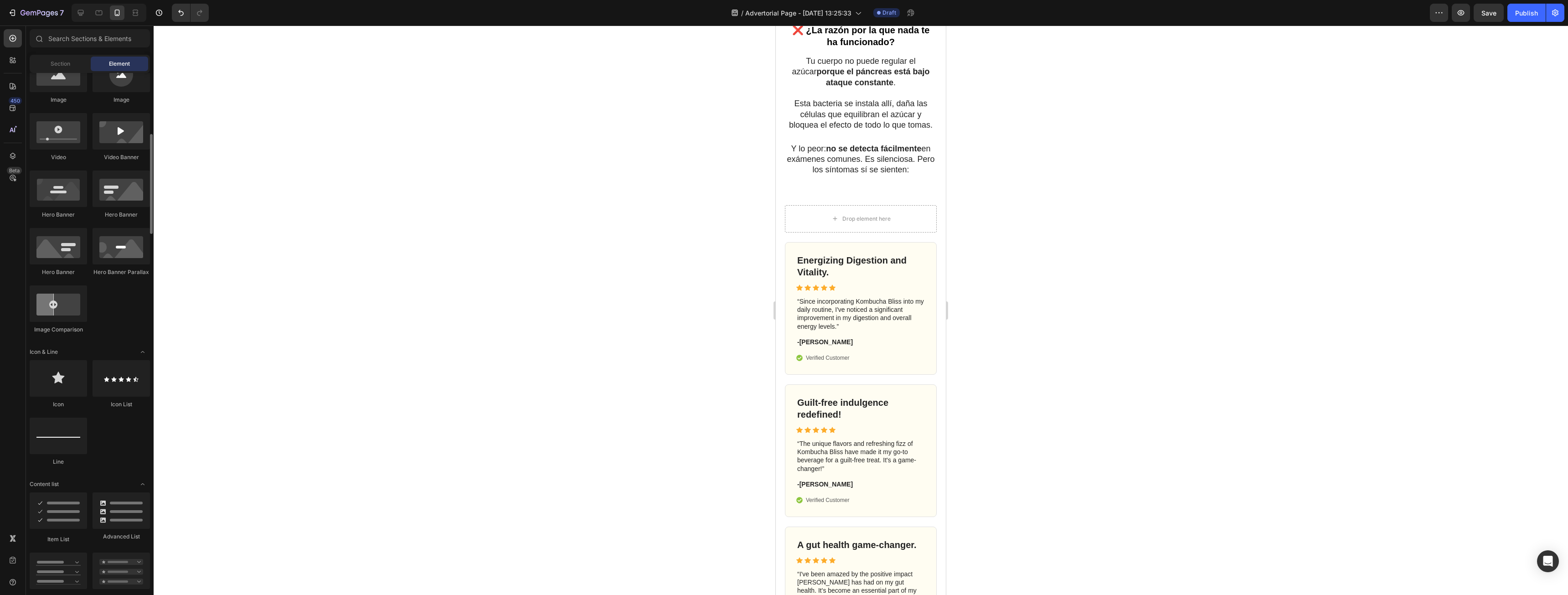
scroll to position [410, 0]
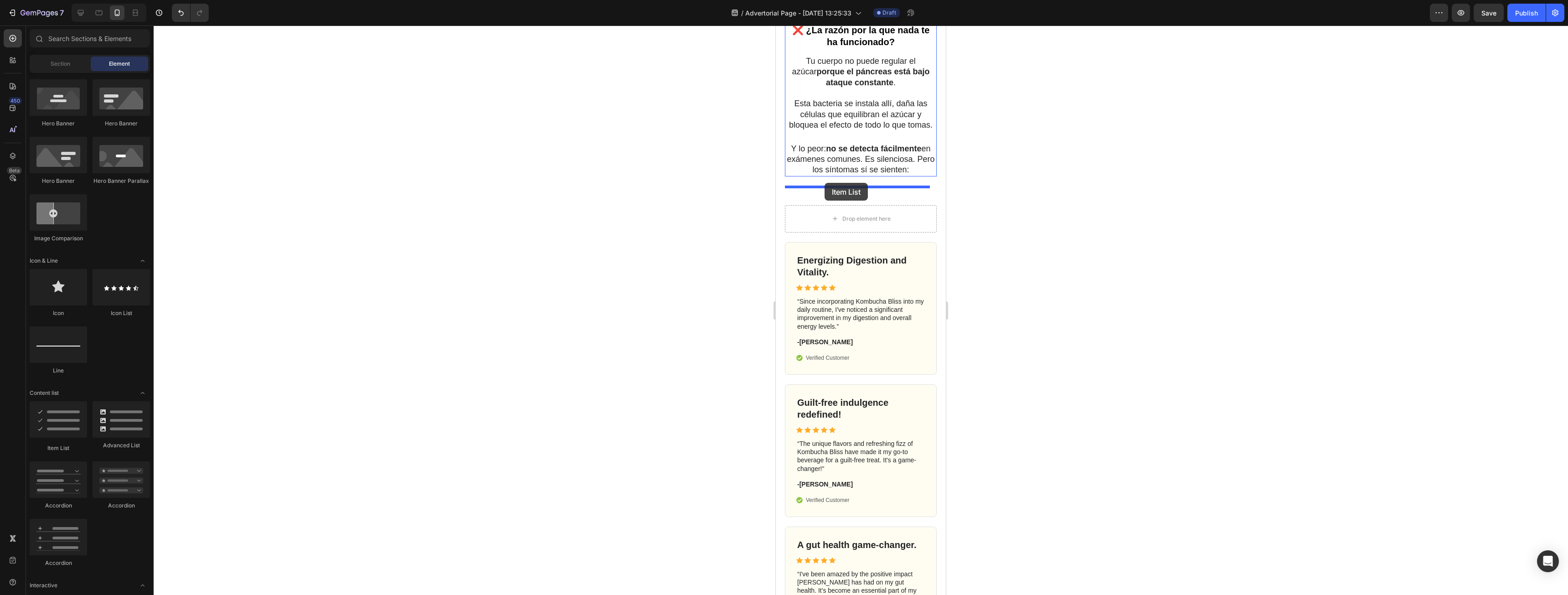
drag, startPoint x: 814, startPoint y: 449, endPoint x: 825, endPoint y: 183, distance: 266.2
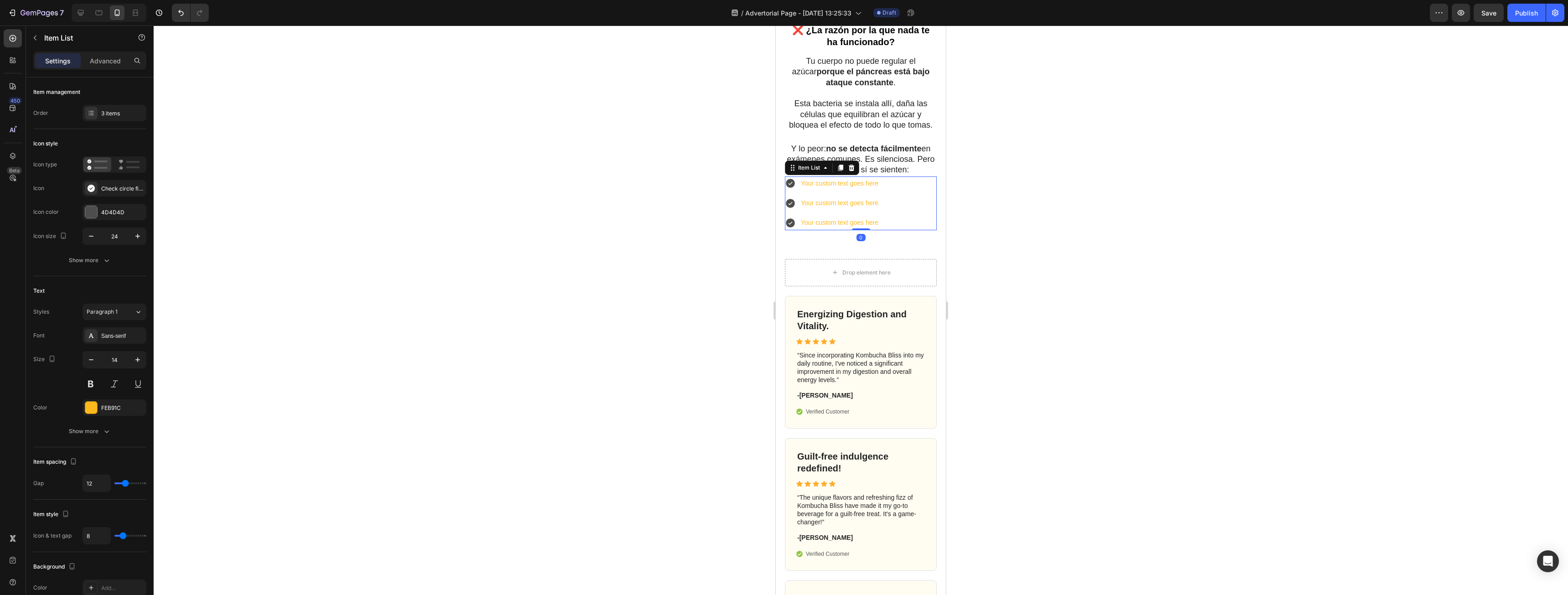
click at [841, 191] on div "Your custom text goes here" at bounding box center [839, 183] width 80 height 14
click at [849, 189] on p "Your custom text goes here" at bounding box center [839, 183] width 77 height 12
click at [1113, 205] on div at bounding box center [861, 310] width 1415 height 569
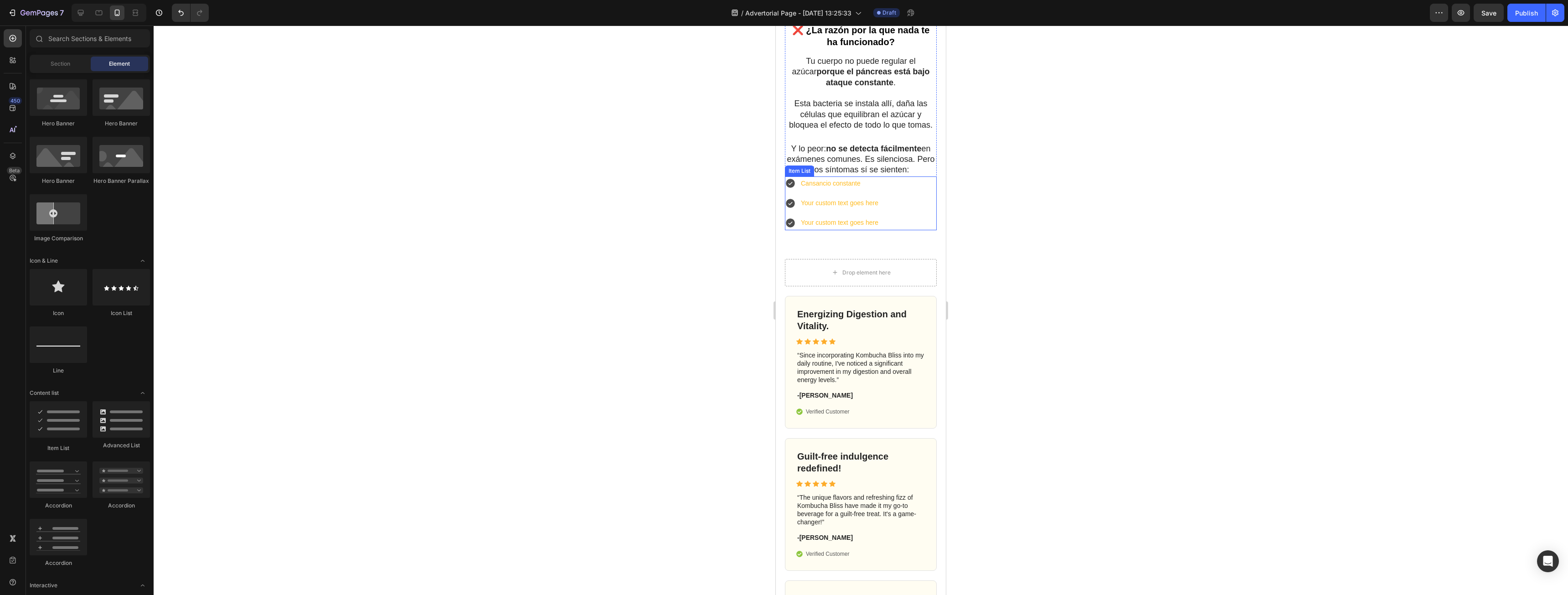
click at [866, 209] on p "Your custom text goes here" at bounding box center [839, 203] width 77 height 12
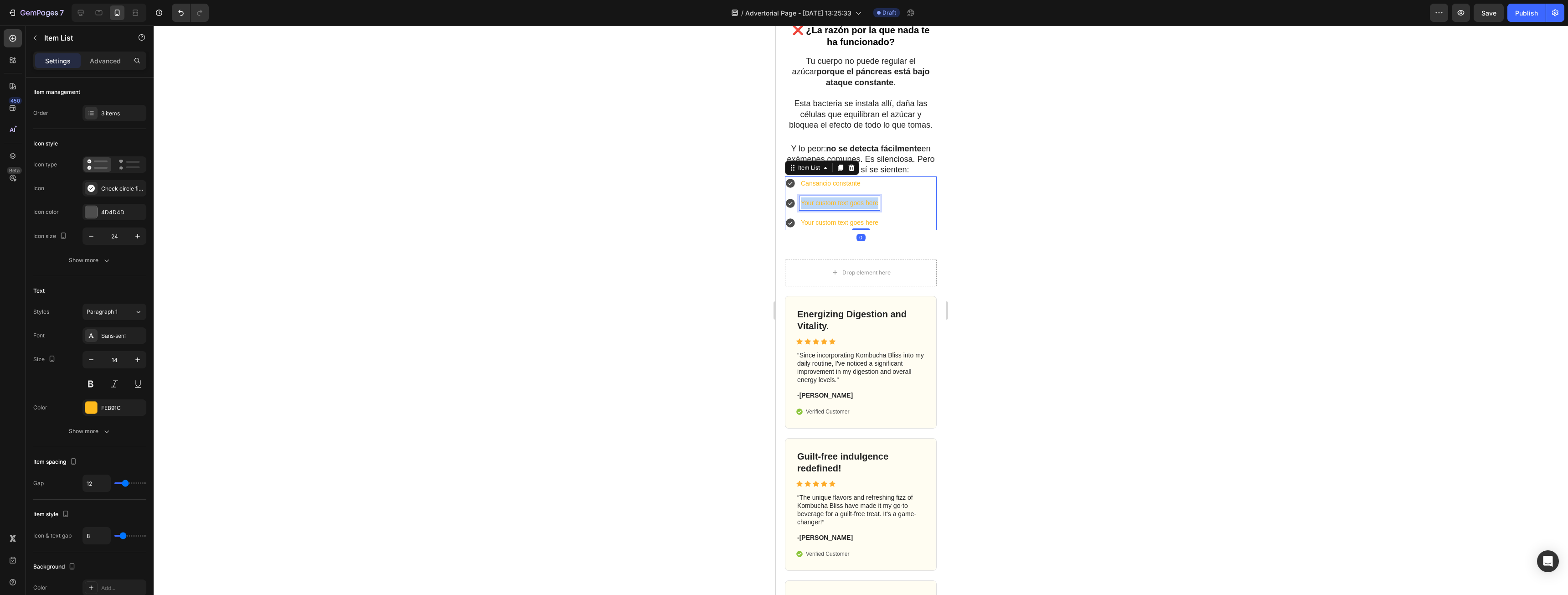
click at [866, 209] on p "Your custom text goes here" at bounding box center [839, 203] width 77 height 12
click at [999, 244] on div at bounding box center [861, 310] width 1415 height 569
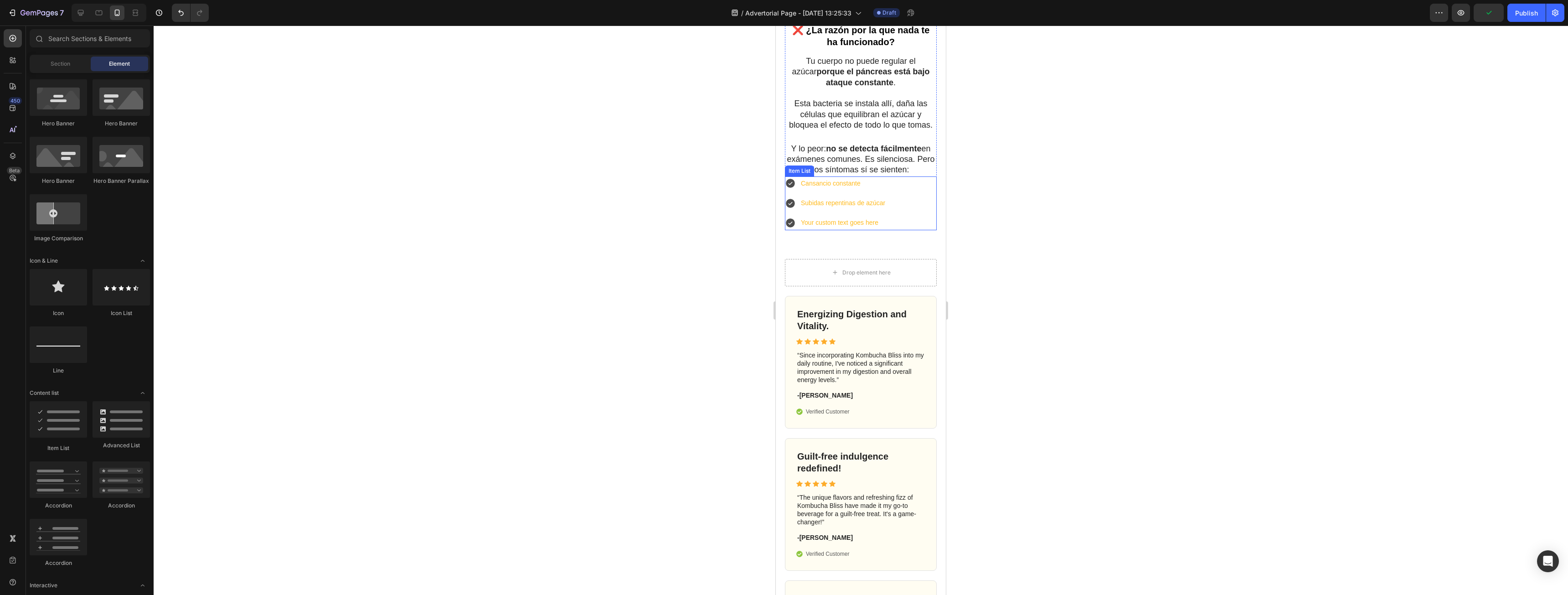
click at [850, 228] on p "Your custom text goes here" at bounding box center [843, 222] width 85 height 12
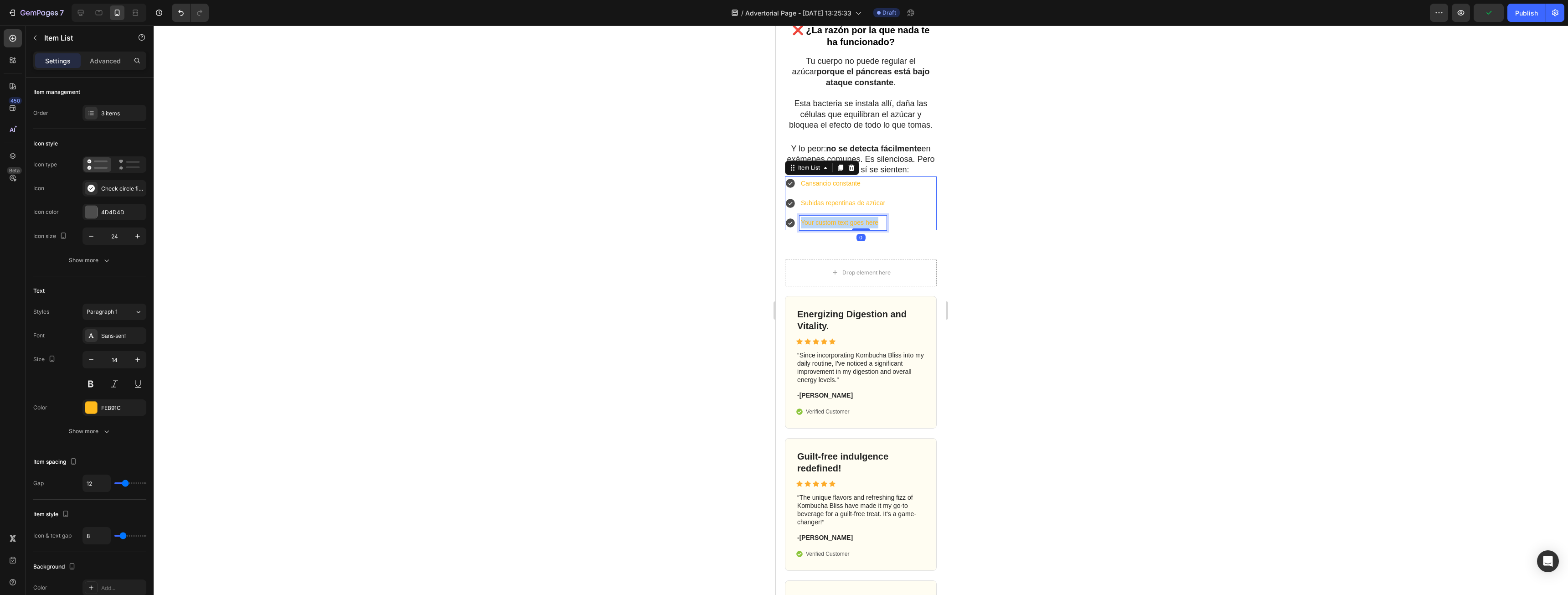
click at [850, 228] on p "Your custom text goes here" at bounding box center [843, 222] width 85 height 12
click at [994, 259] on div at bounding box center [861, 310] width 1415 height 569
click at [814, 228] on p "Sed excesiva" at bounding box center [843, 222] width 85 height 12
click at [40, 40] on button "button" at bounding box center [35, 38] width 15 height 15
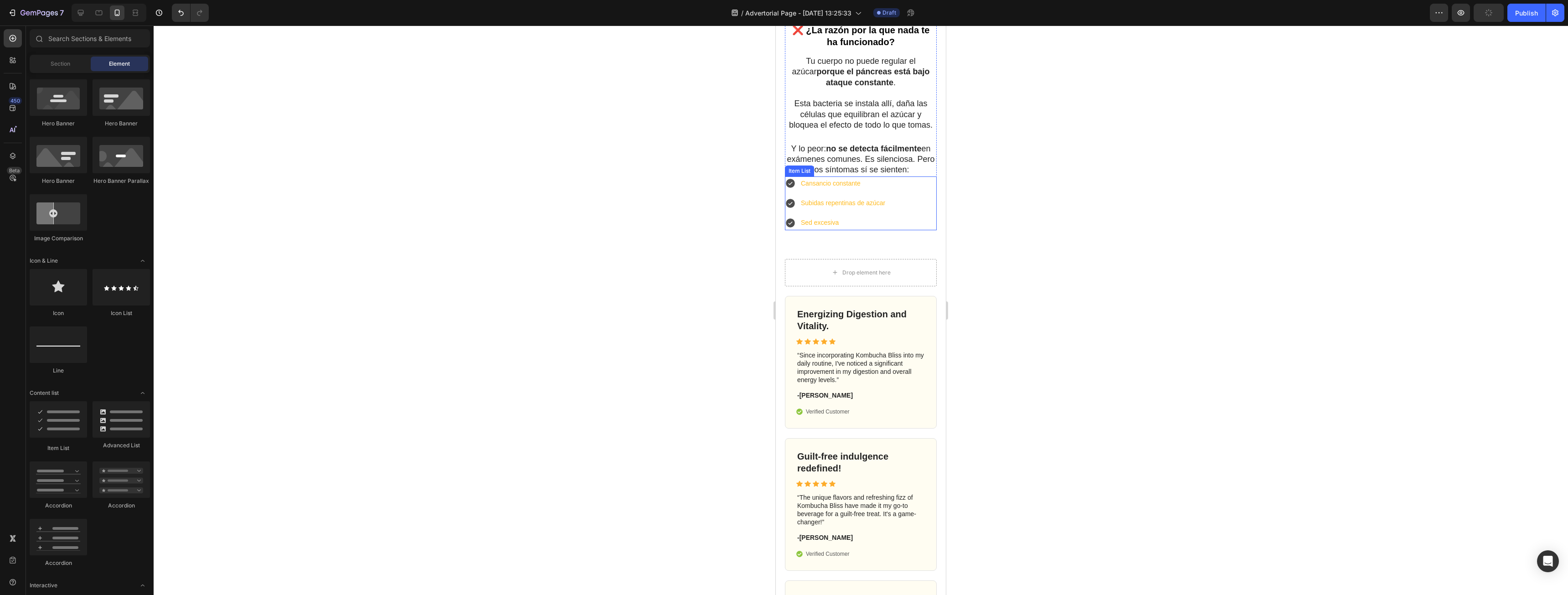
click at [908, 206] on div "Cansancio constante Subidas repentinas de azúcar Sed excesiva" at bounding box center [860, 203] width 152 height 54
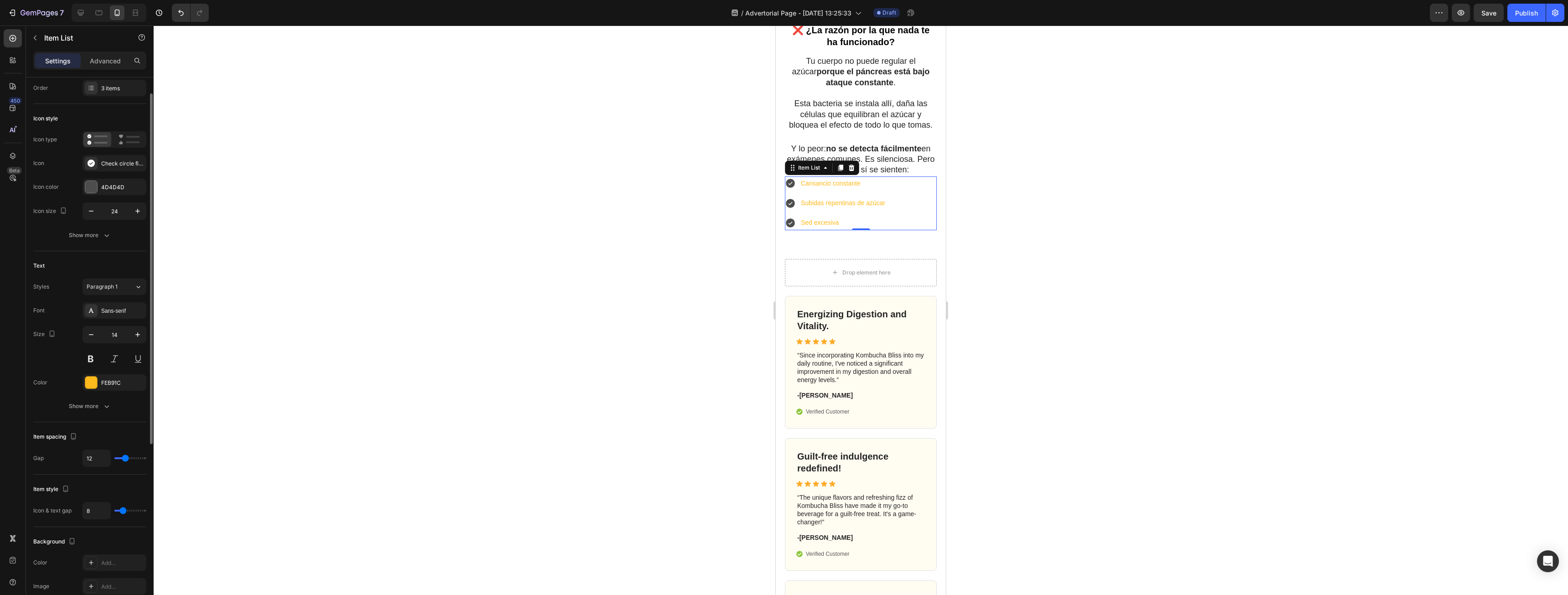
scroll to position [0, 0]
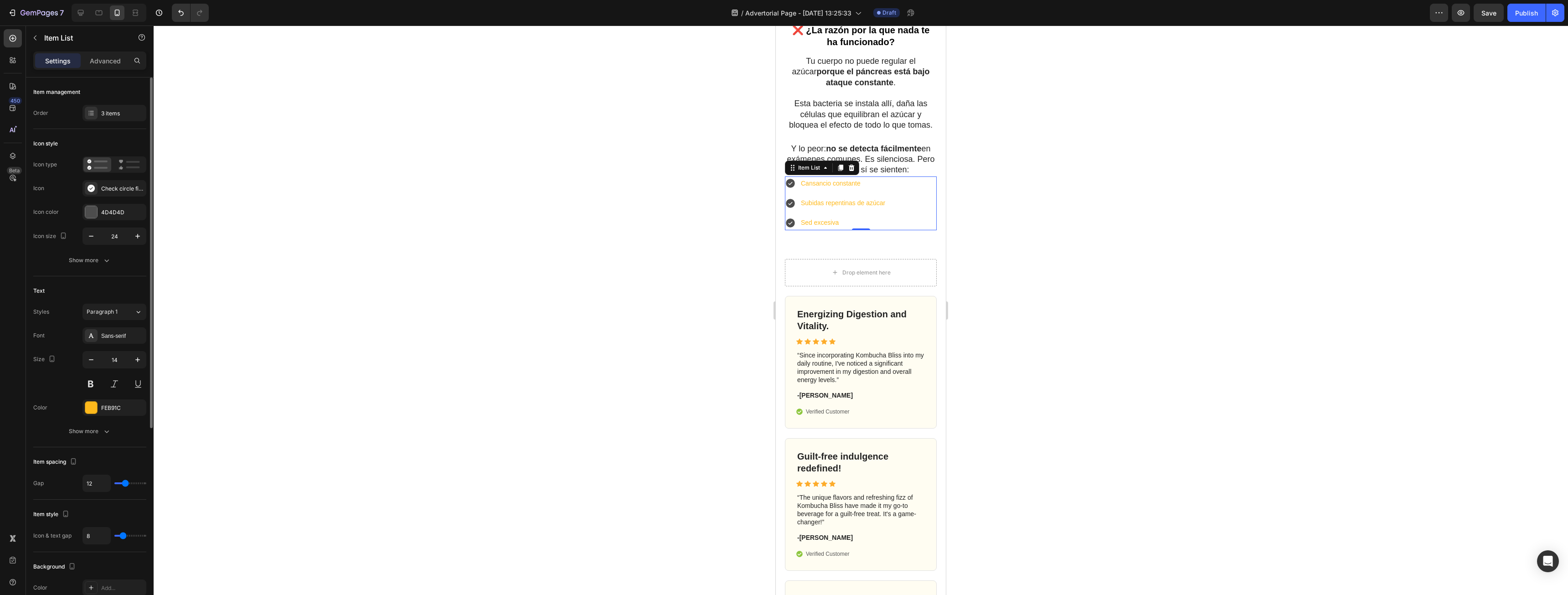
click at [108, 276] on div "Item management Order 3 items" at bounding box center [90, 362] width 113 height 171
click at [104, 110] on div "3 items" at bounding box center [122, 113] width 43 height 8
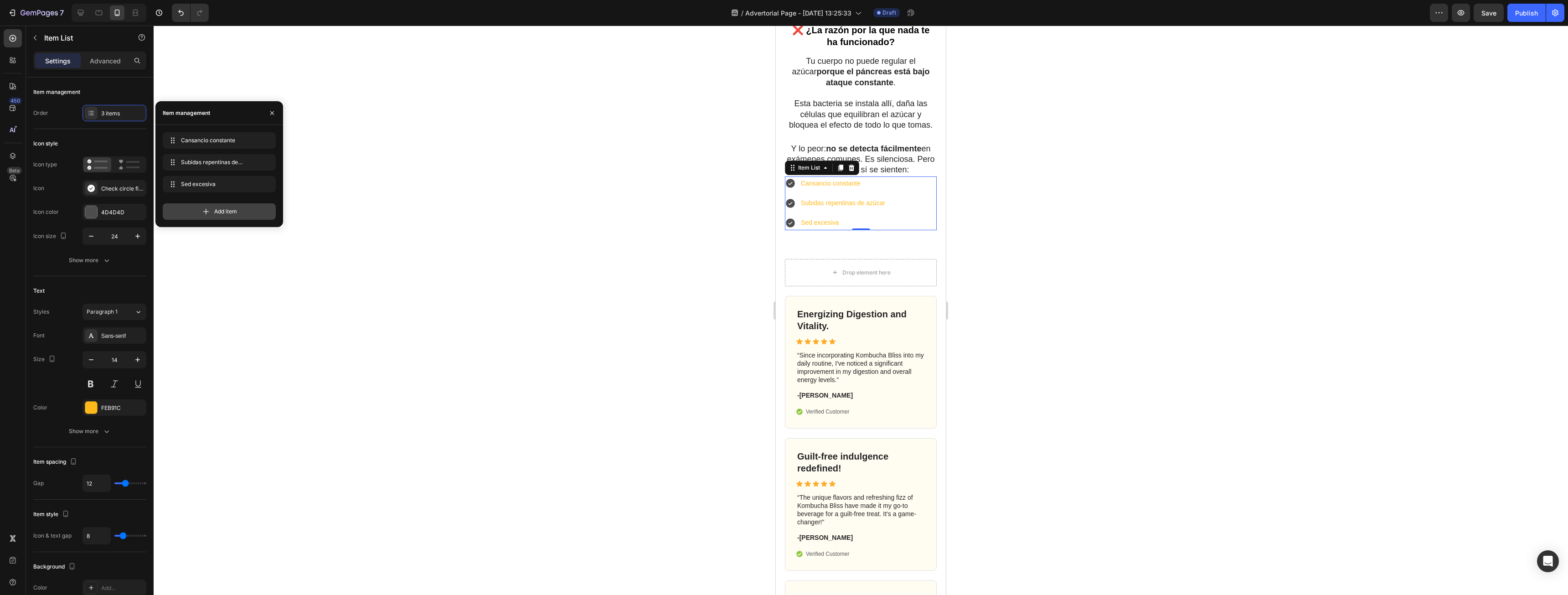
click at [233, 209] on span "Add item" at bounding box center [225, 211] width 23 height 8
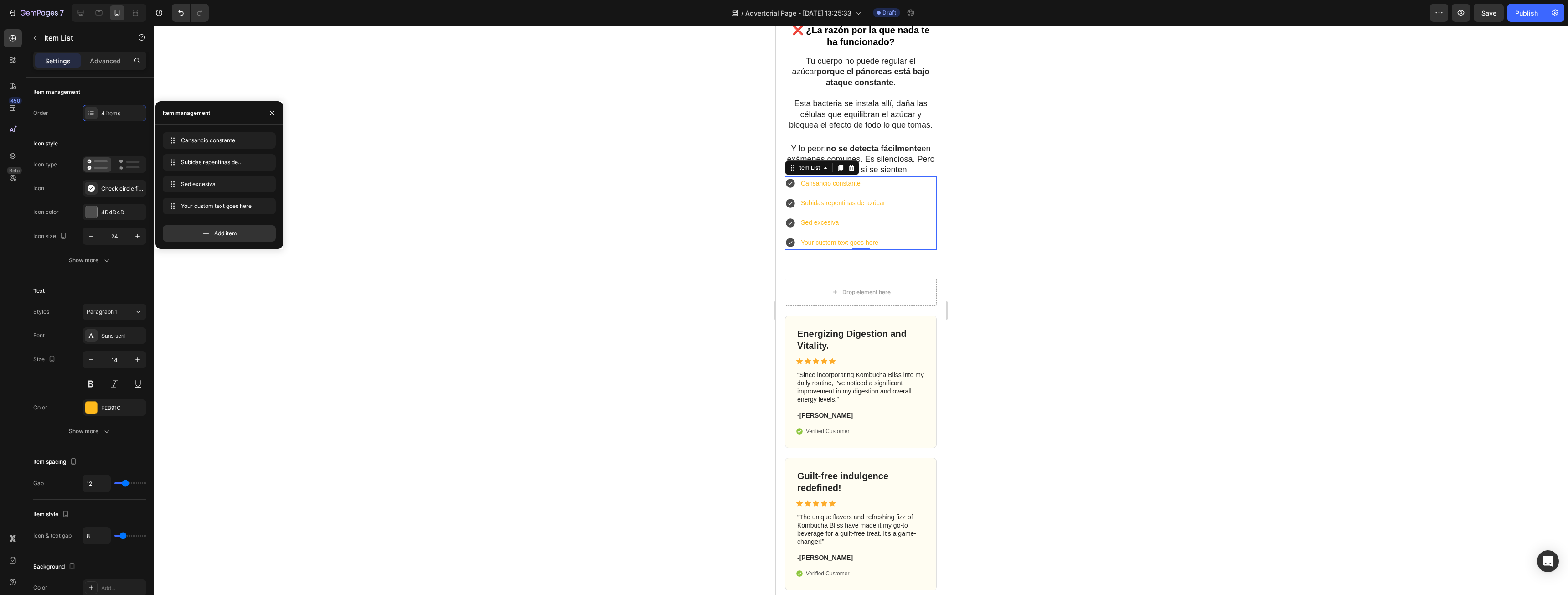
click at [853, 250] on div "Your custom text goes here" at bounding box center [842, 242] width 87 height 14
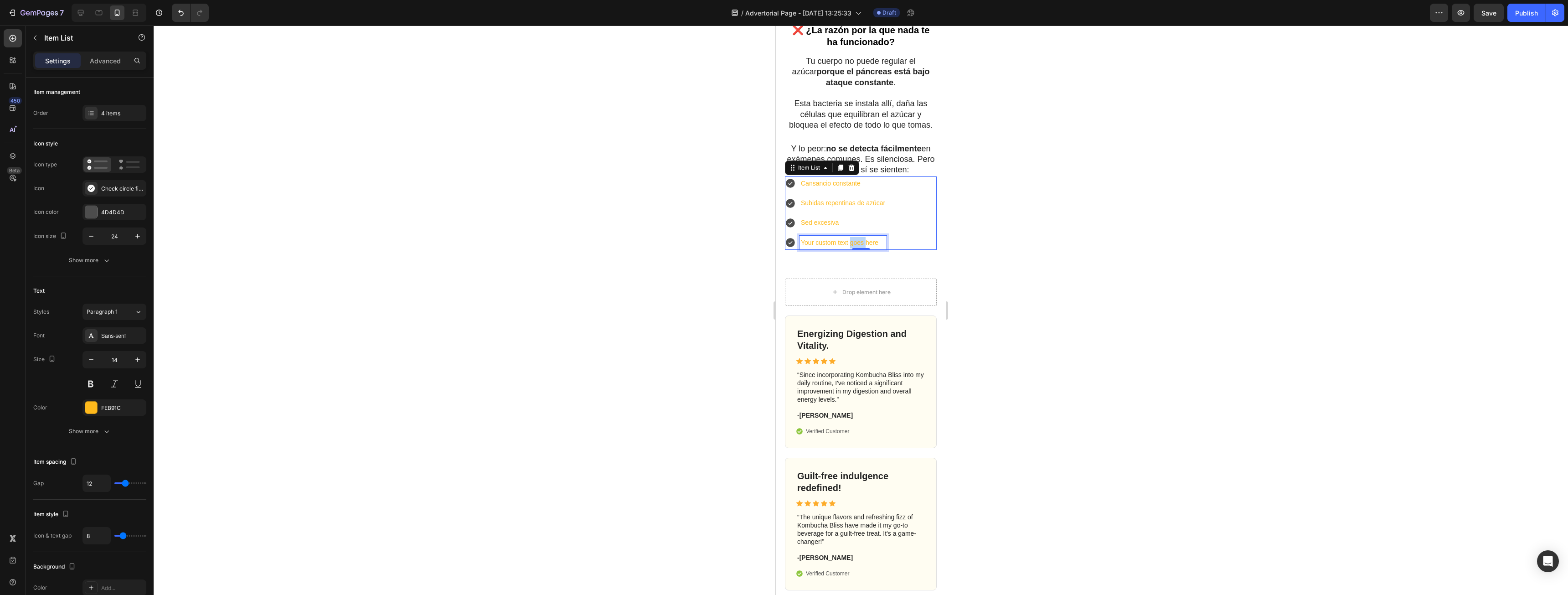
click at [853, 248] on p "Your custom text goes here" at bounding box center [843, 242] width 85 height 12
click at [982, 265] on div at bounding box center [861, 310] width 1415 height 569
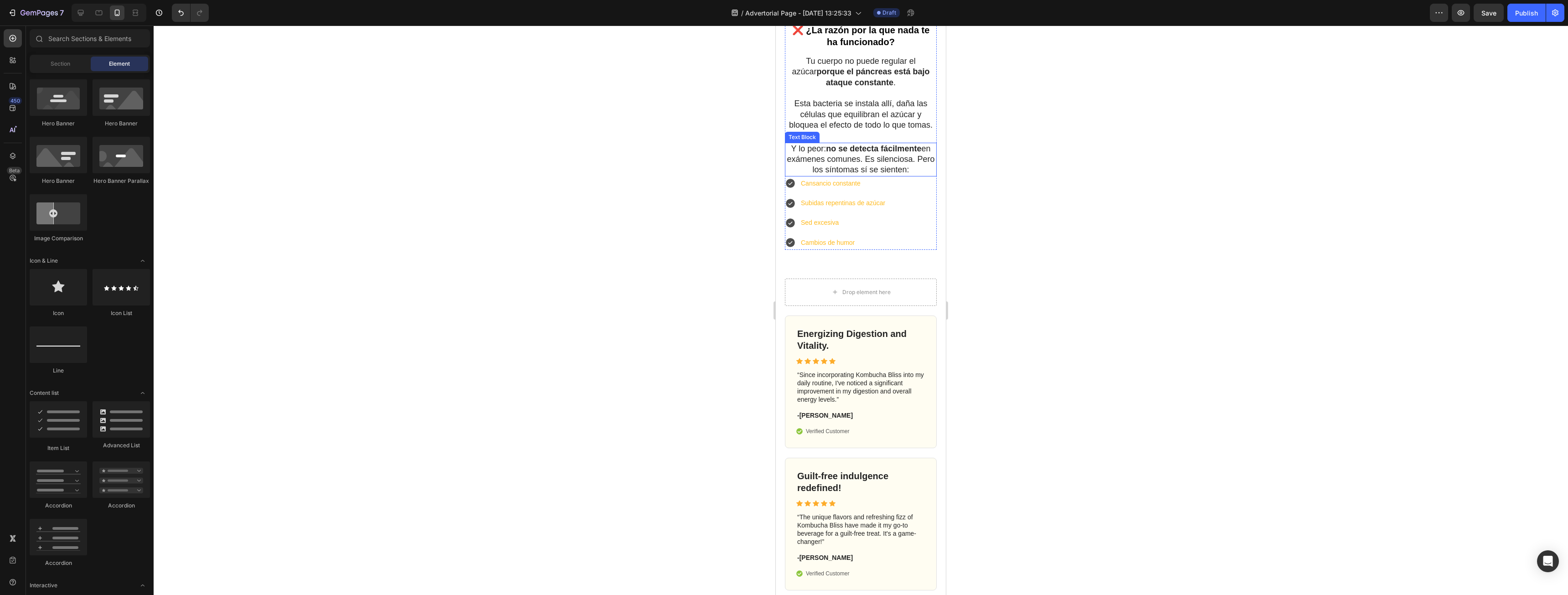
click at [903, 175] on p "Y lo peor: no se detecta fácilmente en exámenes comunes. Es silenciosa. Pero lo…" at bounding box center [861, 160] width 150 height 32
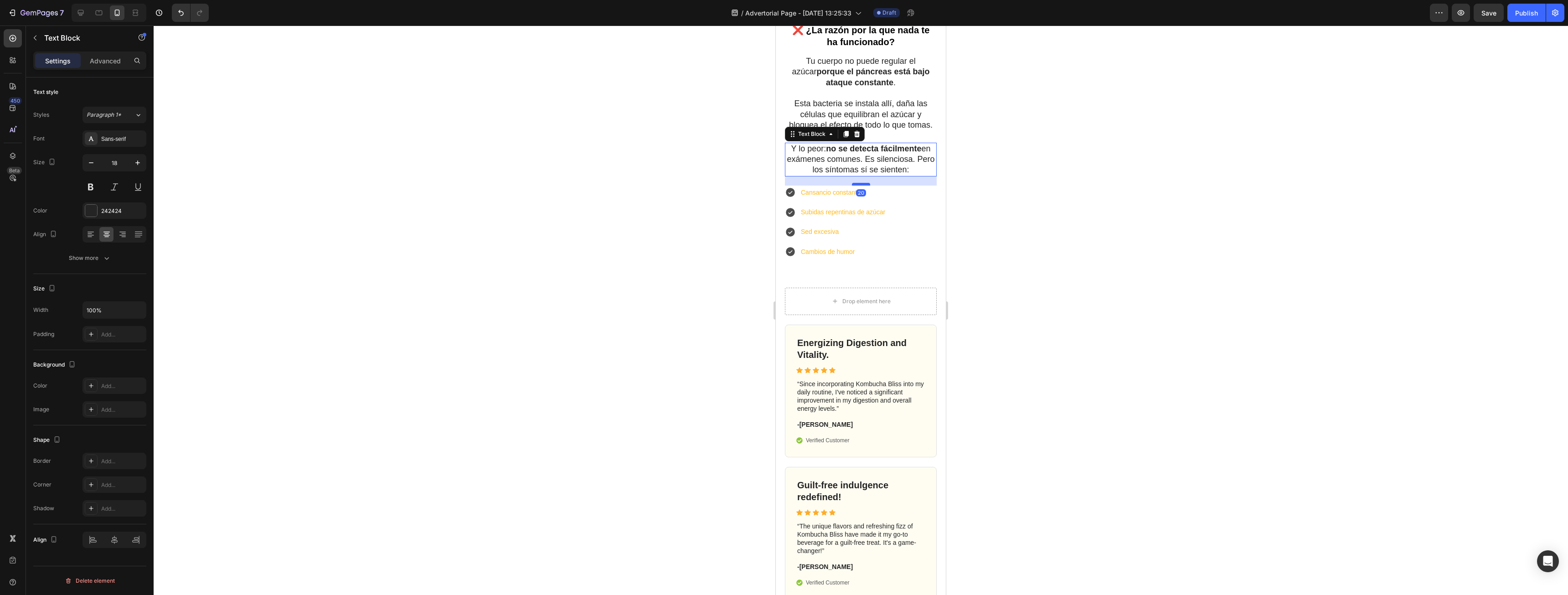
drag, startPoint x: 856, startPoint y: 186, endPoint x: 858, endPoint y: 195, distance: 9.2
click at [858, 186] on div at bounding box center [861, 184] width 18 height 2
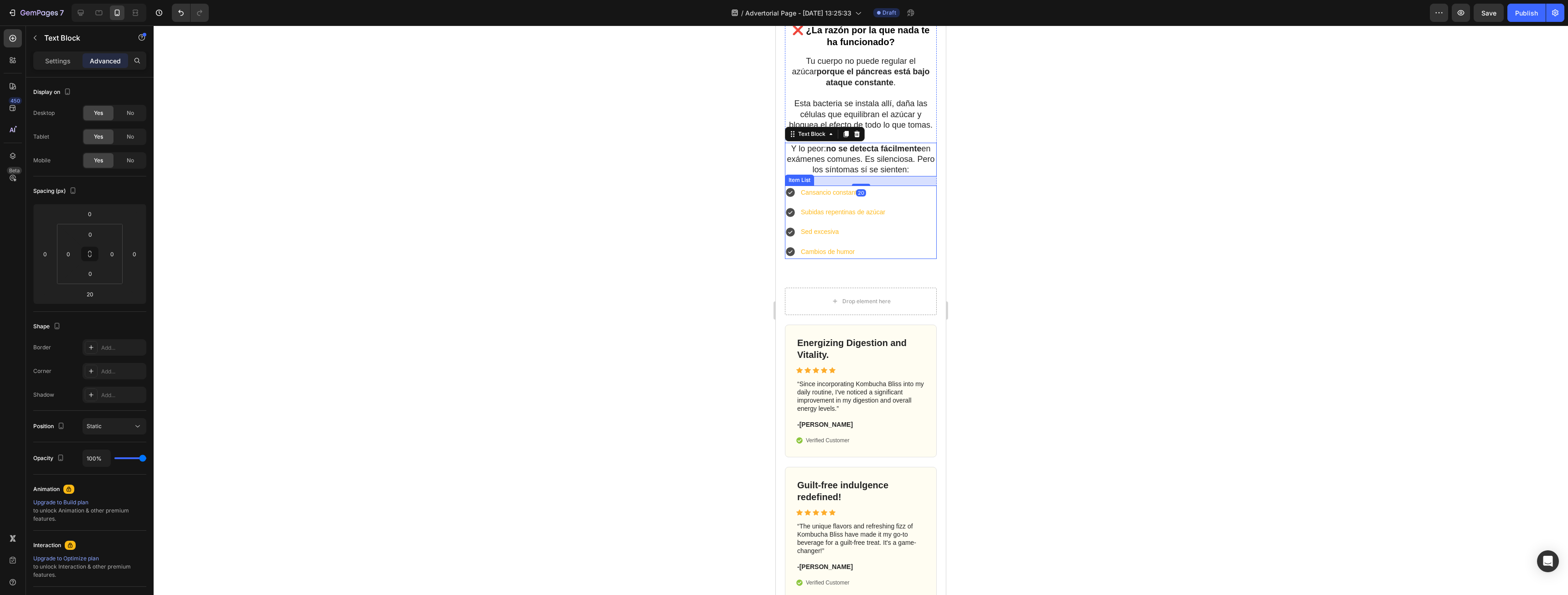
click at [1043, 217] on div at bounding box center [861, 310] width 1415 height 569
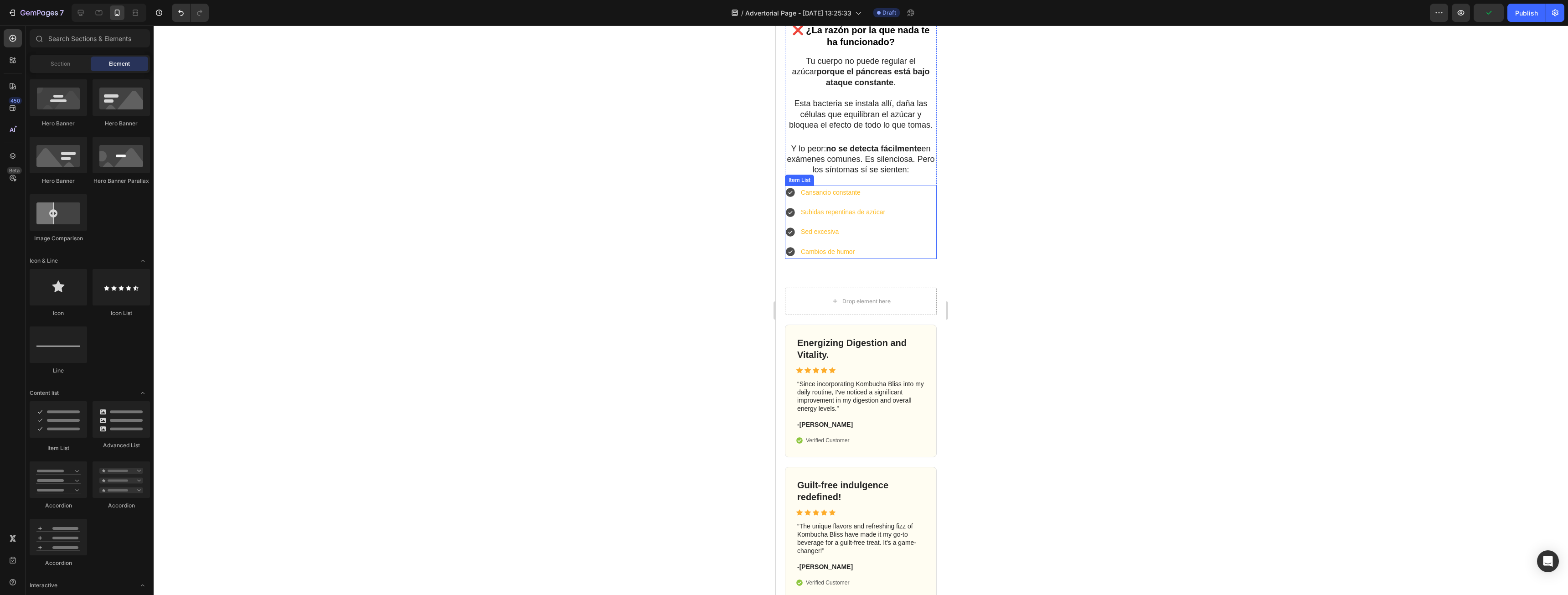
click at [852, 199] on p "Cansancio constante" at bounding box center [843, 192] width 85 height 12
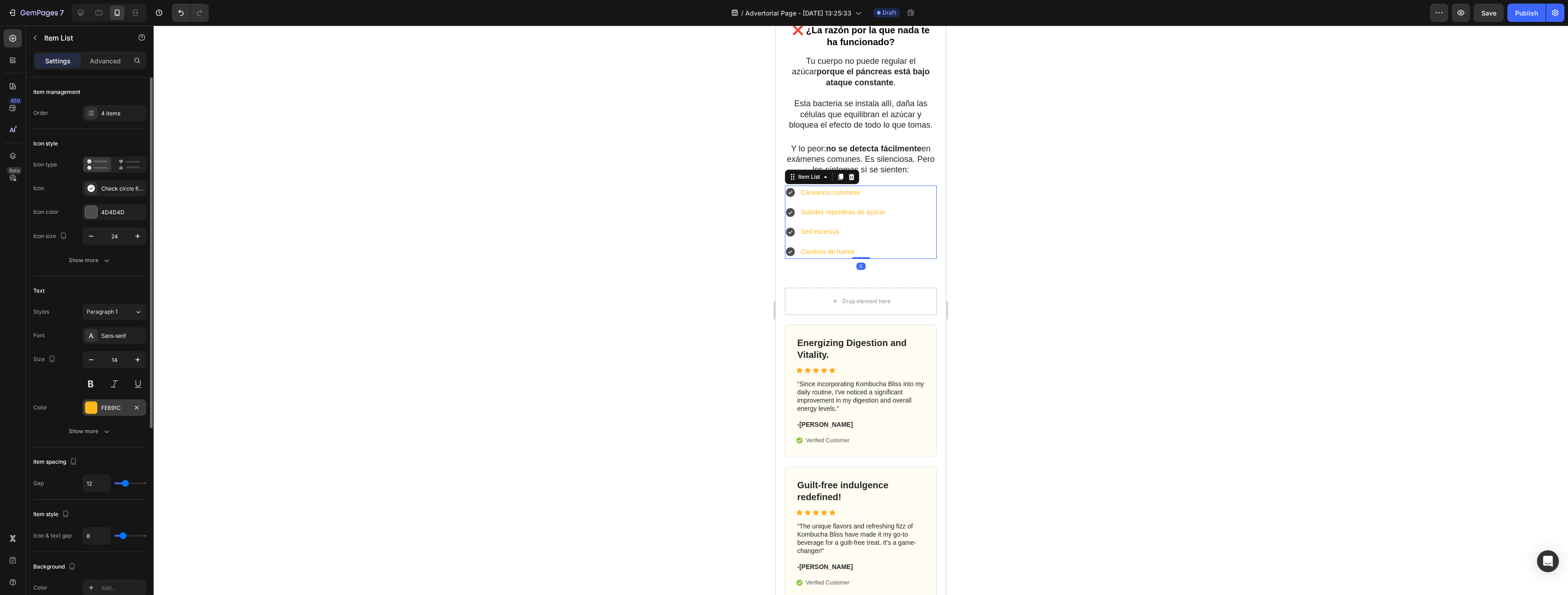
click at [91, 404] on div at bounding box center [91, 407] width 12 height 12
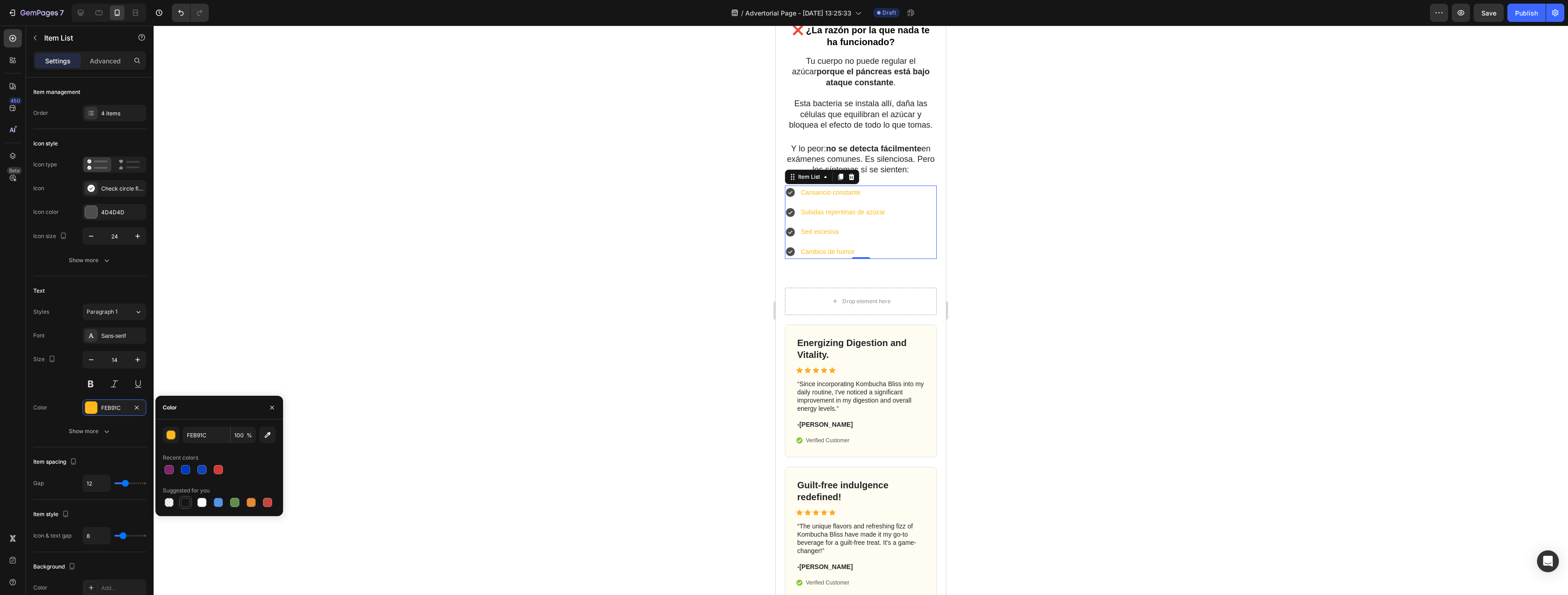
click at [186, 501] on div at bounding box center [185, 502] width 9 height 9
type input "151515"
click at [1133, 198] on div at bounding box center [861, 310] width 1415 height 569
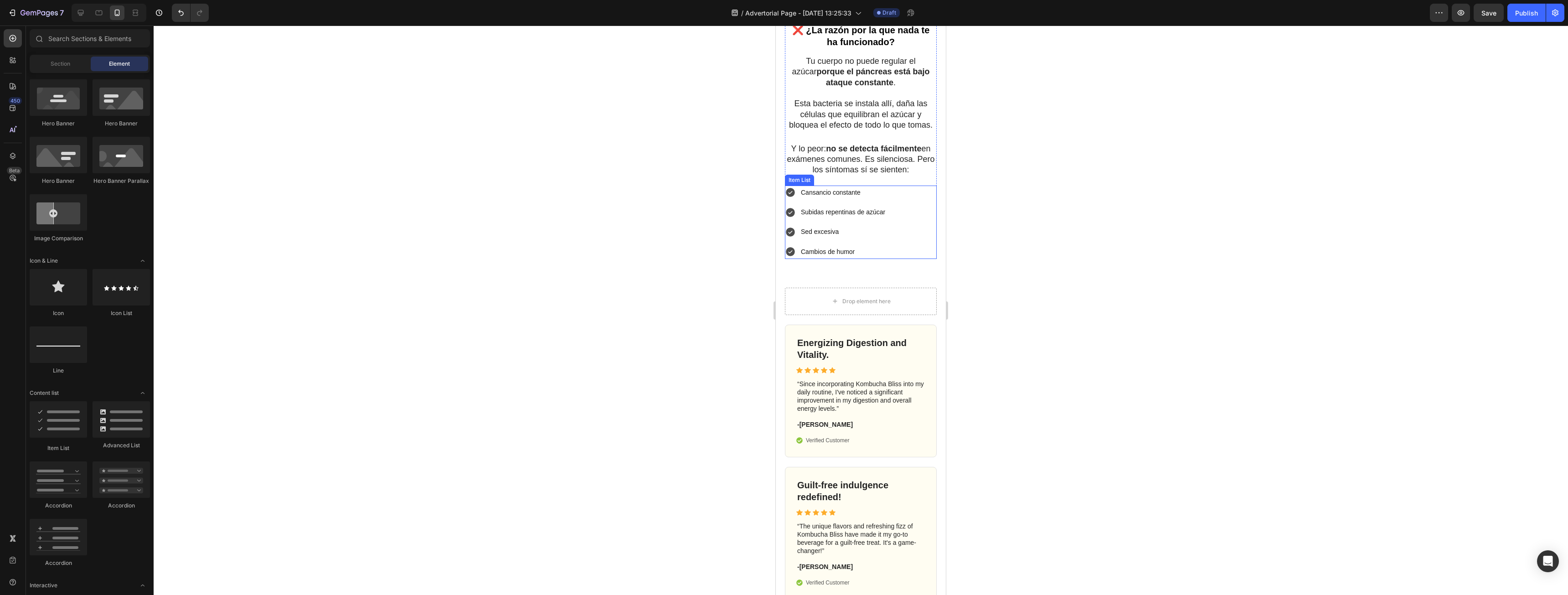
click at [835, 199] on p "Cansancio constante" at bounding box center [843, 192] width 85 height 12
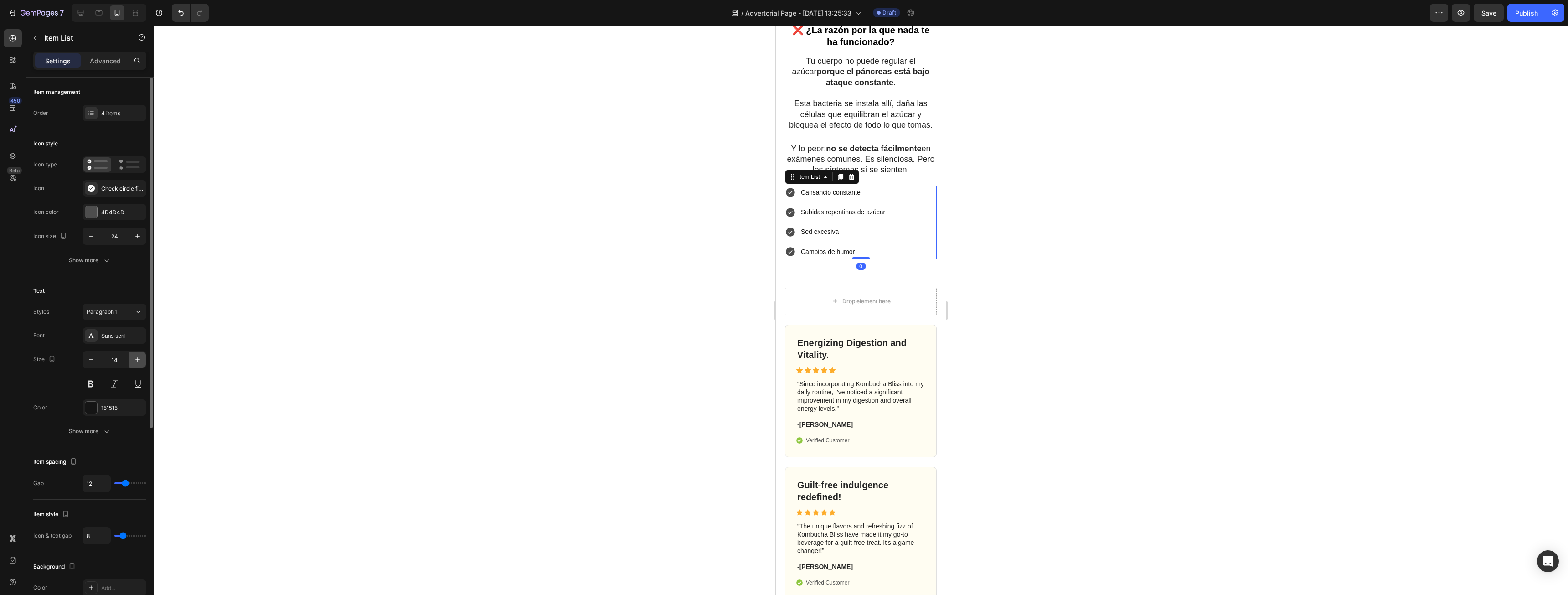
click at [139, 362] on icon "button" at bounding box center [138, 359] width 9 height 9
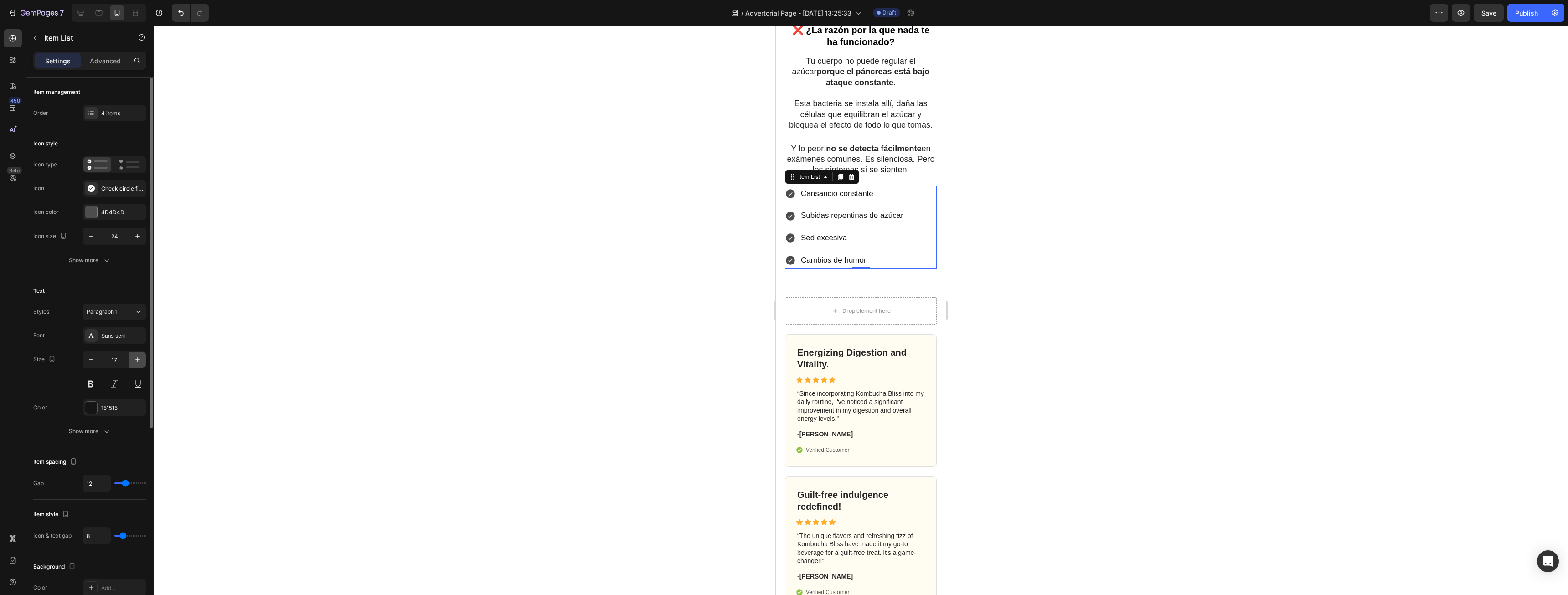
click at [139, 362] on icon "button" at bounding box center [138, 359] width 9 height 9
type input "18"
click at [1178, 205] on div at bounding box center [861, 310] width 1415 height 569
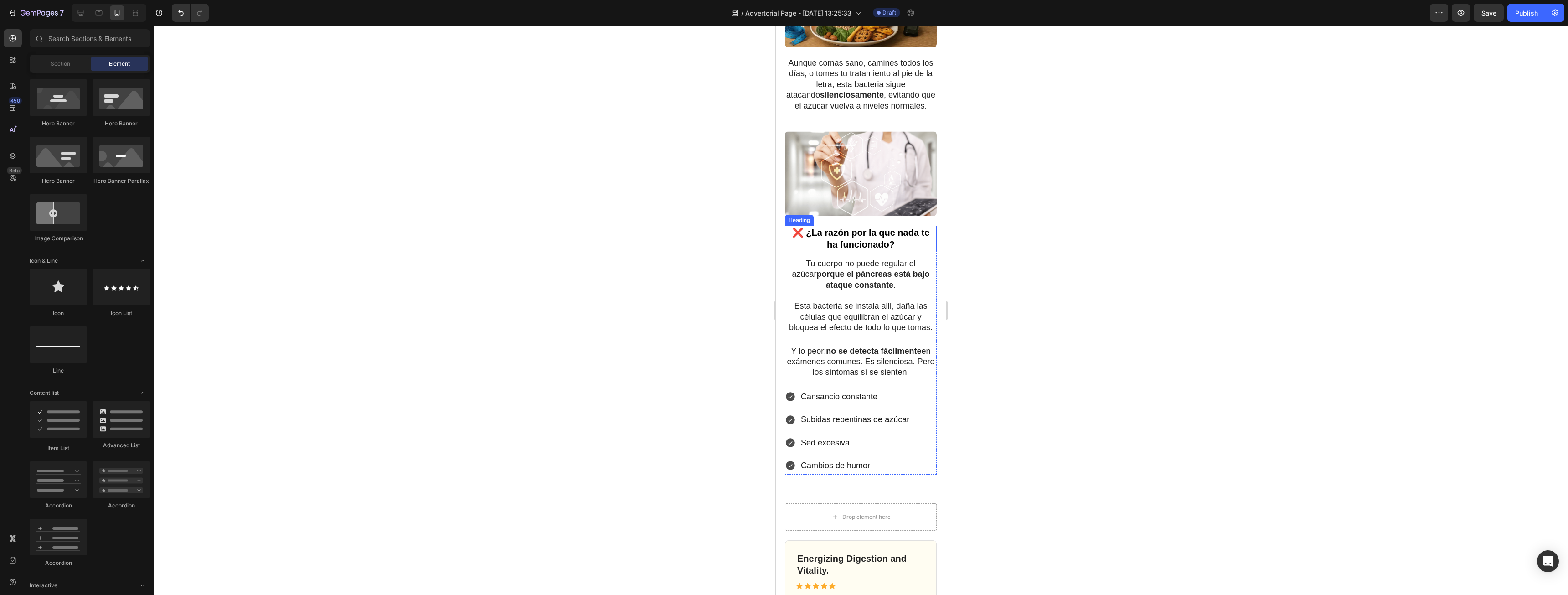
scroll to position [775, 0]
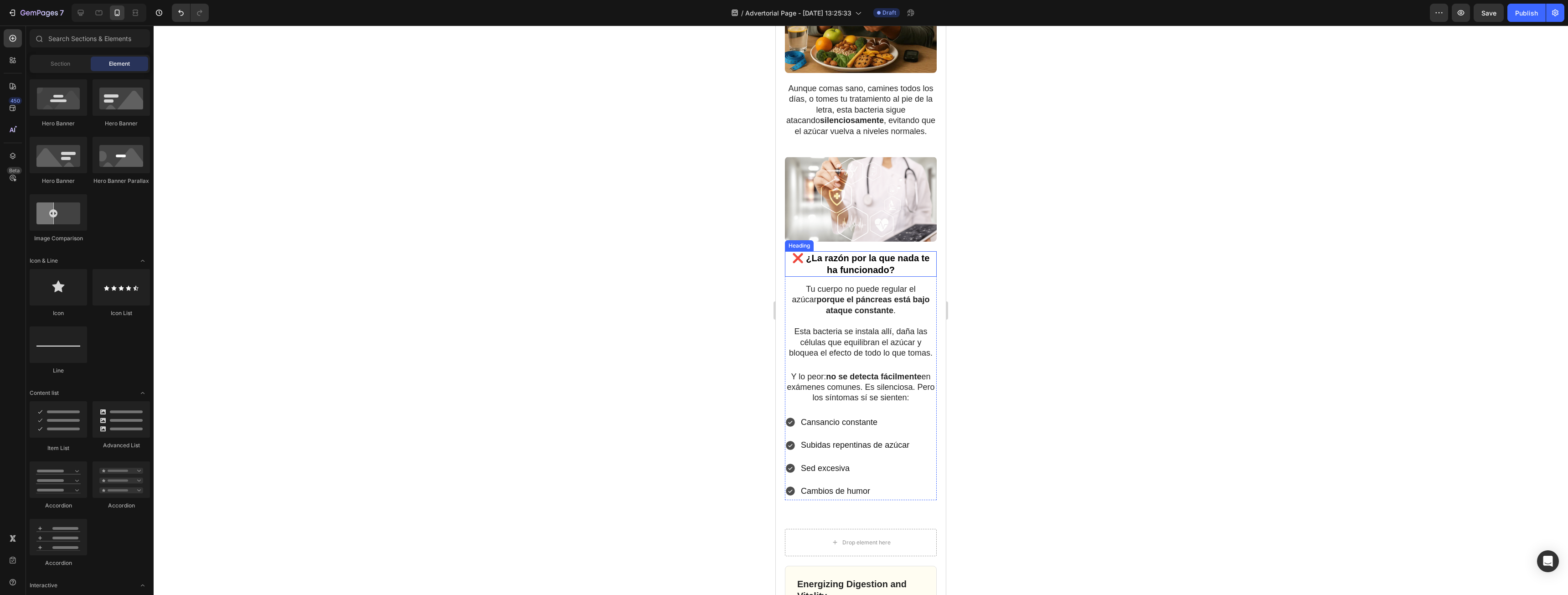
click at [811, 265] on p "❌ ¿La razón por la que nada te ha funcionado?" at bounding box center [861, 264] width 150 height 24
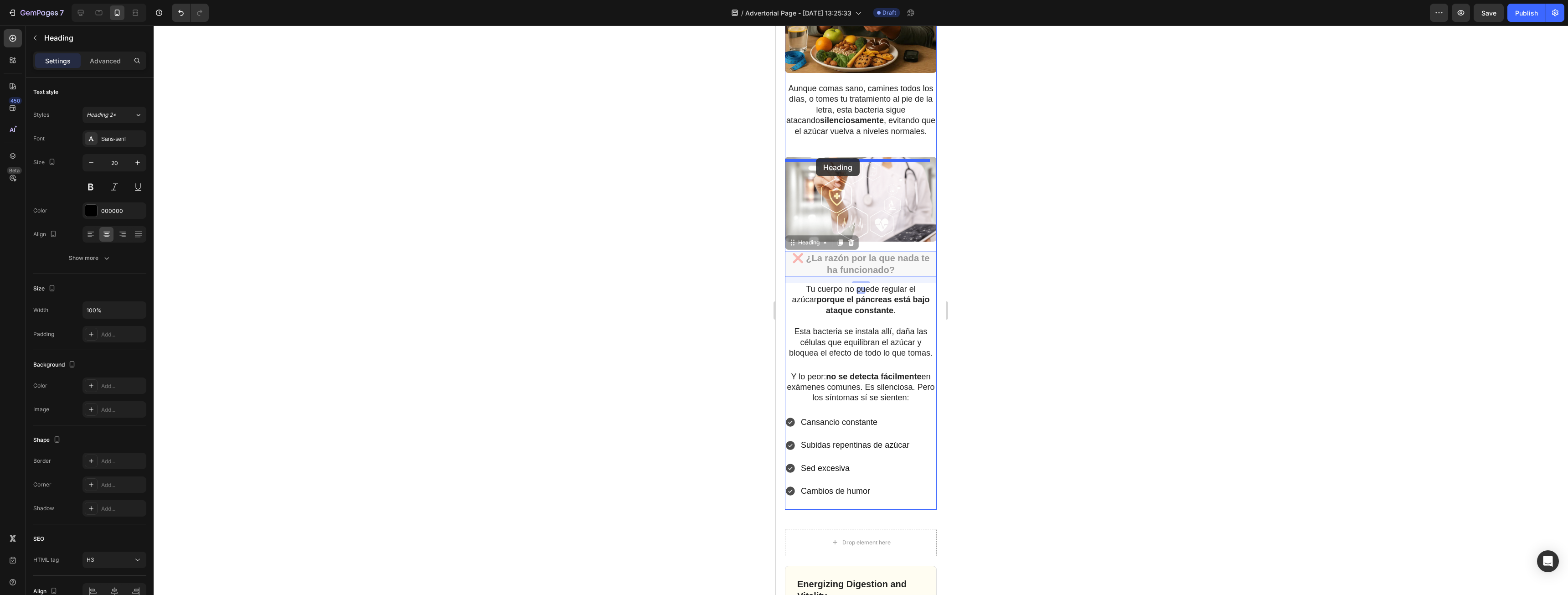
drag, startPoint x: 810, startPoint y: 246, endPoint x: 816, endPoint y: 158, distance: 88.2
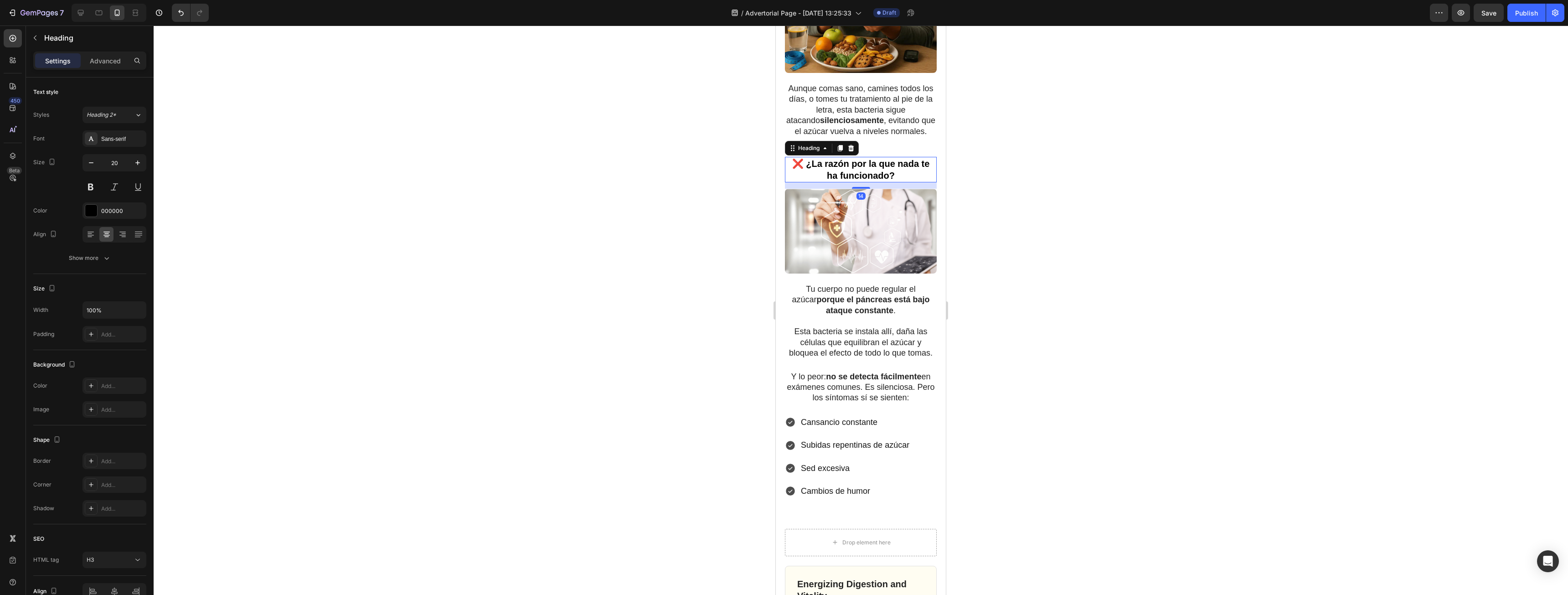
click at [1055, 244] on div at bounding box center [861, 310] width 1415 height 569
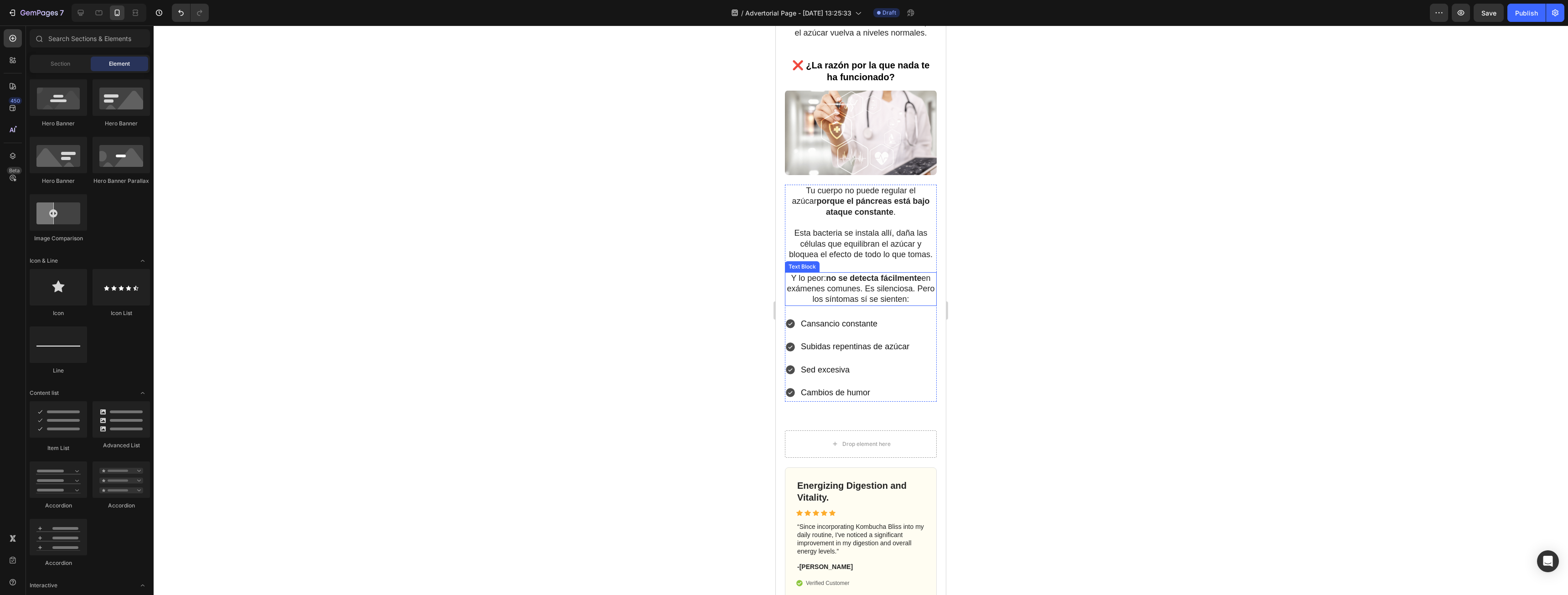
scroll to position [912, 0]
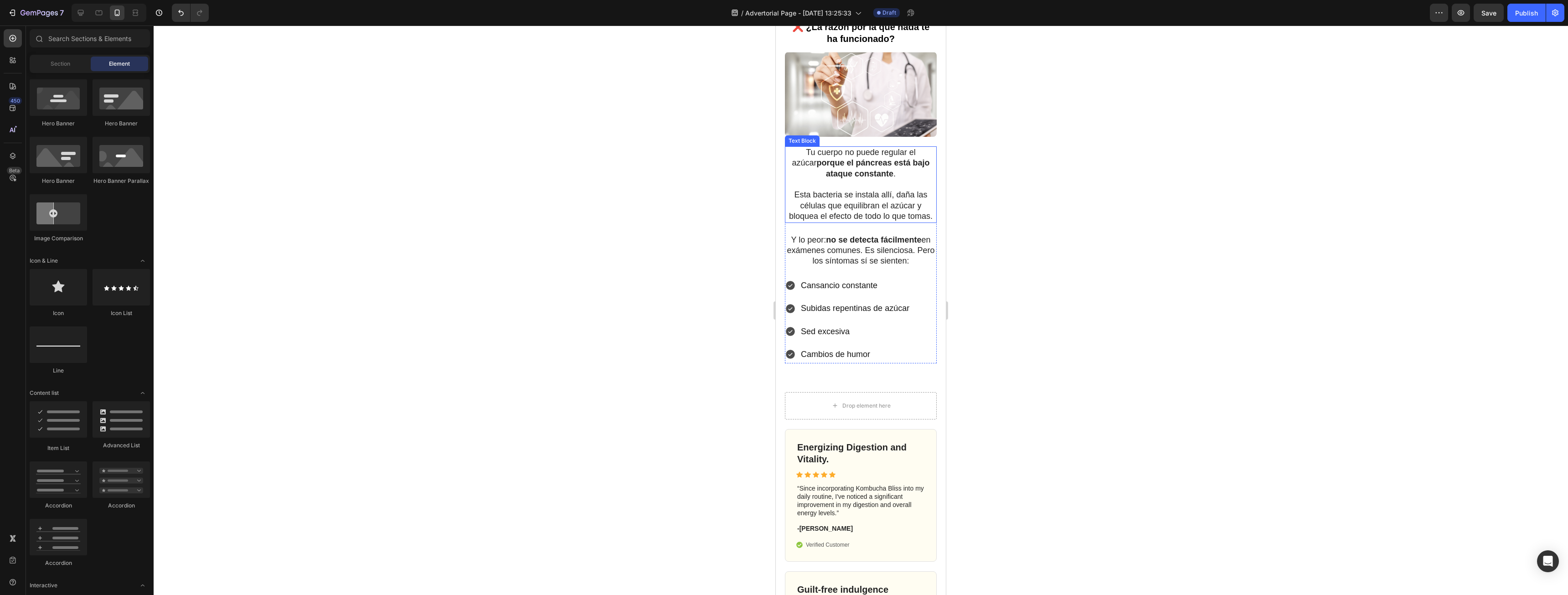
click at [840, 212] on p "Esta bacteria se instala allí, daña las células que equilibran el azúcar y bloq…" at bounding box center [861, 206] width 150 height 32
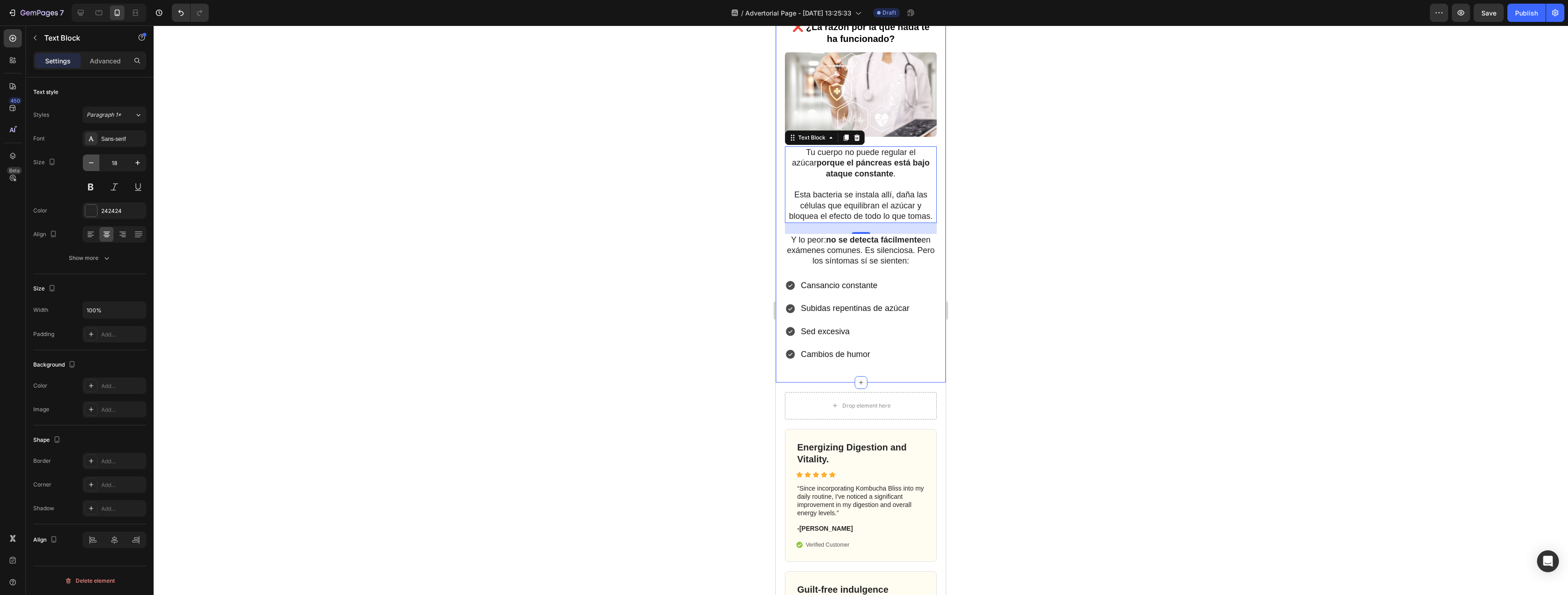
click at [91, 164] on icon "button" at bounding box center [91, 163] width 9 height 9
click at [139, 166] on icon "button" at bounding box center [138, 163] width 9 height 9
click at [137, 166] on icon "button" at bounding box center [138, 163] width 9 height 9
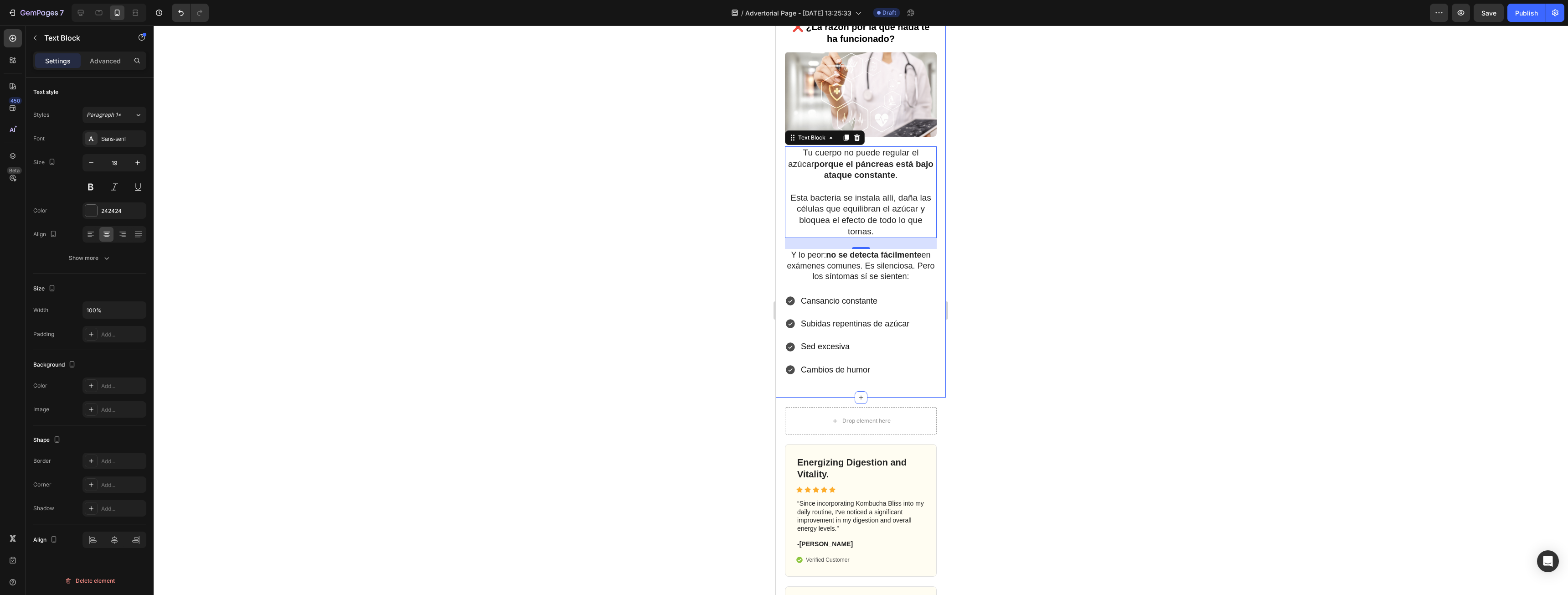
click at [80, 166] on div "Size 19" at bounding box center [90, 174] width 113 height 41
click at [81, 164] on div "Size 19" at bounding box center [90, 174] width 113 height 41
click at [85, 163] on button "button" at bounding box center [91, 163] width 16 height 16
type input "18"
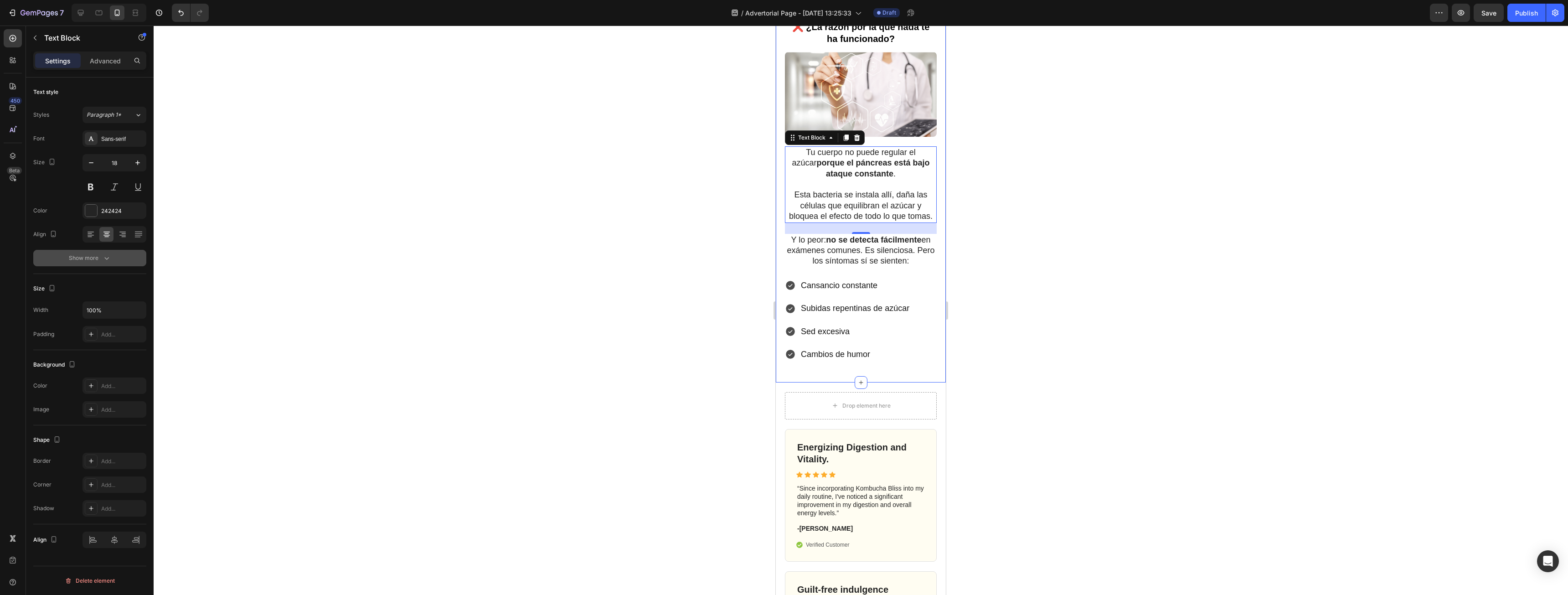
click at [81, 251] on button "Show more" at bounding box center [90, 258] width 113 height 16
click at [104, 281] on input "130%" at bounding box center [114, 282] width 63 height 16
click at [1051, 230] on div at bounding box center [861, 310] width 1415 height 569
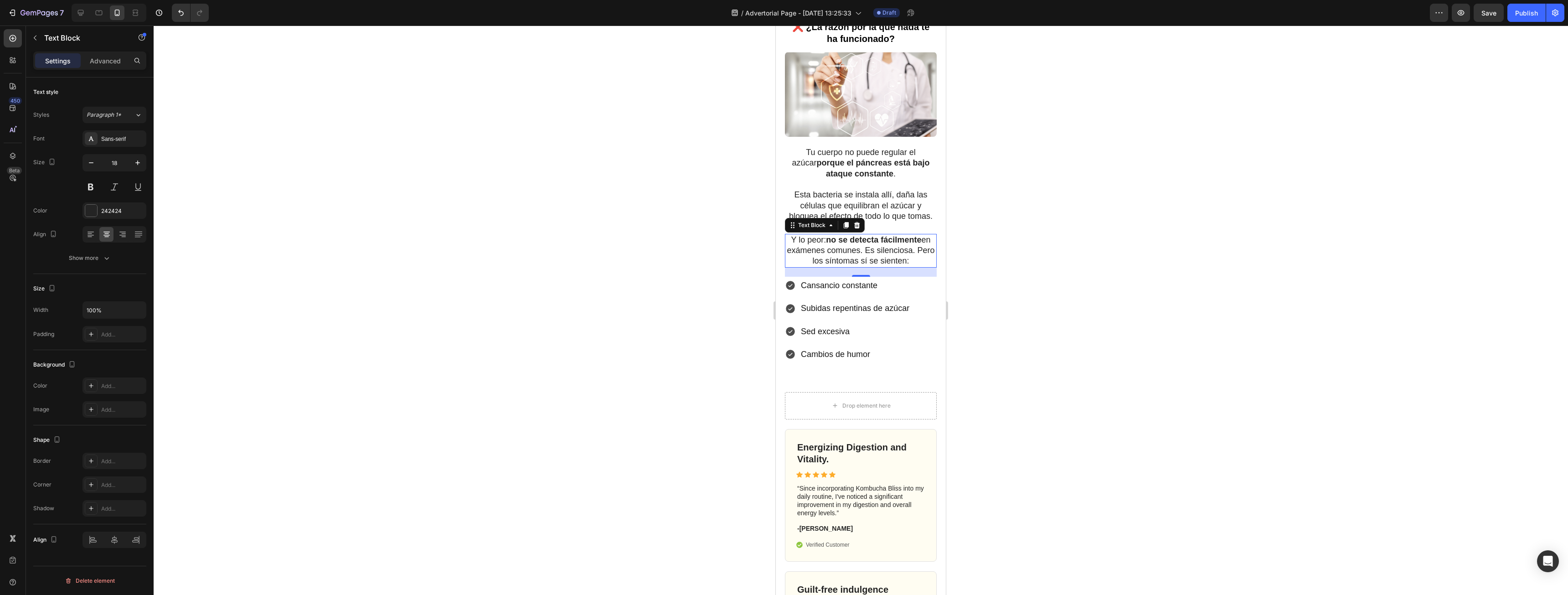
click at [874, 257] on p "Y lo peor: no se detecta fácilmente en exámenes comunes. Es silenciosa. Pero lo…" at bounding box center [861, 251] width 150 height 32
click at [870, 264] on p "Y lo peor: no se detecta fácilmente en exámenes comunes. Es silenciosa. Pero lo…" at bounding box center [861, 251] width 150 height 32
click at [877, 261] on p "Y lo peor: no se detecta fácilmente en exámenes comunes. Es silenciosa. Pero lo…" at bounding box center [861, 251] width 150 height 32
click at [869, 222] on p "Esta bacteria se instala allí, daña las células que equilibran el azúcar y bloq…" at bounding box center [861, 206] width 150 height 32
click at [878, 181] on p "Rich Text Editor. Editing area: main" at bounding box center [861, 184] width 150 height 10
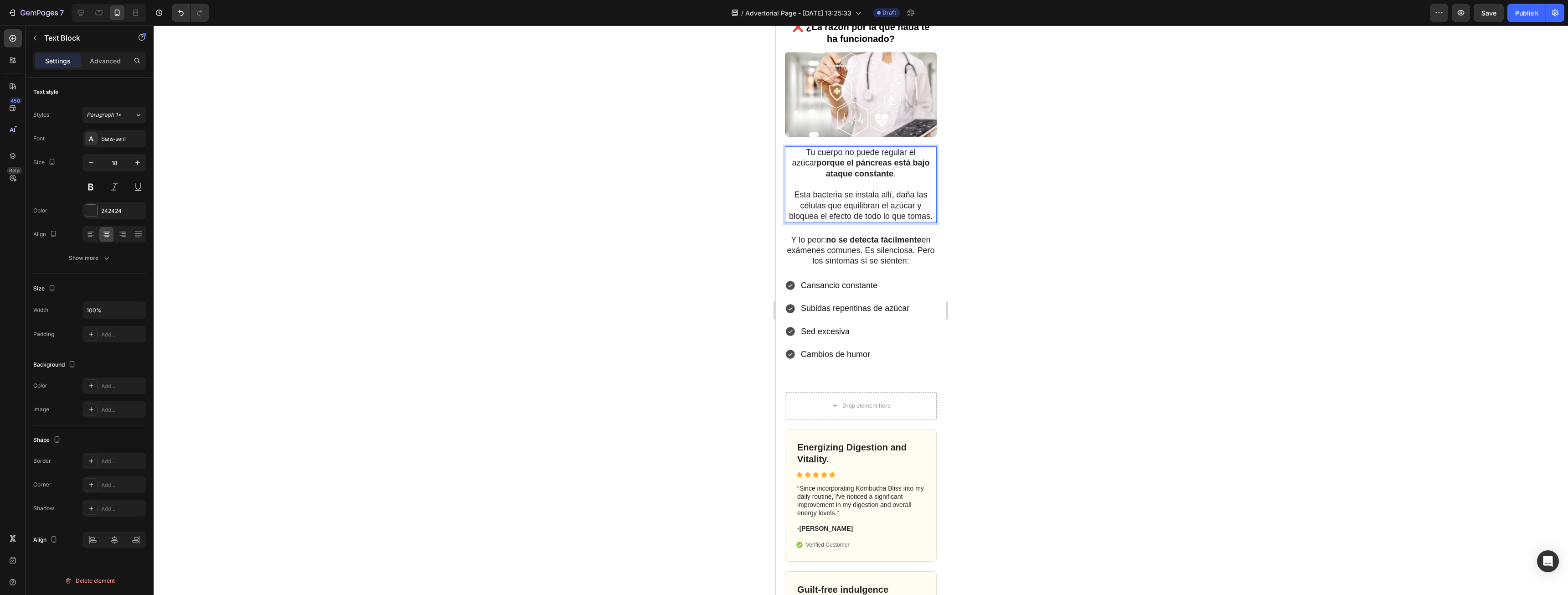
click at [815, 199] on p "Esta bacteria se instala allí, daña las células que equilibran el azúcar y bloq…" at bounding box center [861, 206] width 150 height 32
click at [788, 196] on p "Esta bacteria se instala allí, daña las células que equilibran el azúcar y bloq…" at bounding box center [861, 206] width 150 height 32
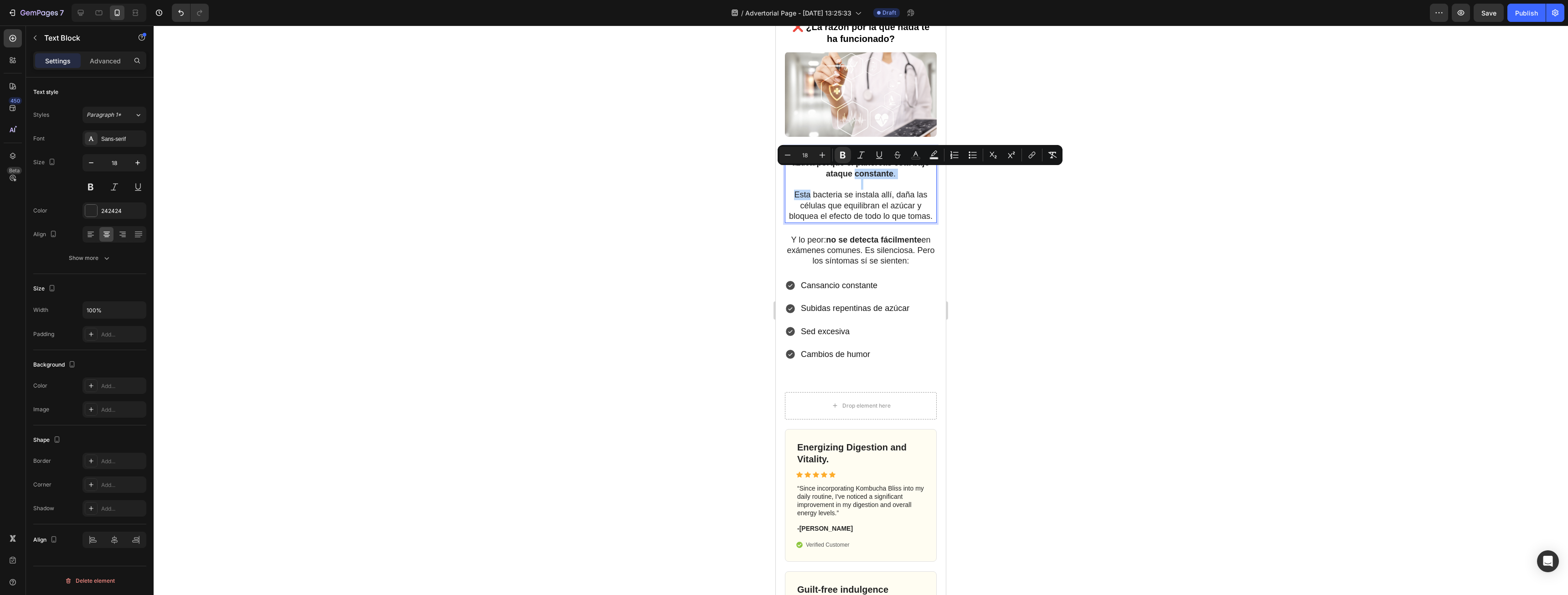
drag, startPoint x: 789, startPoint y: 195, endPoint x: 853, endPoint y: 177, distance: 66.5
click at [853, 177] on div "Tu cuerpo no puede regular el azúcar porque el páncreas está bajo ataque consta…" at bounding box center [860, 185] width 152 height 77
click at [900, 183] on p "Rich Text Editor. Editing area: main" at bounding box center [861, 184] width 150 height 10
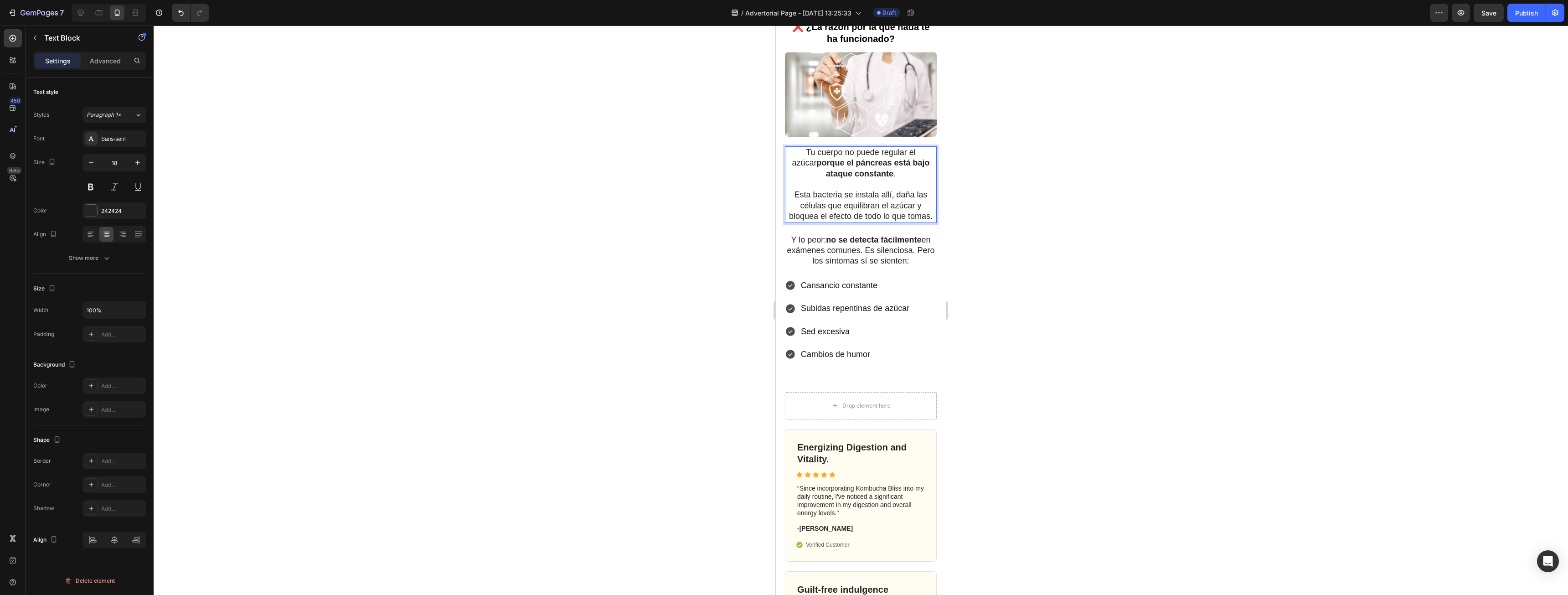
click at [851, 190] on p "Esta bacteria se instala allí, daña las células que equilibran el azúcar y bloq…" at bounding box center [861, 206] width 150 height 32
click at [894, 206] on p "Esta bacteria se instala allí, daña las células que equilibran el azúcar y bloq…" at bounding box center [861, 206] width 150 height 32
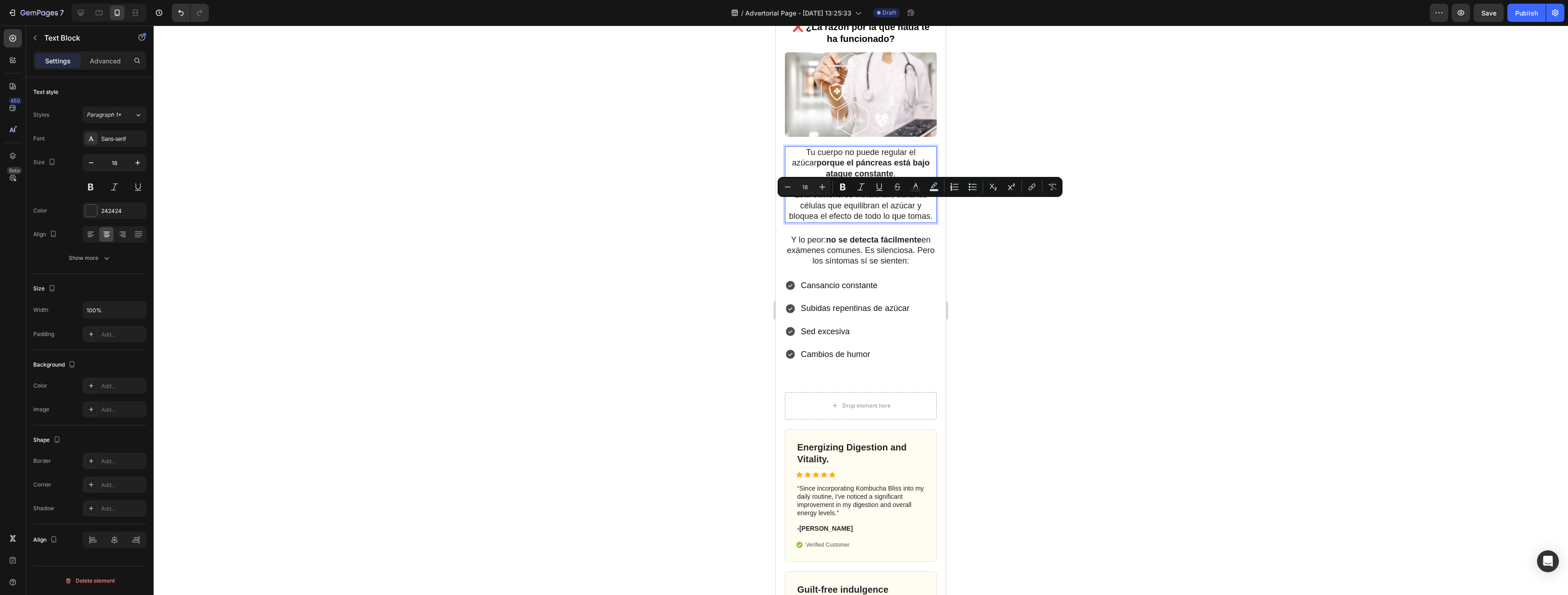
click at [894, 222] on p "Esta bacteria se instala allí, daña las células que equilibran el azúcar y bloq…" at bounding box center [861, 206] width 150 height 32
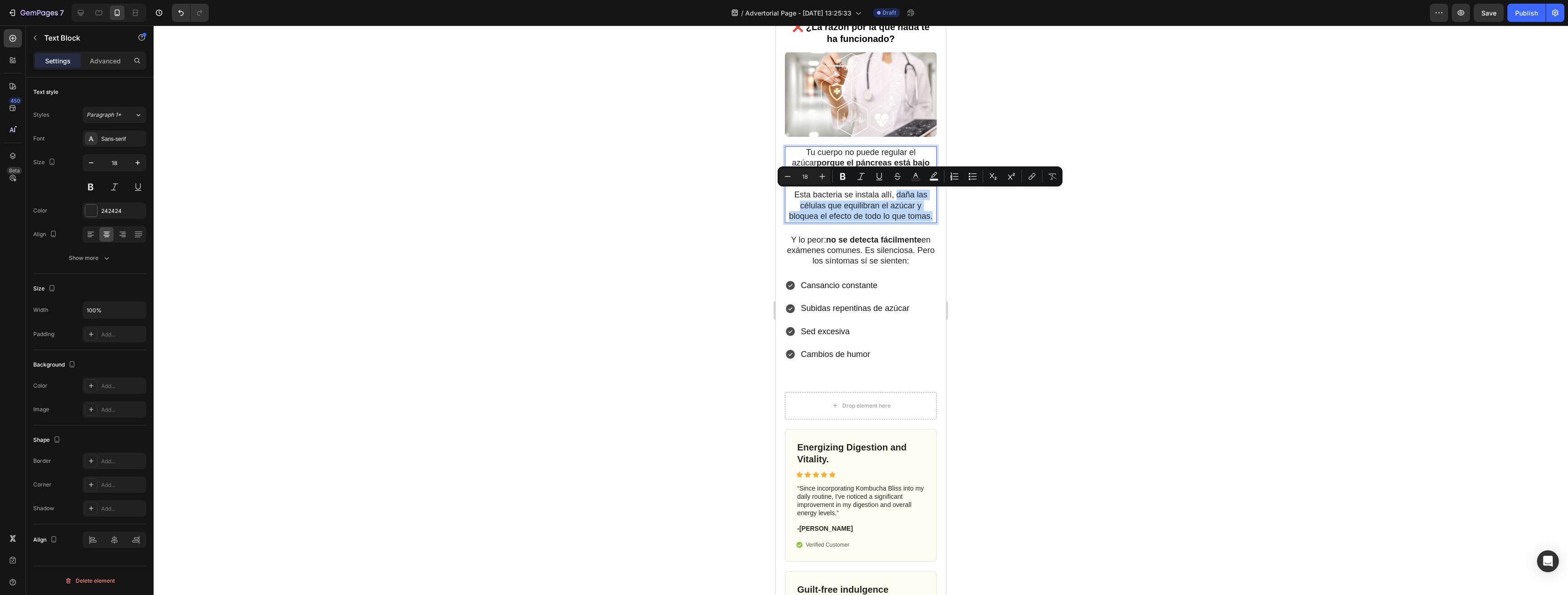
drag, startPoint x: 884, startPoint y: 228, endPoint x: 892, endPoint y: 195, distance: 34.0
click at [892, 195] on p "Esta bacteria se instala allí, daña las células que equilibran el azúcar y bloq…" at bounding box center [861, 206] width 150 height 32
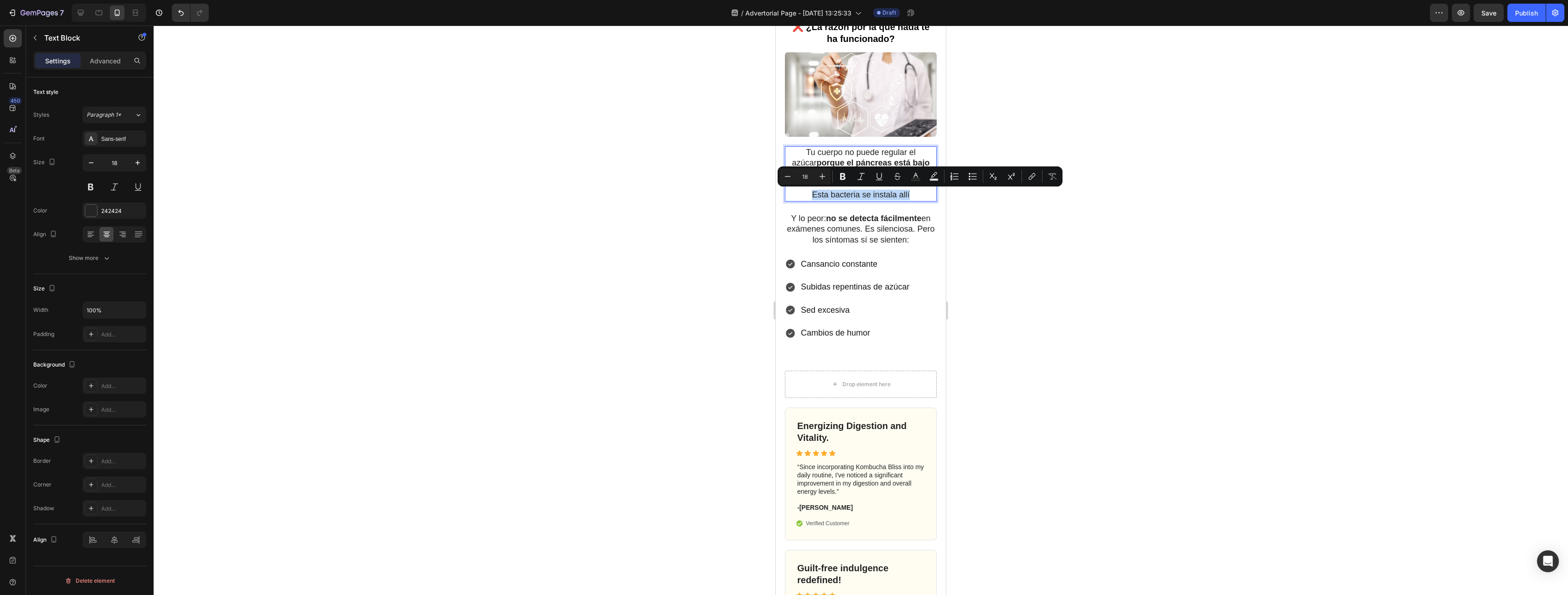
drag, startPoint x: 911, startPoint y: 195, endPoint x: 786, endPoint y: 197, distance: 125.0
click at [786, 197] on p "Esta bacteria se instala allí" at bounding box center [861, 195] width 150 height 10
copy p "Esta bacteria se instala allí"
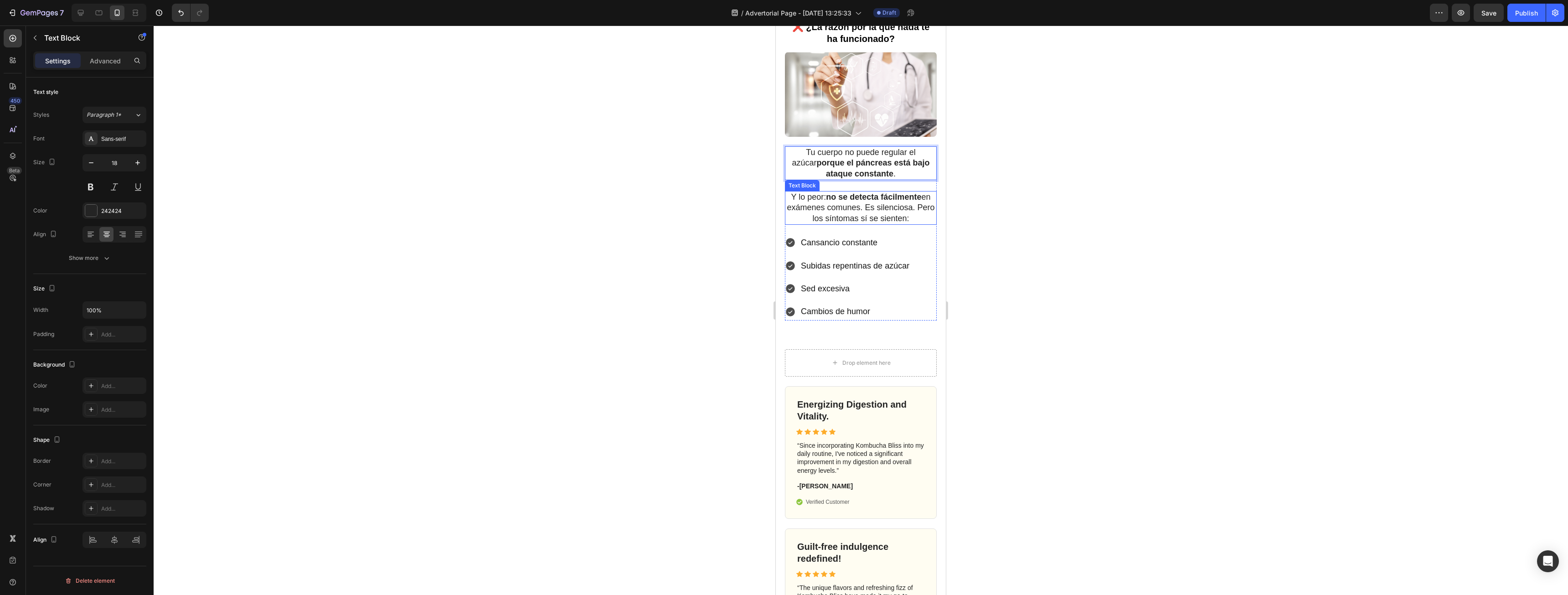
click at [794, 196] on p "Y lo peor: no se detecta fácilmente en exámenes comunes. Es silenciosa. Pero lo…" at bounding box center [861, 208] width 150 height 32
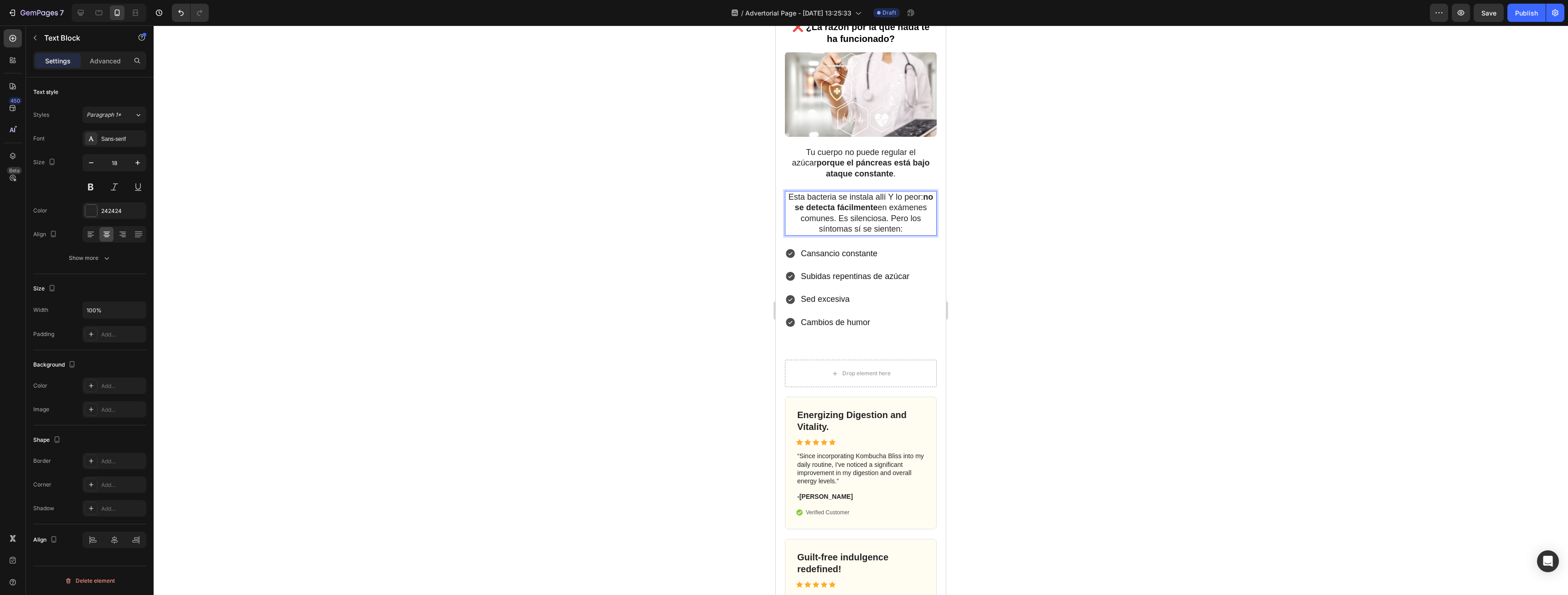
click at [897, 195] on p "Esta bacteria se instala allí Y lo peor: no se detecta fácilmente en exámenes c…" at bounding box center [861, 213] width 150 height 43
click at [929, 200] on div "Esta bacteria se instala allí y lo peor: no se detecta fácilmente en exámenes c…" at bounding box center [860, 213] width 152 height 44
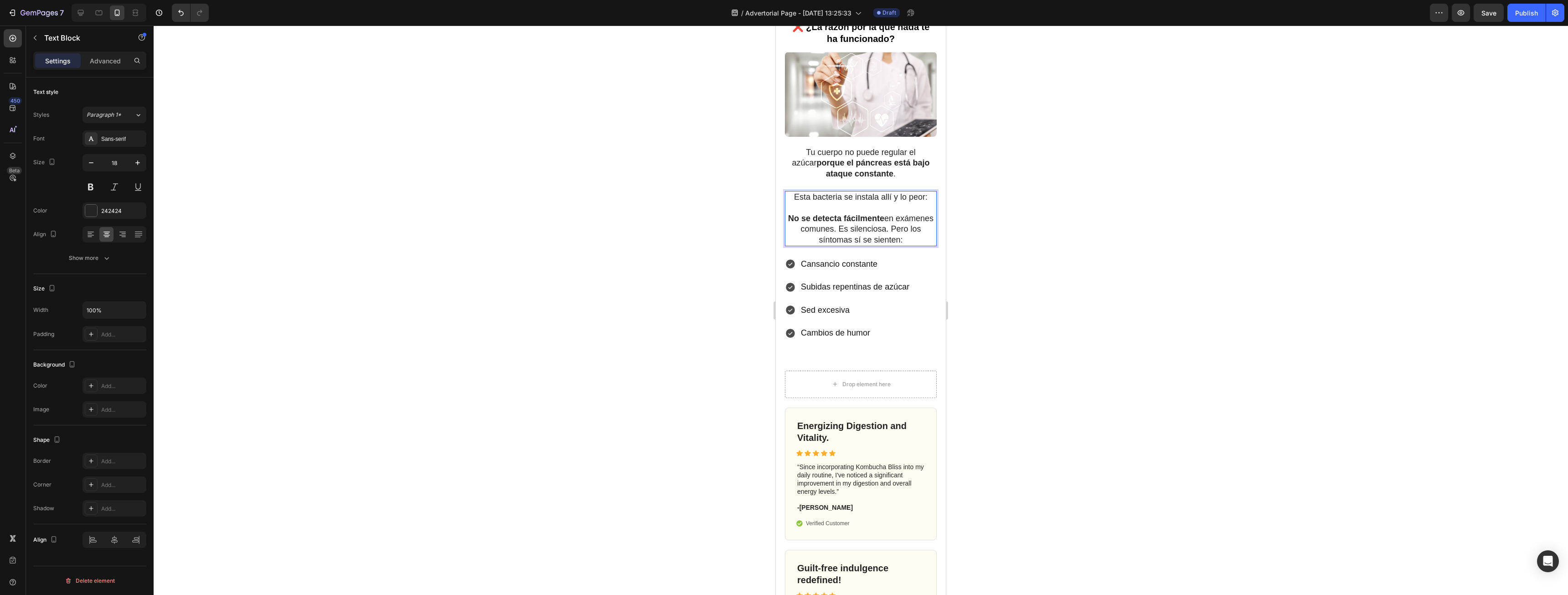
click at [999, 283] on div at bounding box center [861, 310] width 1415 height 569
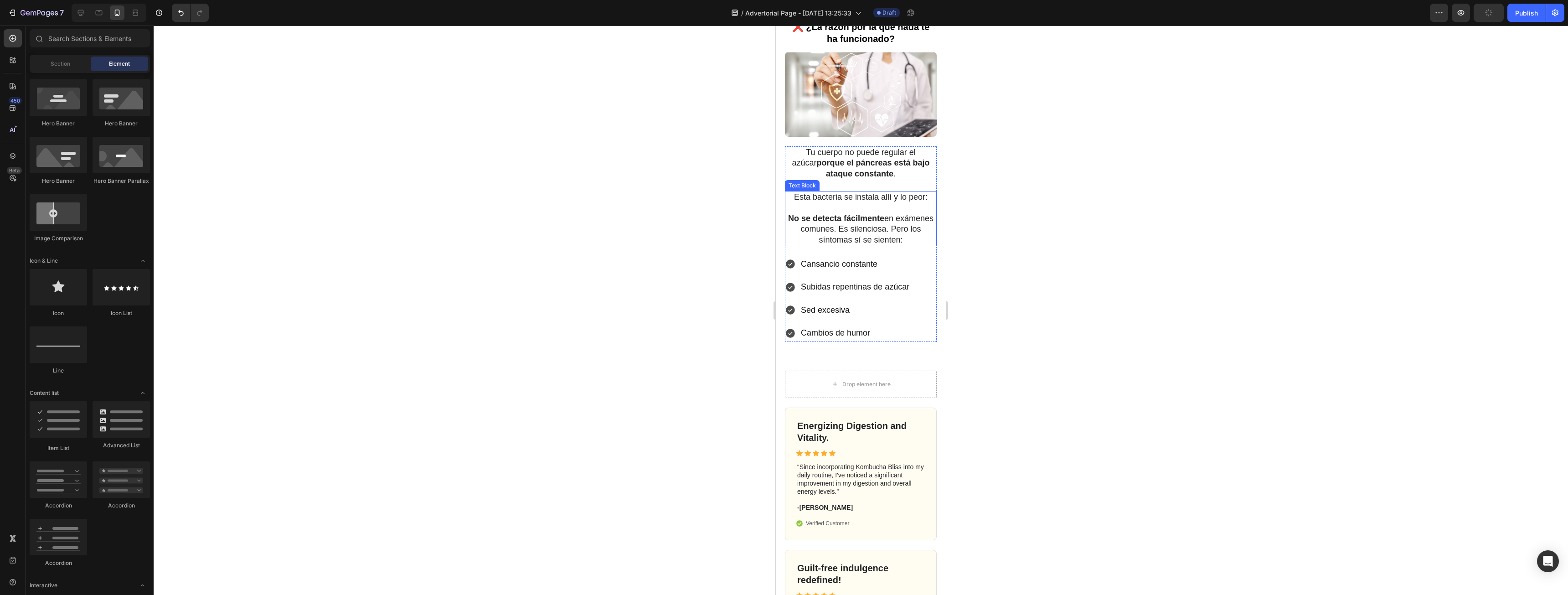
click at [916, 239] on p "No se detecta fácilmente en exámenes comunes. Es silenciosa. Pero los síntomas …" at bounding box center [861, 229] width 150 height 32
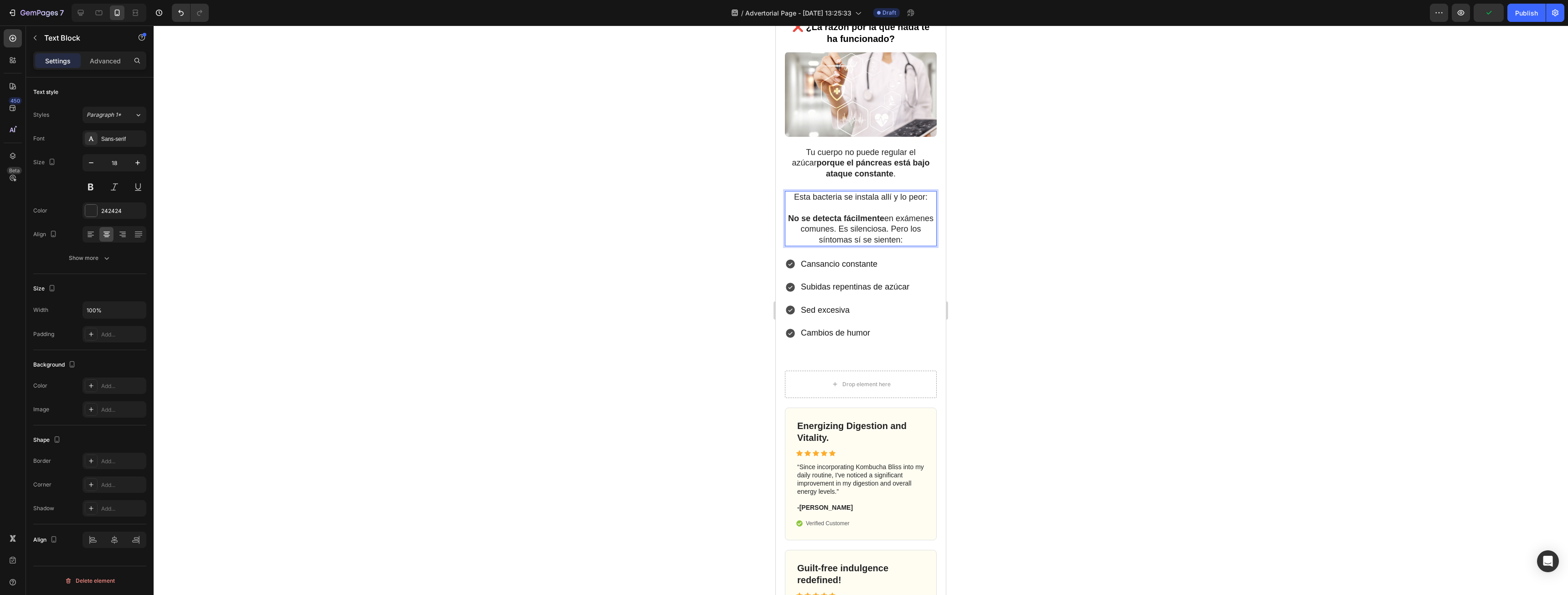
click at [923, 230] on p "No se detecta fácilmente en exámenes comunes. Es silenciosa. Pero los síntomas …" at bounding box center [861, 229] width 150 height 32
click at [1057, 251] on div at bounding box center [861, 310] width 1415 height 569
click at [919, 224] on p "No se detecta fácilmente en exámenes comunes. Es silenciosa. Pero los síntomas …" at bounding box center [861, 229] width 150 height 32
click at [921, 230] on p "No se detecta fácilmente en exámenes comunes. Es silenciosa. Pero los síntomas …" at bounding box center [861, 229] width 150 height 32
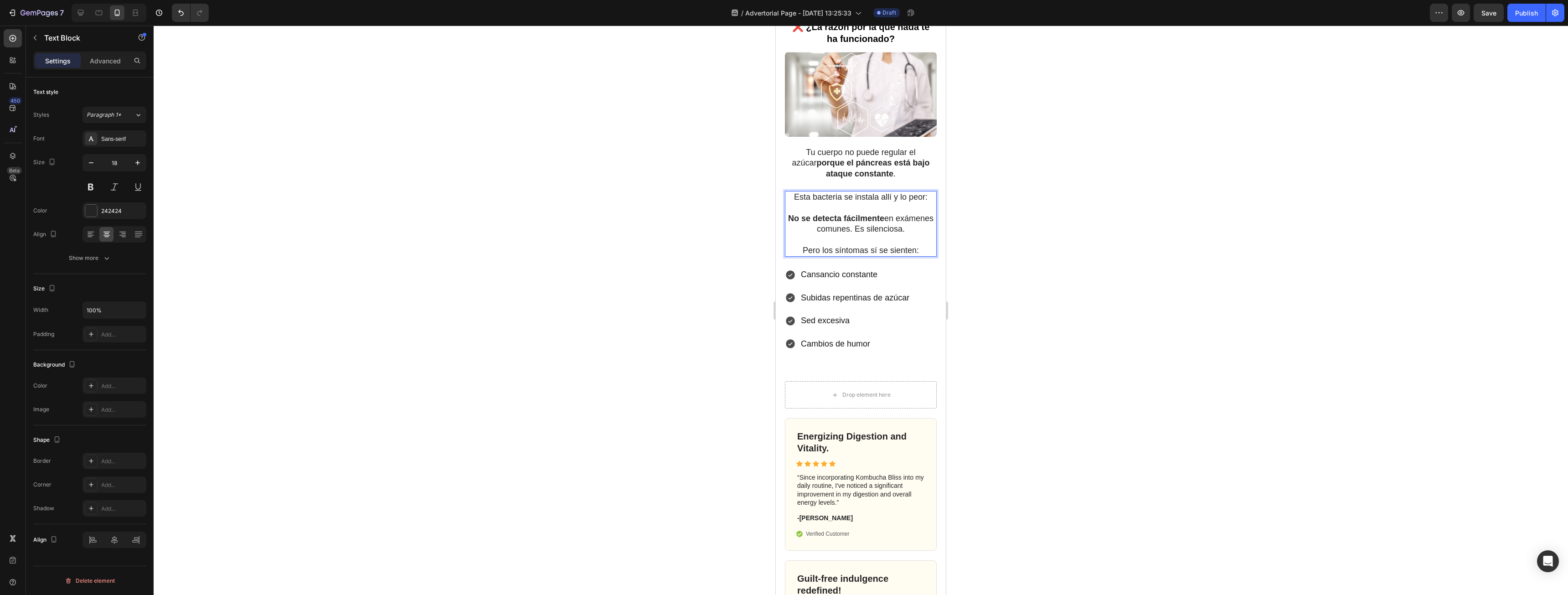
click at [1031, 234] on div at bounding box center [861, 310] width 1415 height 569
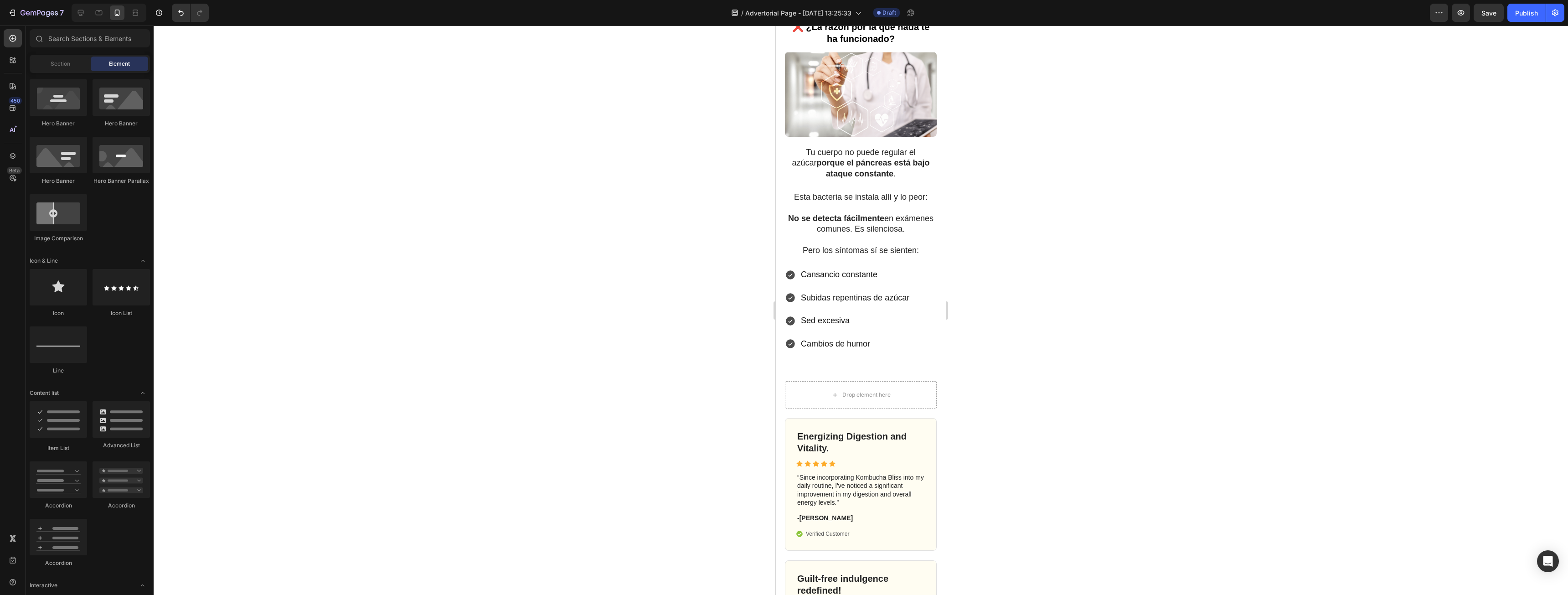
click at [1031, 234] on div at bounding box center [861, 310] width 1415 height 569
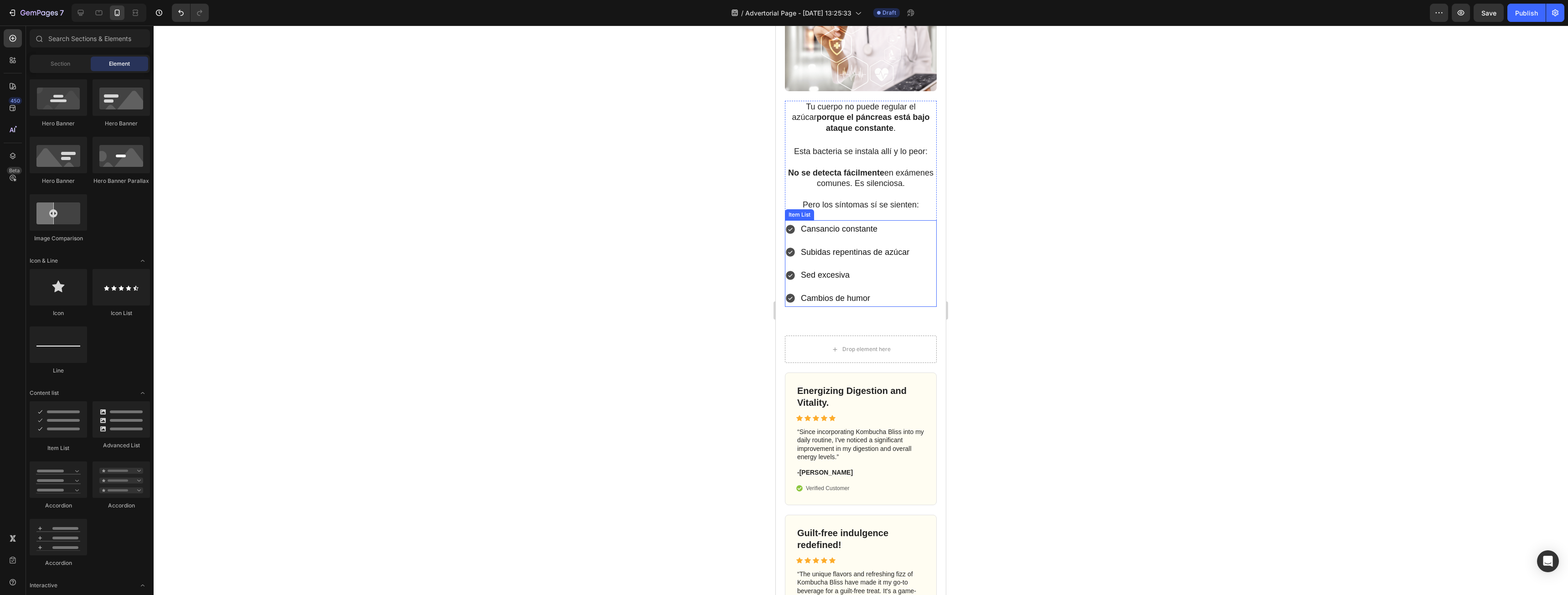
scroll to position [1003, 0]
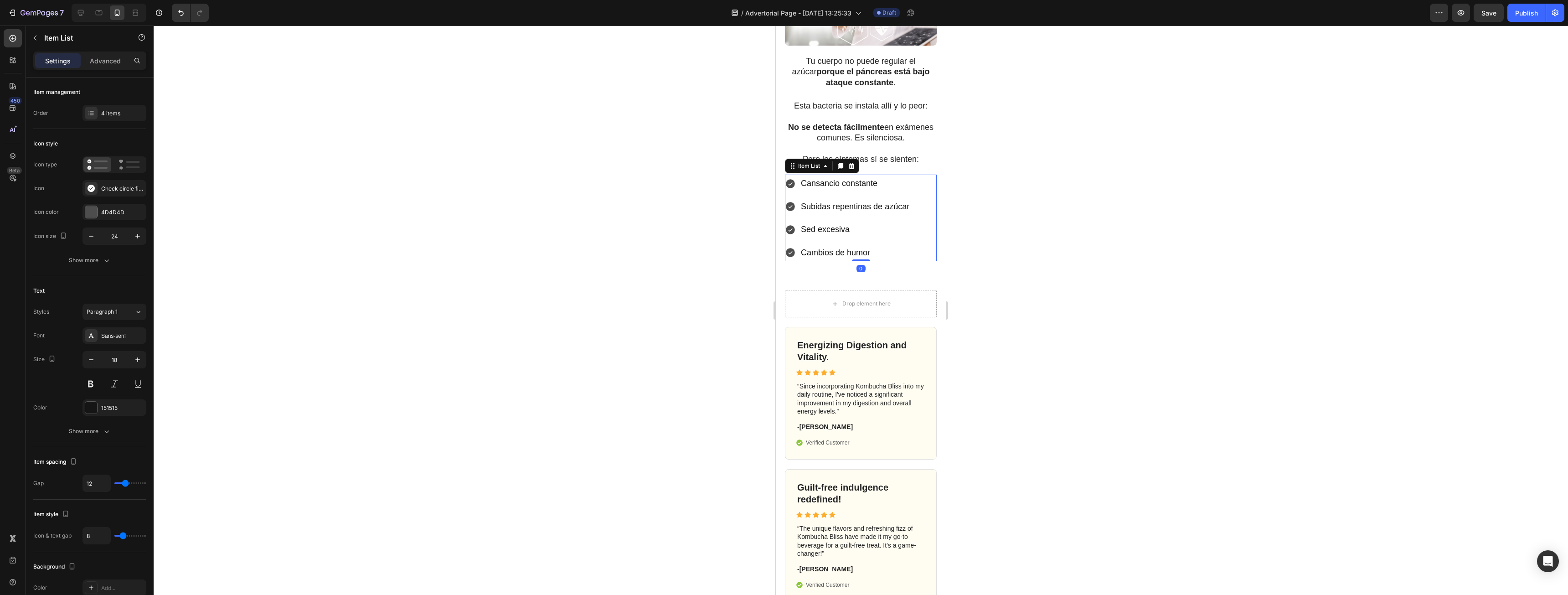
click at [791, 186] on icon at bounding box center [790, 183] width 9 height 9
click at [89, 185] on icon at bounding box center [91, 188] width 9 height 9
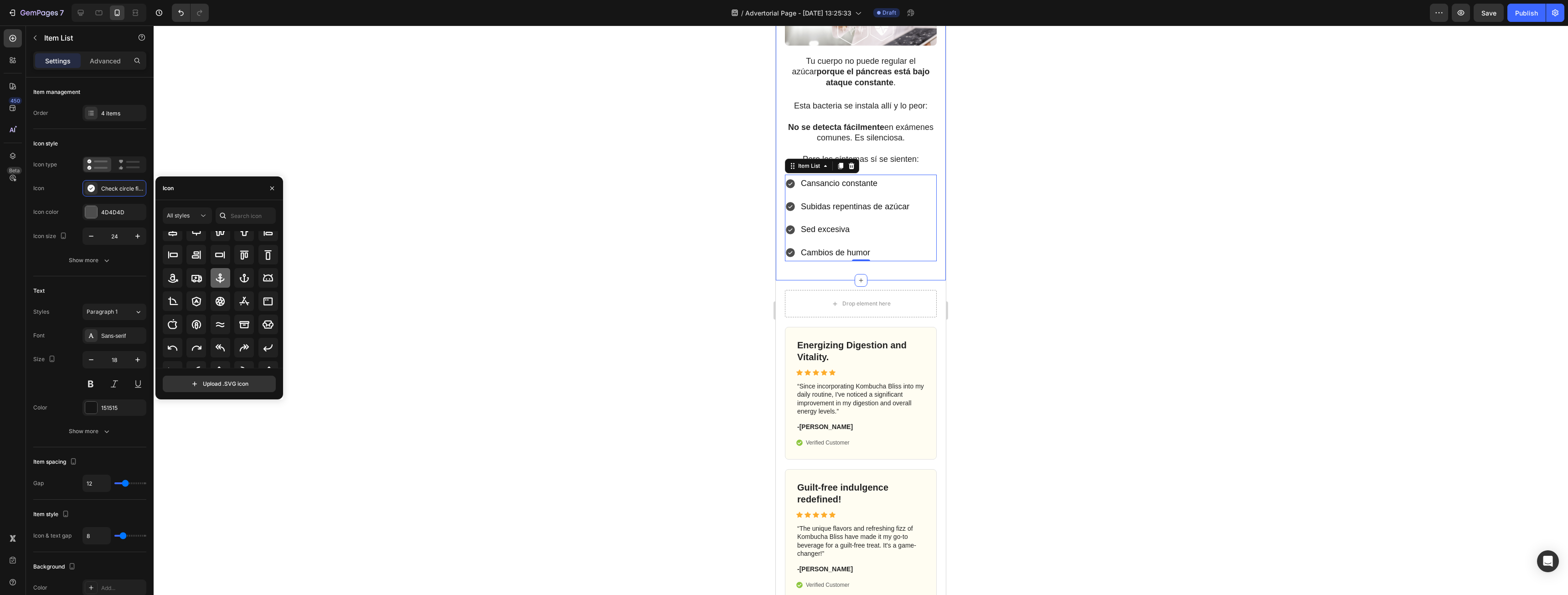
scroll to position [100, 0]
click at [220, 188] on div "Icon" at bounding box center [219, 188] width 128 height 24
click at [231, 213] on input "text" at bounding box center [245, 216] width 60 height 16
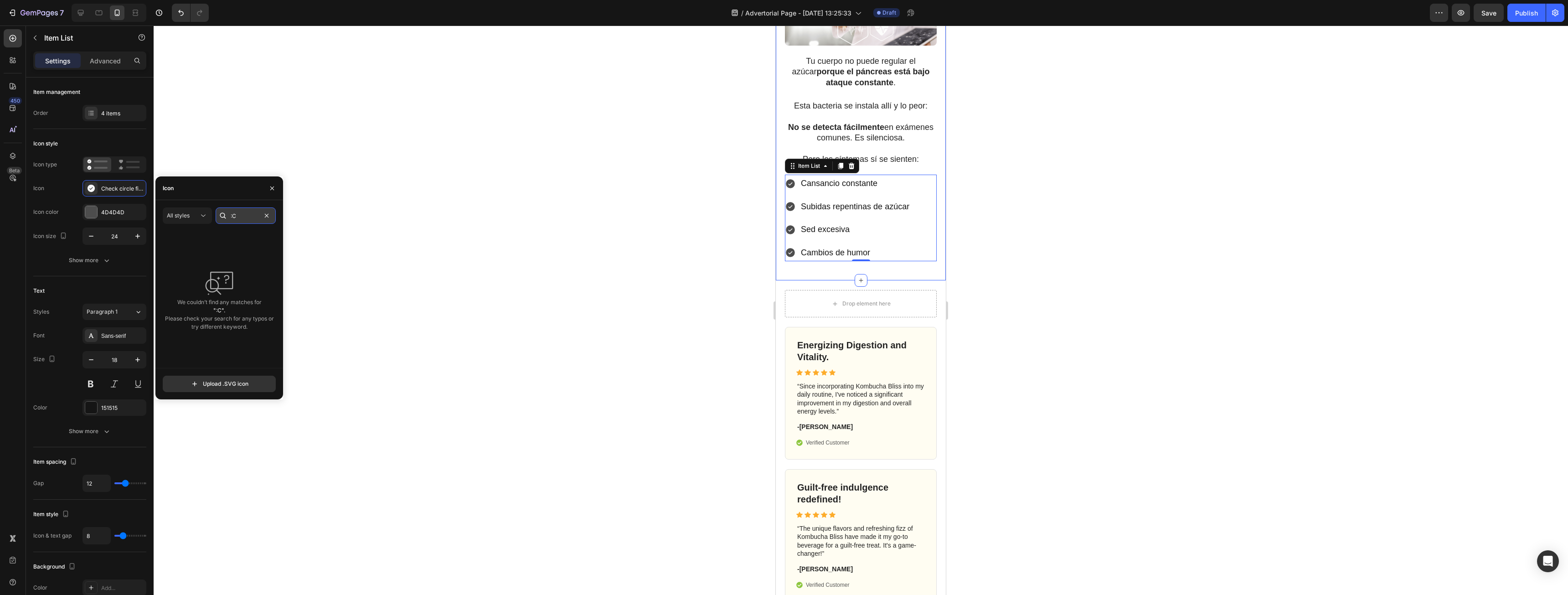
type input ":"
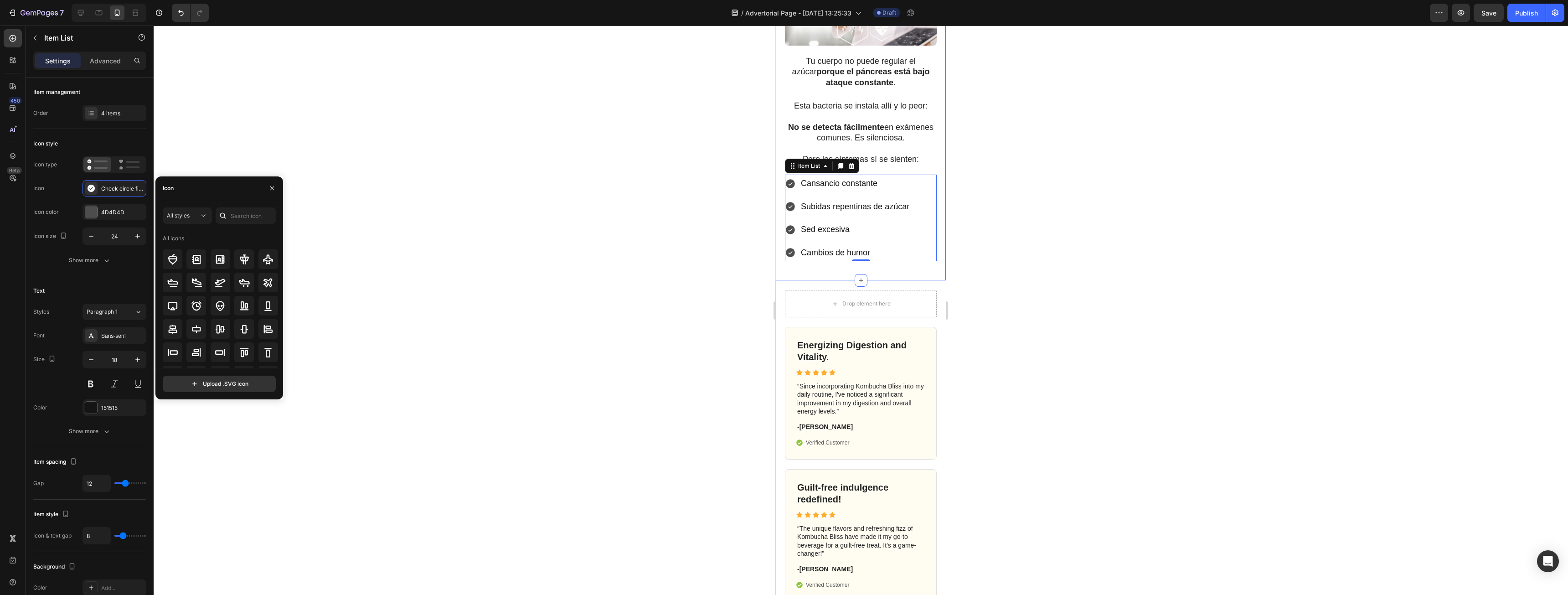
click at [201, 228] on div "All styles All icons" at bounding box center [219, 288] width 113 height 161
click at [205, 220] on icon at bounding box center [203, 216] width 9 height 9
click at [205, 214] on icon at bounding box center [203, 216] width 9 height 9
click at [190, 213] on span "All styles" at bounding box center [178, 215] width 23 height 7
click at [164, 252] on span "Light" at bounding box center [158, 255] width 13 height 8
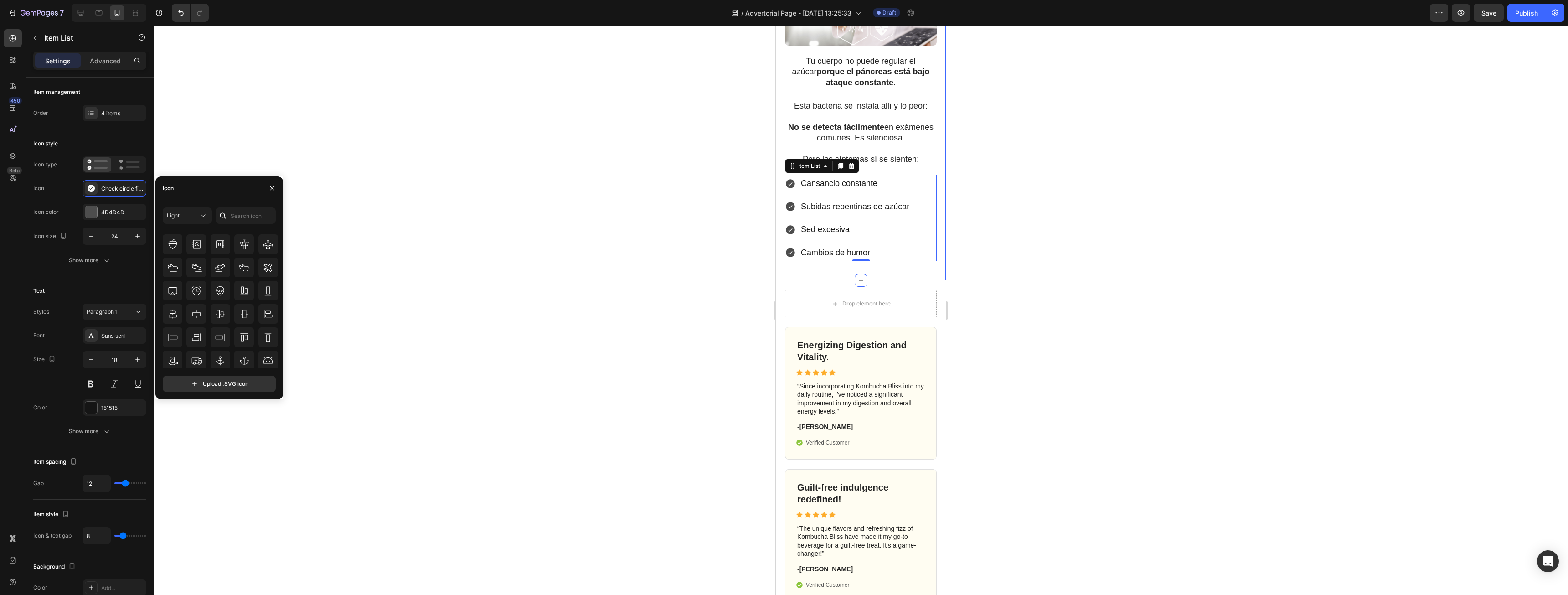
scroll to position [6, 0]
click at [201, 215] on icon at bounding box center [203, 216] width 9 height 9
click at [176, 237] on p "All styles" at bounding box center [178, 238] width 52 height 8
click at [245, 228] on div "All styles All icons" at bounding box center [219, 288] width 113 height 161
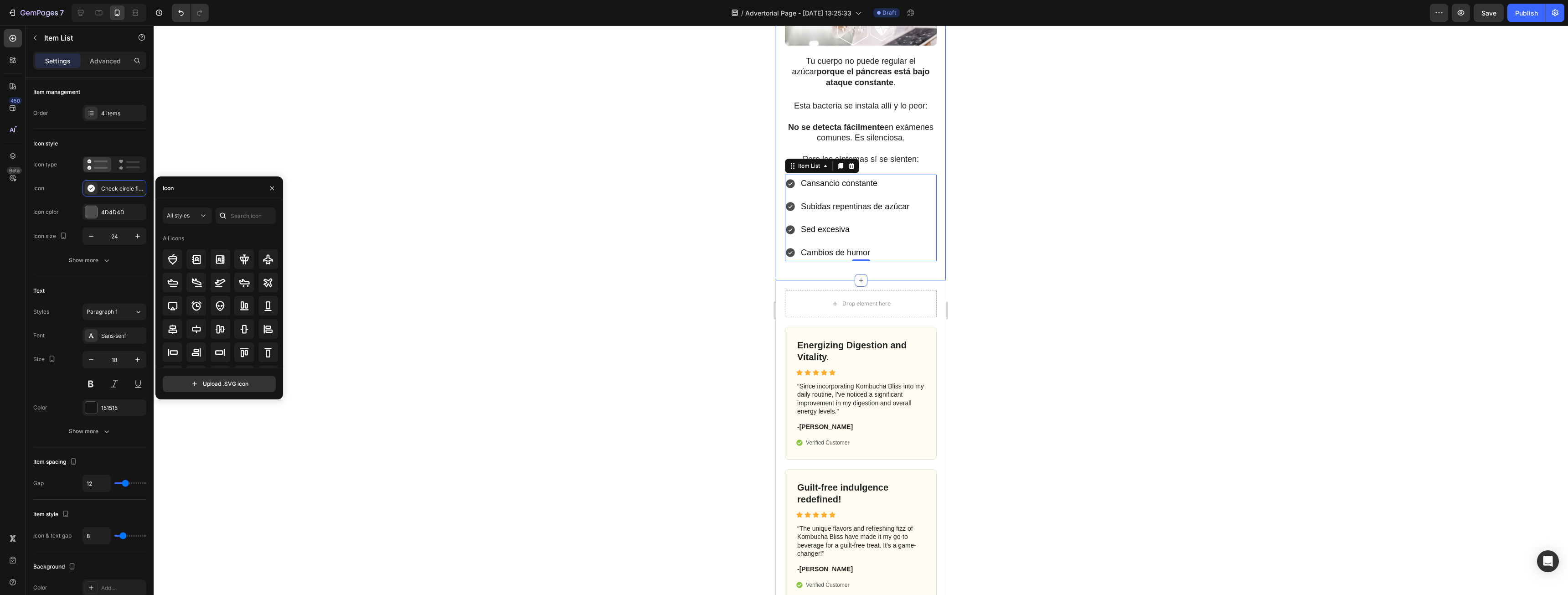
click at [229, 238] on div "All icons" at bounding box center [220, 239] width 116 height 15
click at [242, 232] on div "All icons" at bounding box center [220, 239] width 116 height 15
click at [237, 232] on div "All icons" at bounding box center [220, 239] width 116 height 15
click at [233, 240] on div "All icons" at bounding box center [220, 239] width 116 height 15
click at [272, 191] on icon "button" at bounding box center [272, 188] width 7 height 7
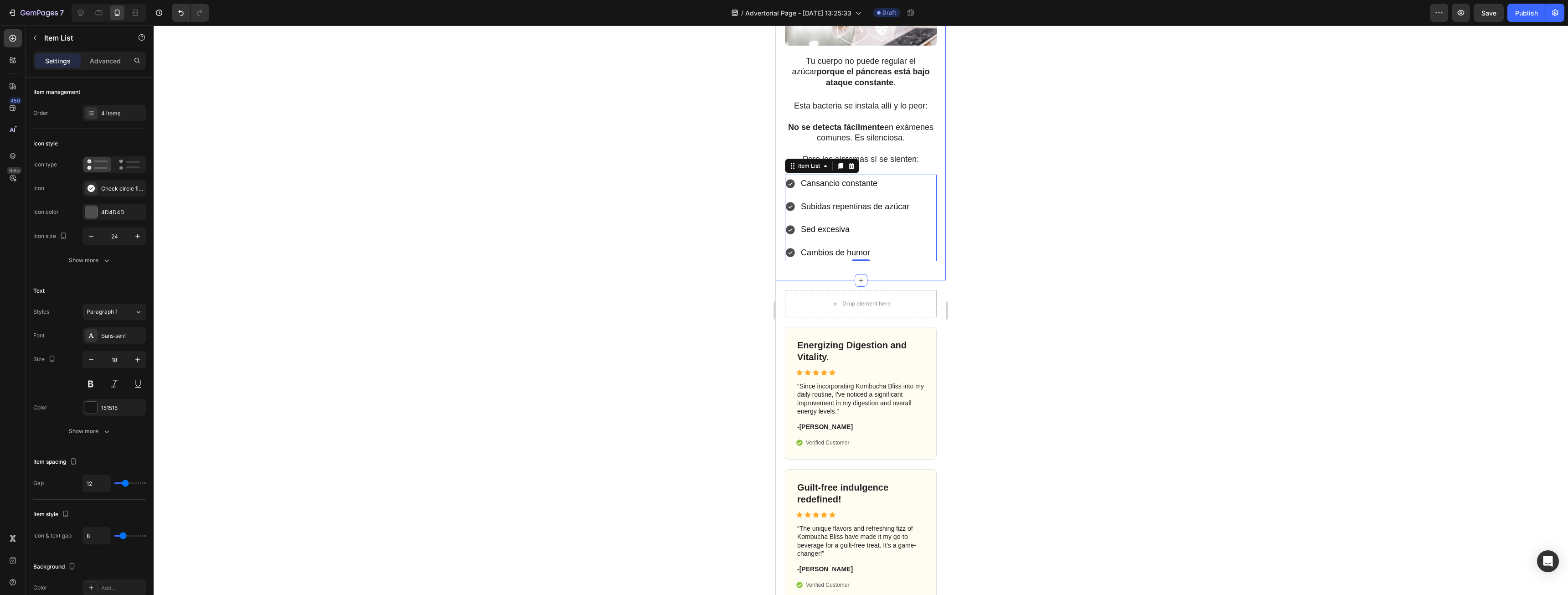
scroll to position [821, 0]
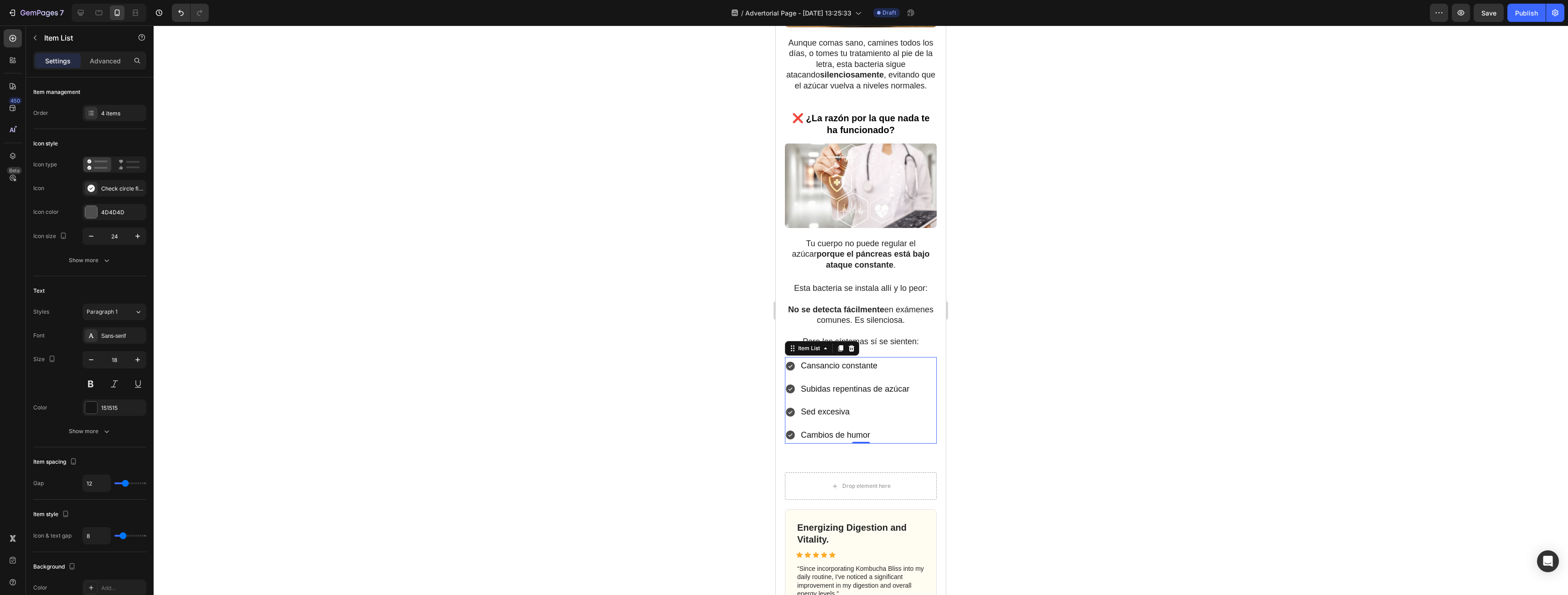
click at [1040, 366] on div at bounding box center [861, 310] width 1415 height 569
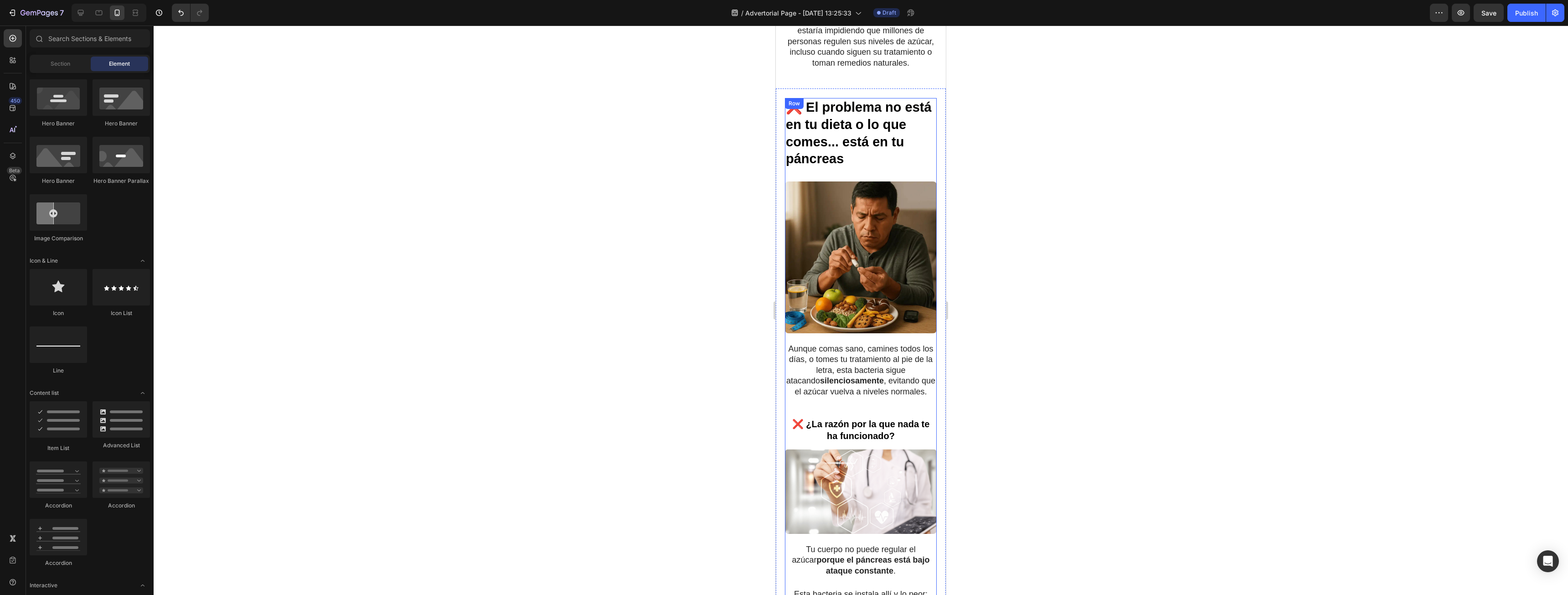
scroll to position [502, 0]
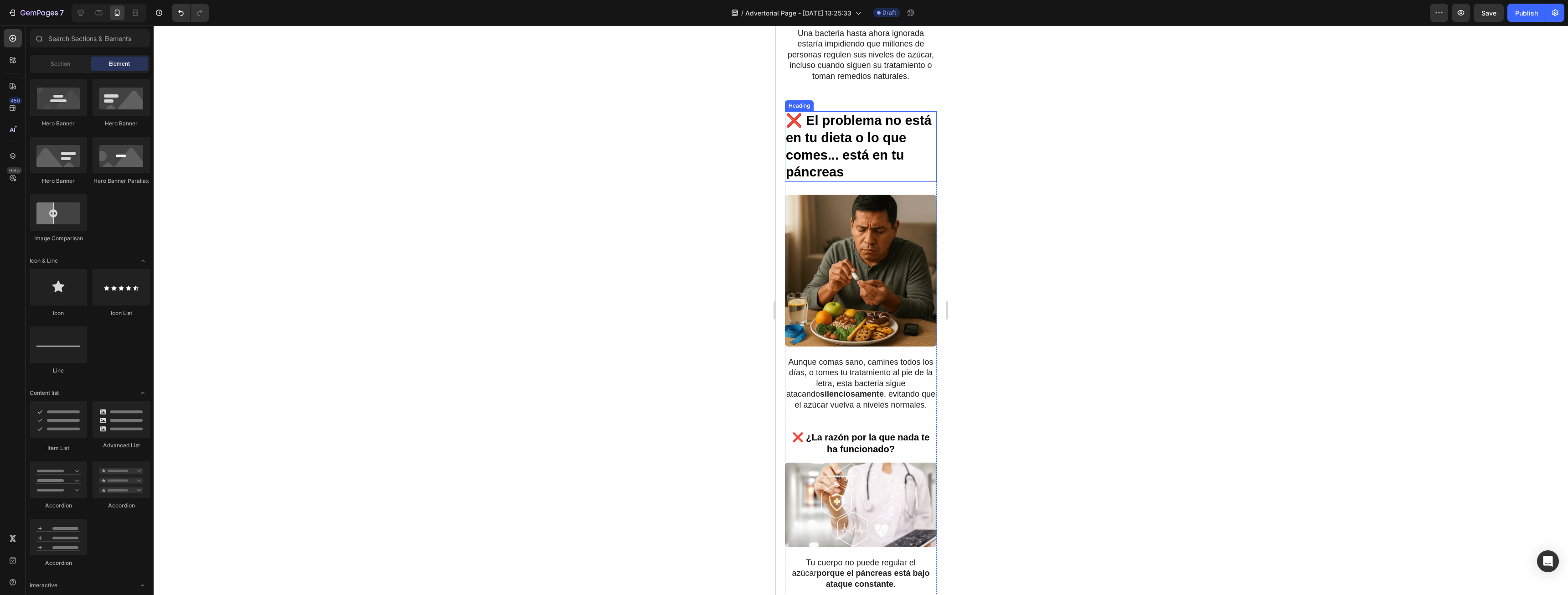
click at [872, 137] on h2 "❌ El problema no está en tu dieta o lo que comes... está en tu páncreas" at bounding box center [860, 147] width 152 height 71
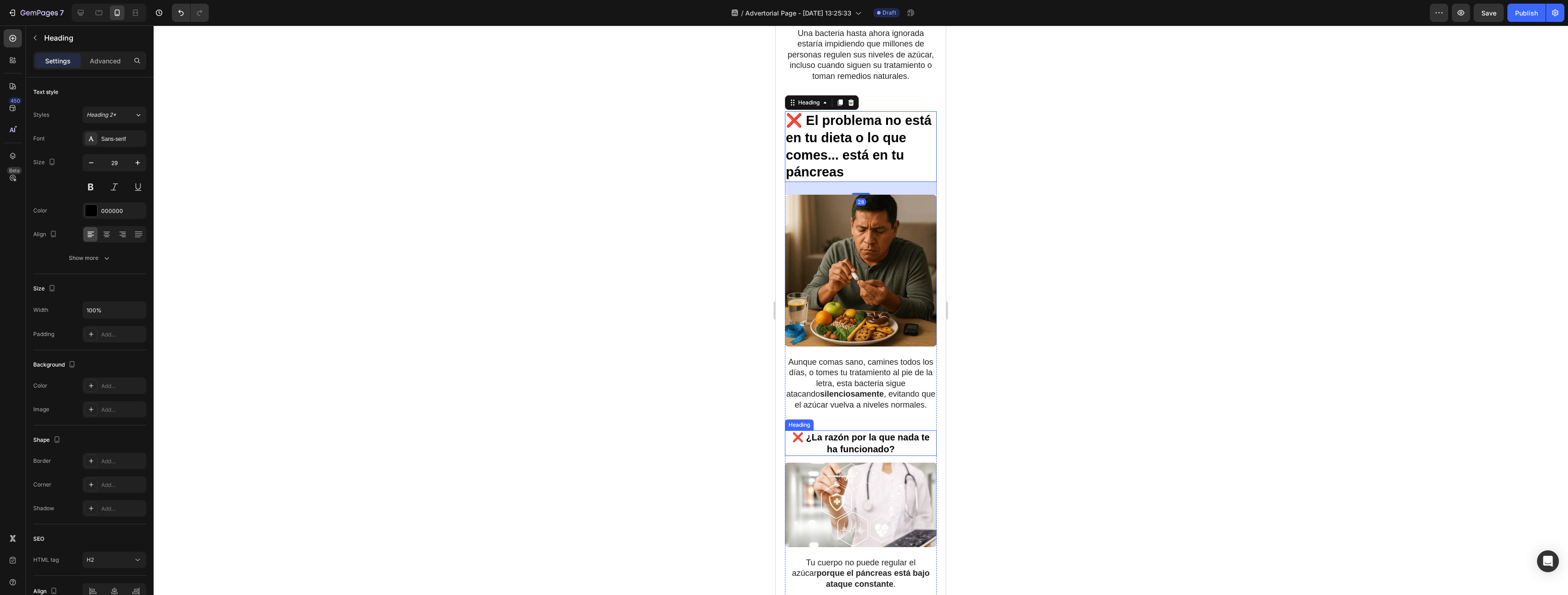
click at [858, 444] on h3 "❌ ¿La razón por la que nada te ha funcionado?" at bounding box center [860, 443] width 152 height 26
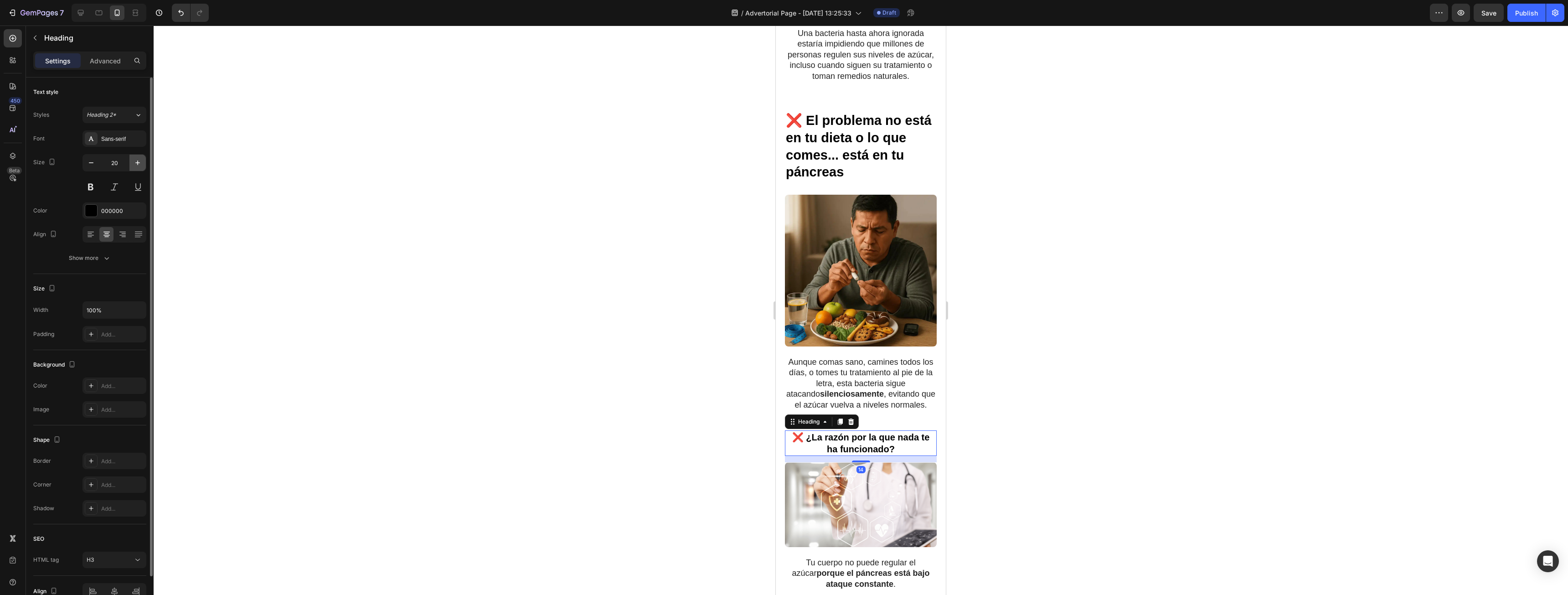
click at [133, 158] on icon "button" at bounding box center [138, 163] width 9 height 9
click at [133, 159] on icon "button" at bounding box center [138, 163] width 9 height 9
click at [131, 160] on button "button" at bounding box center [138, 163] width 16 height 16
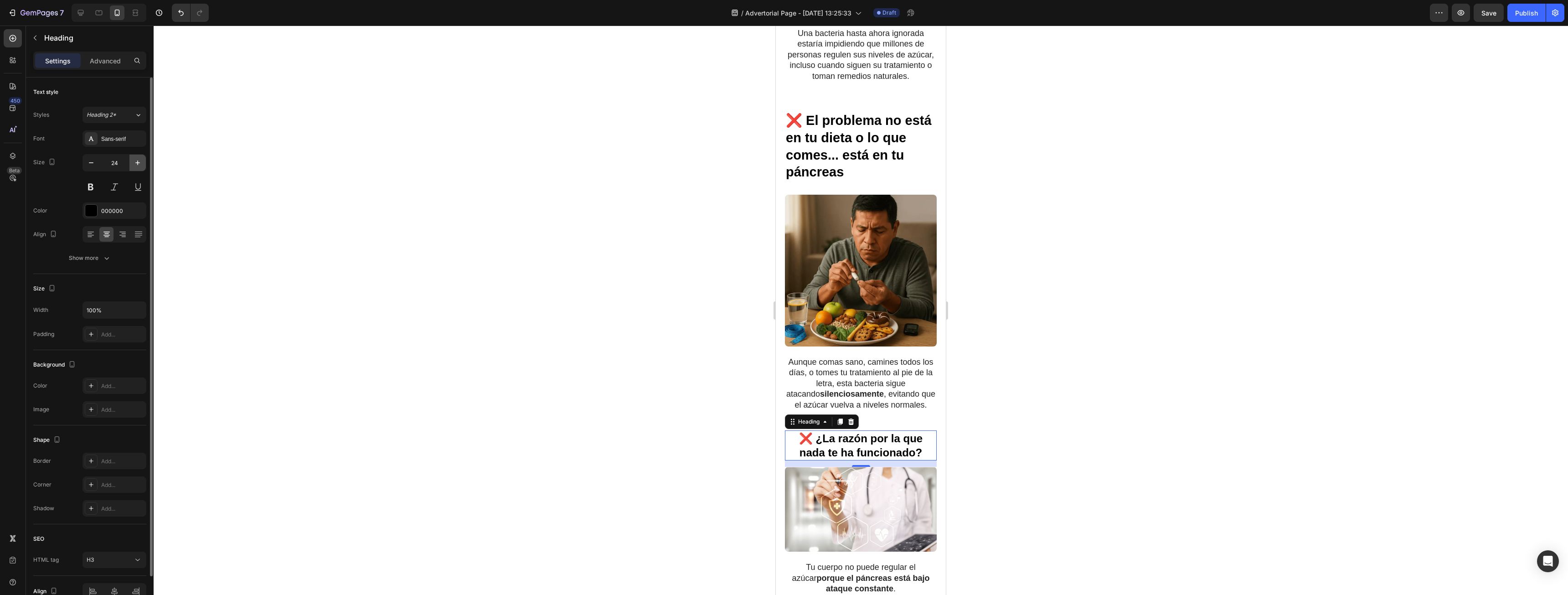
click at [131, 160] on button "button" at bounding box center [138, 163] width 16 height 16
click at [131, 161] on button "button" at bounding box center [138, 163] width 16 height 16
click at [136, 161] on icon "button" at bounding box center [138, 163] width 9 height 9
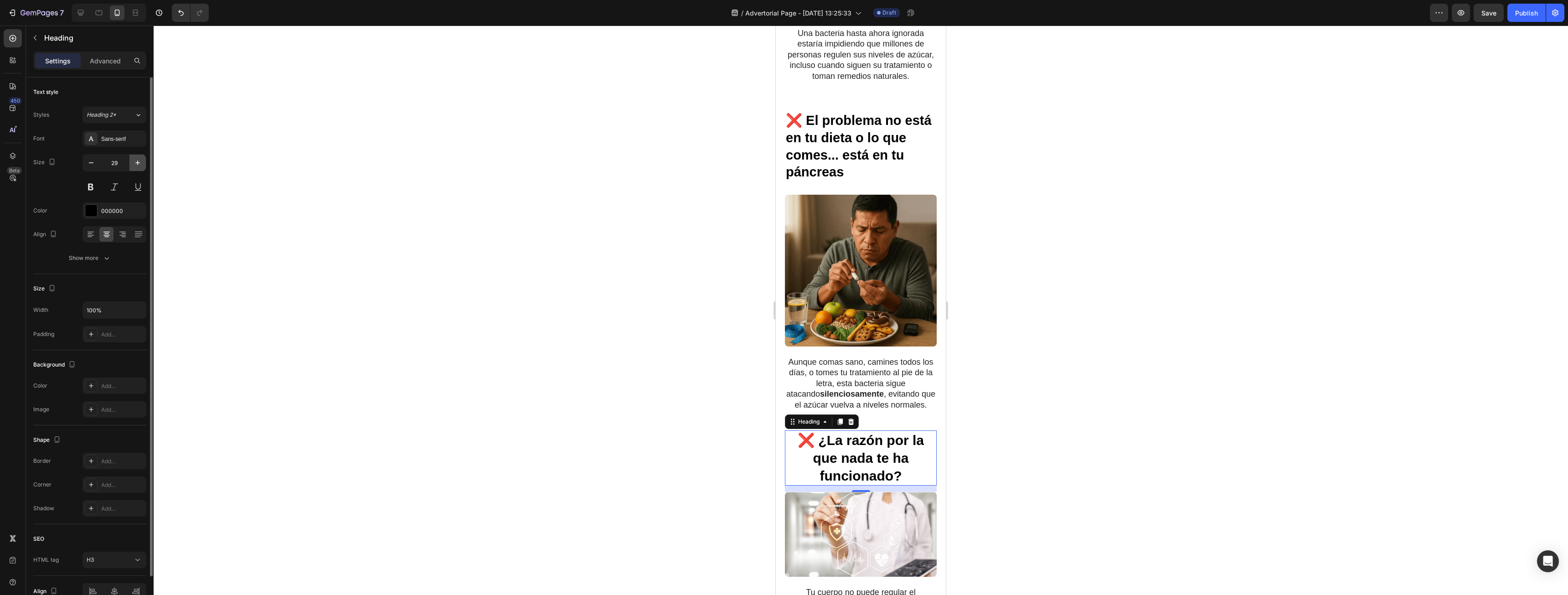
type input "30"
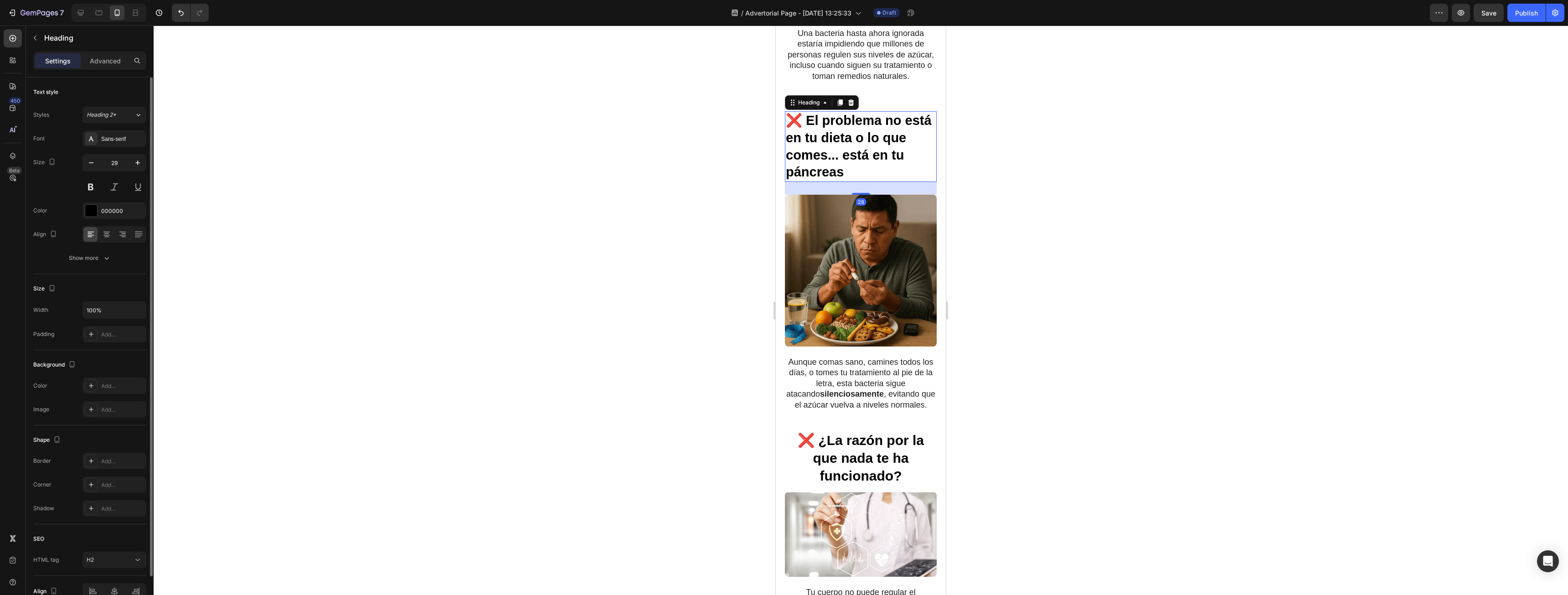
click at [863, 139] on h2 "❌ El problema no está en tu dieta o lo que comes... está en tu páncreas" at bounding box center [860, 147] width 152 height 71
click at [103, 235] on icon at bounding box center [107, 235] width 6 height 1
click at [135, 161] on icon "button" at bounding box center [138, 163] width 9 height 9
type input "30"
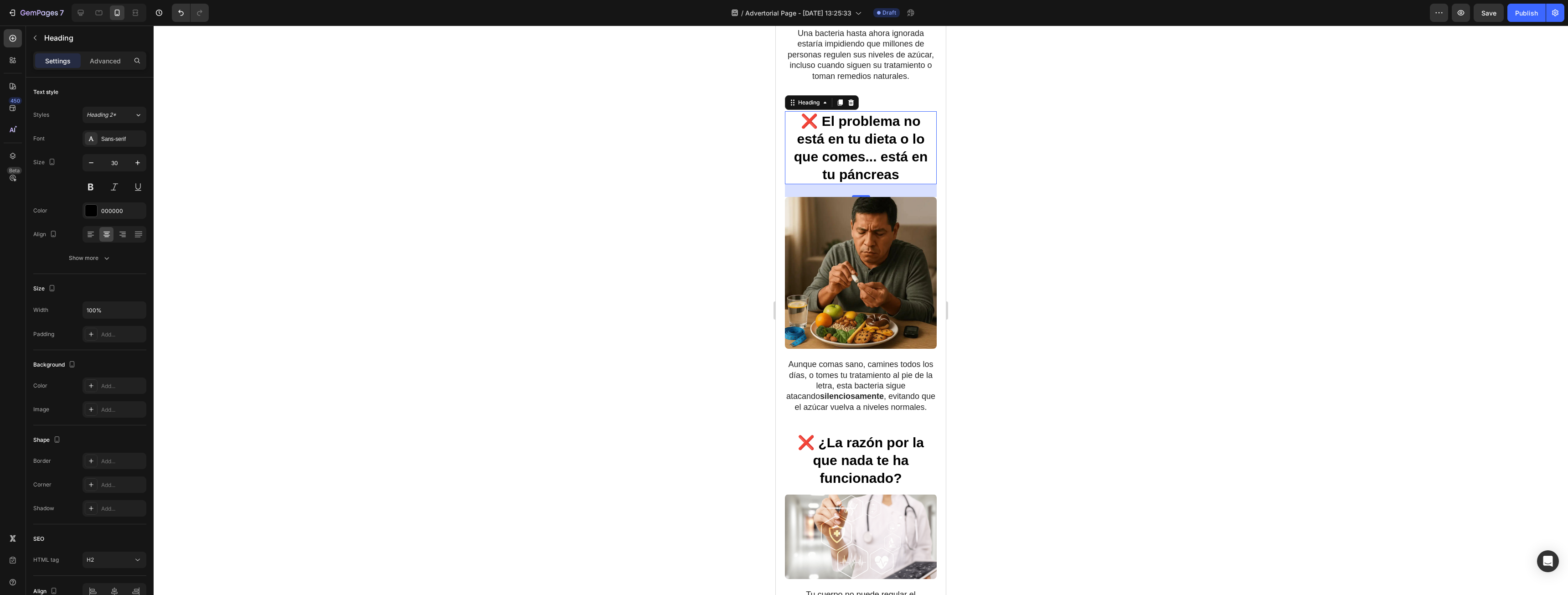
click at [1086, 278] on div at bounding box center [861, 310] width 1415 height 569
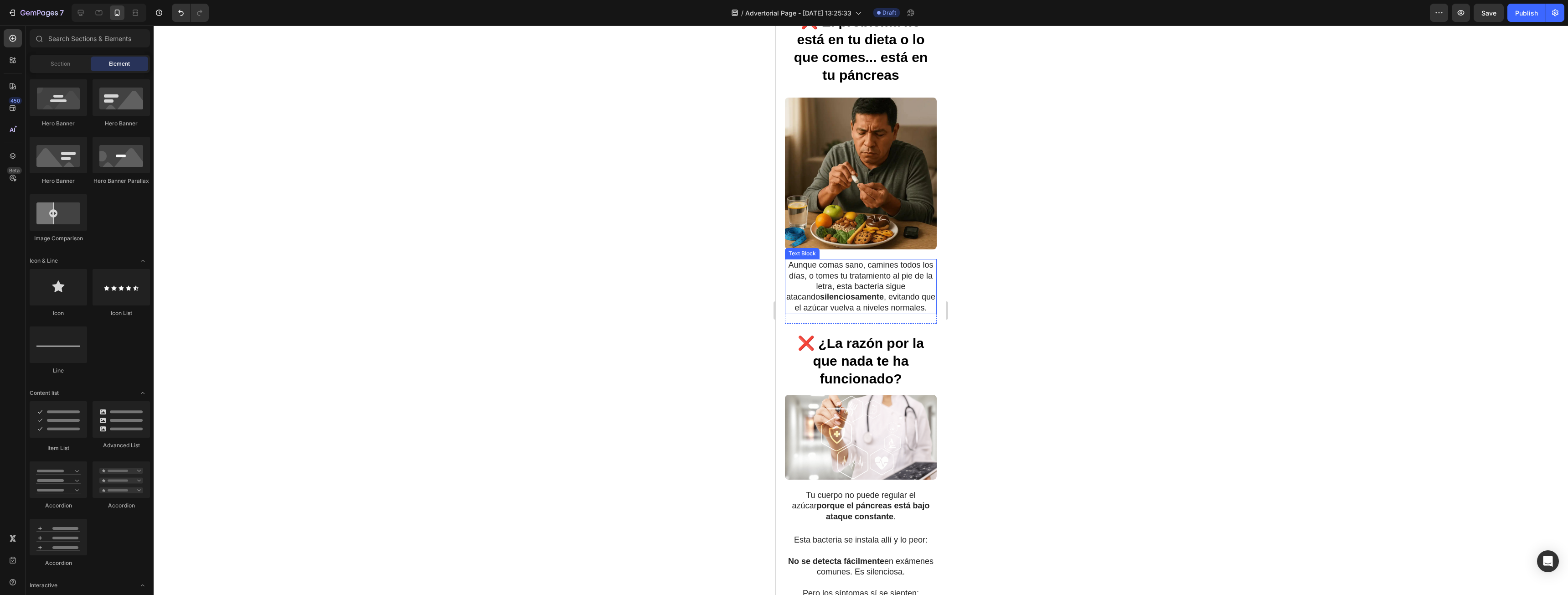
scroll to position [684, 0]
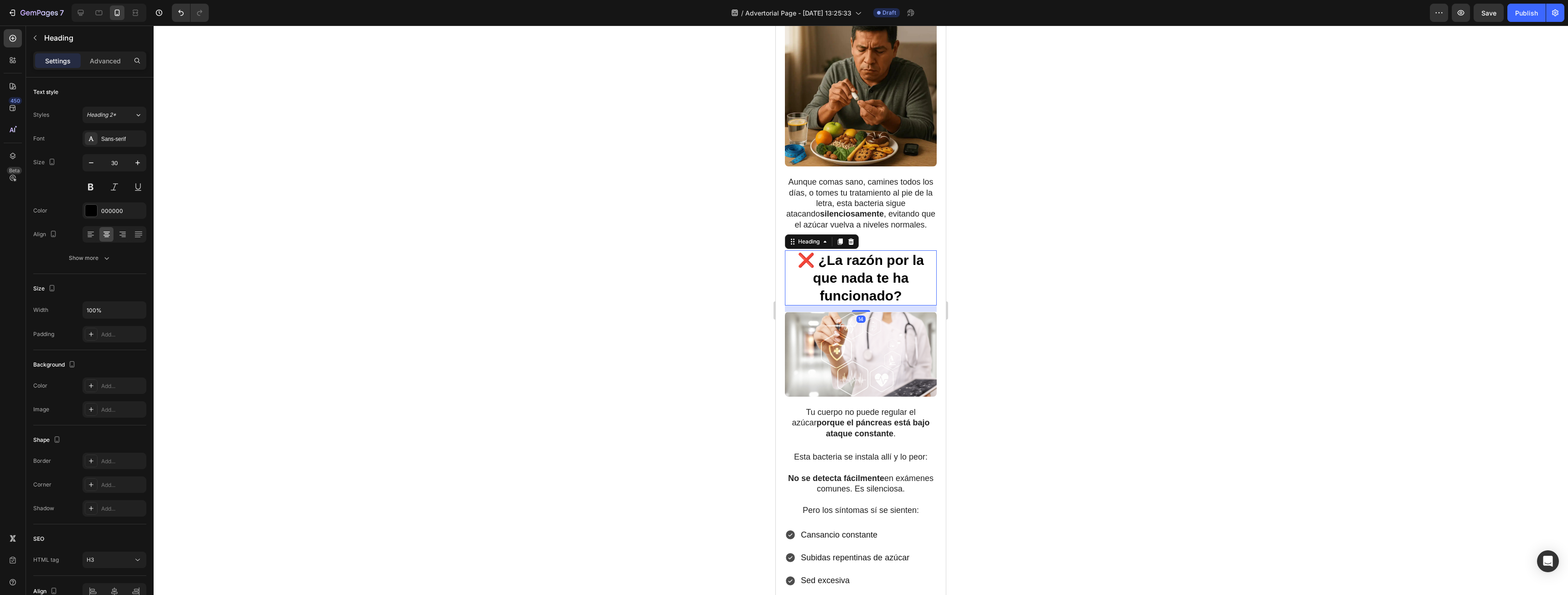
click at [900, 292] on h3 "❌ ¿La razón por la que nada te ha funcionado?" at bounding box center [860, 278] width 152 height 55
drag, startPoint x: 861, startPoint y: 315, endPoint x: 862, endPoint y: 320, distance: 5.1
click at [862, 317] on div at bounding box center [861, 315] width 18 height 2
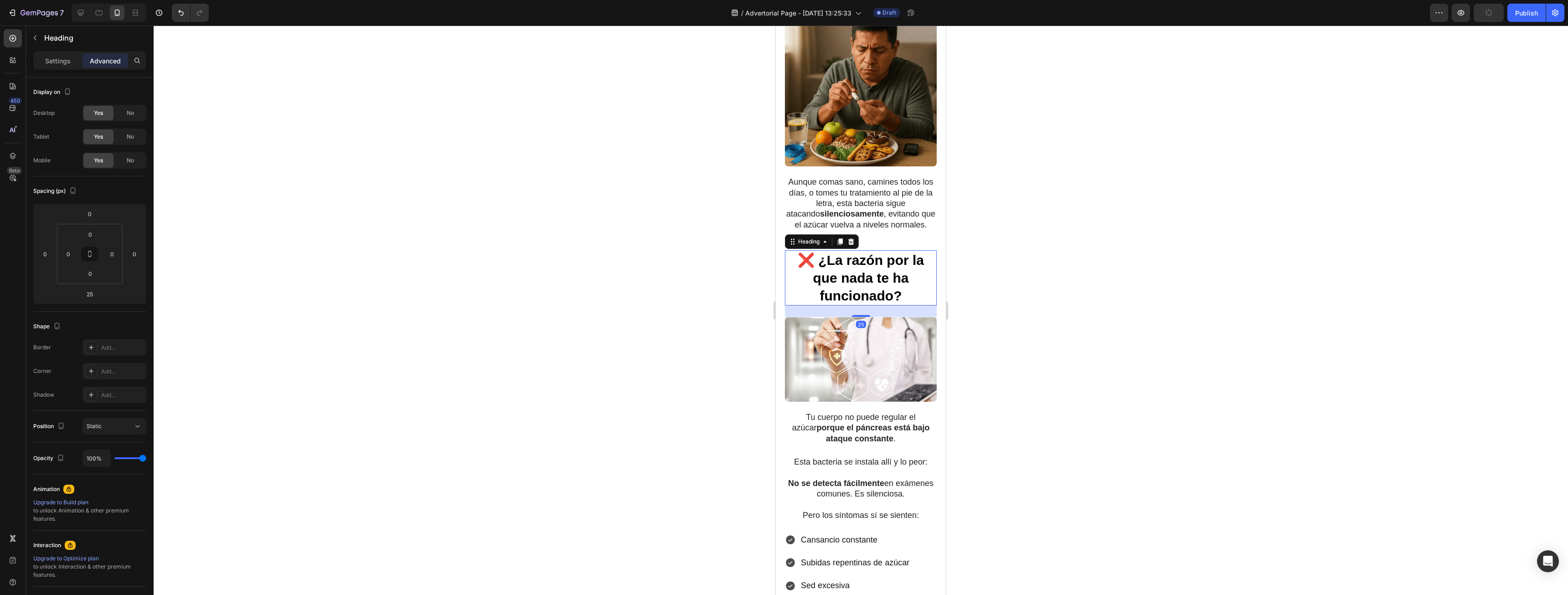
click at [1073, 306] on div at bounding box center [861, 310] width 1415 height 569
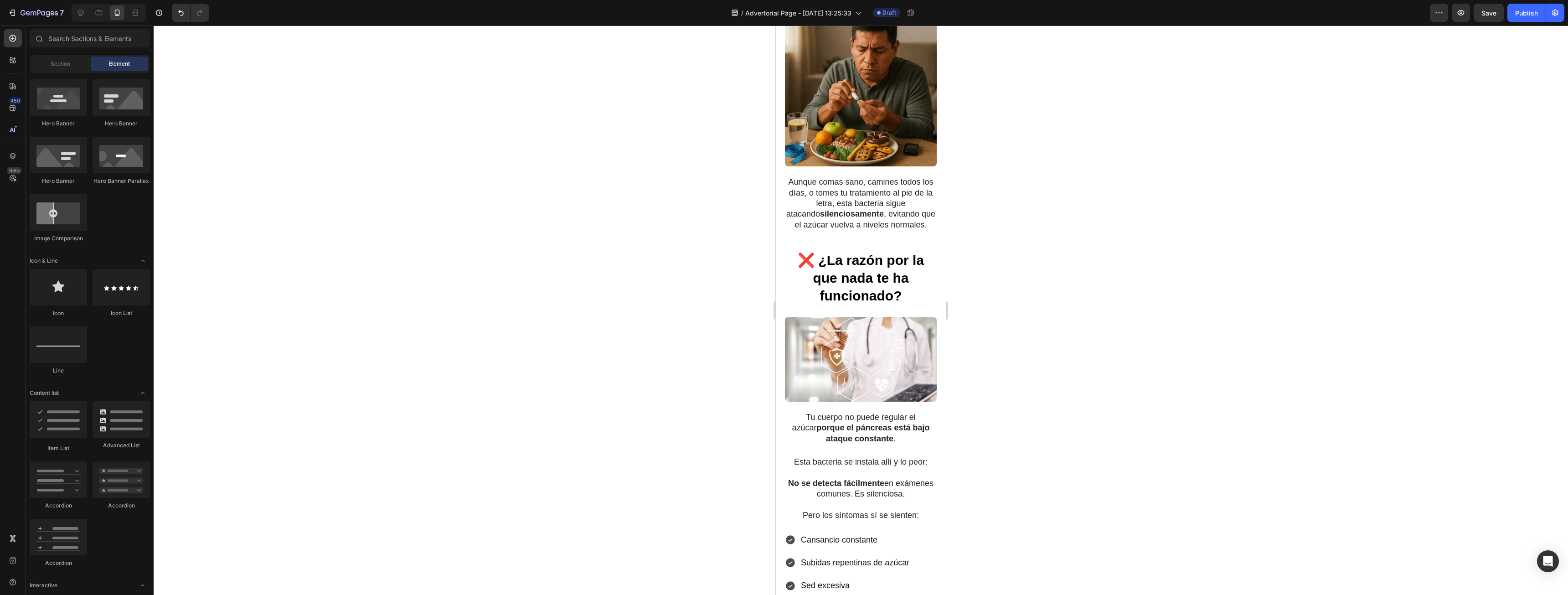
click at [1077, 306] on div at bounding box center [861, 310] width 1415 height 569
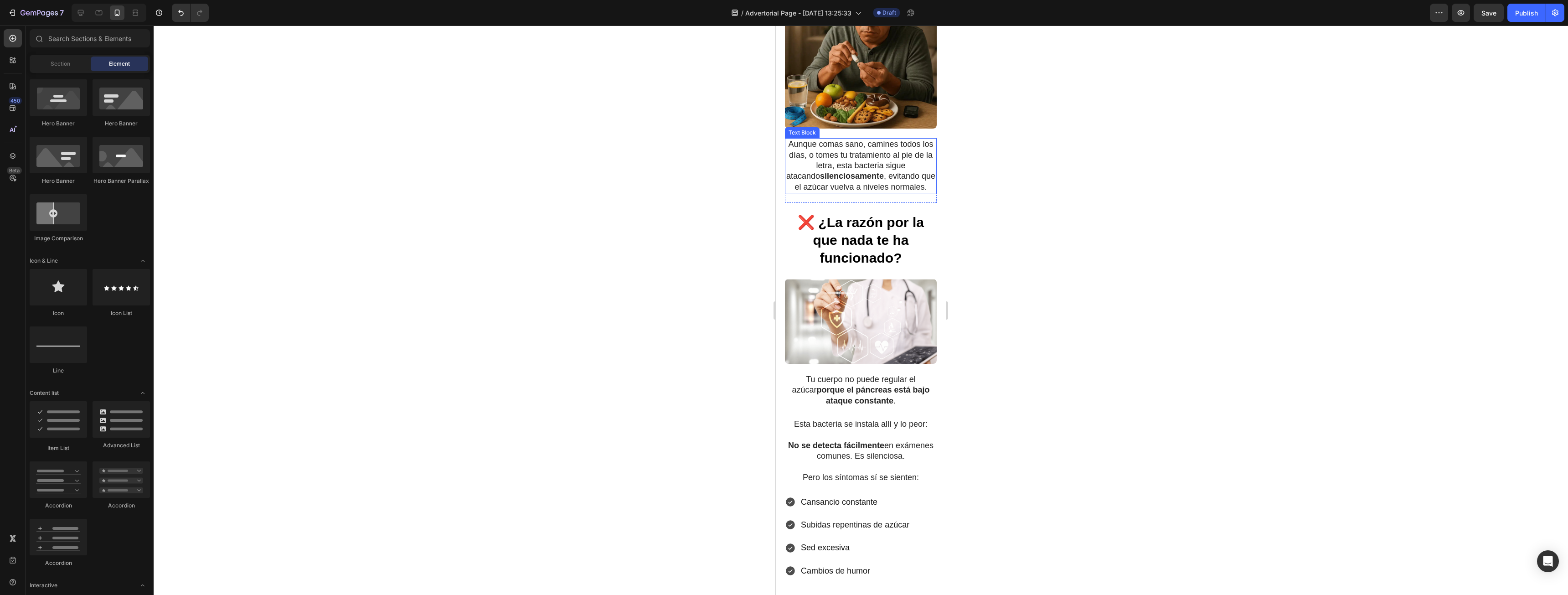
scroll to position [775, 0]
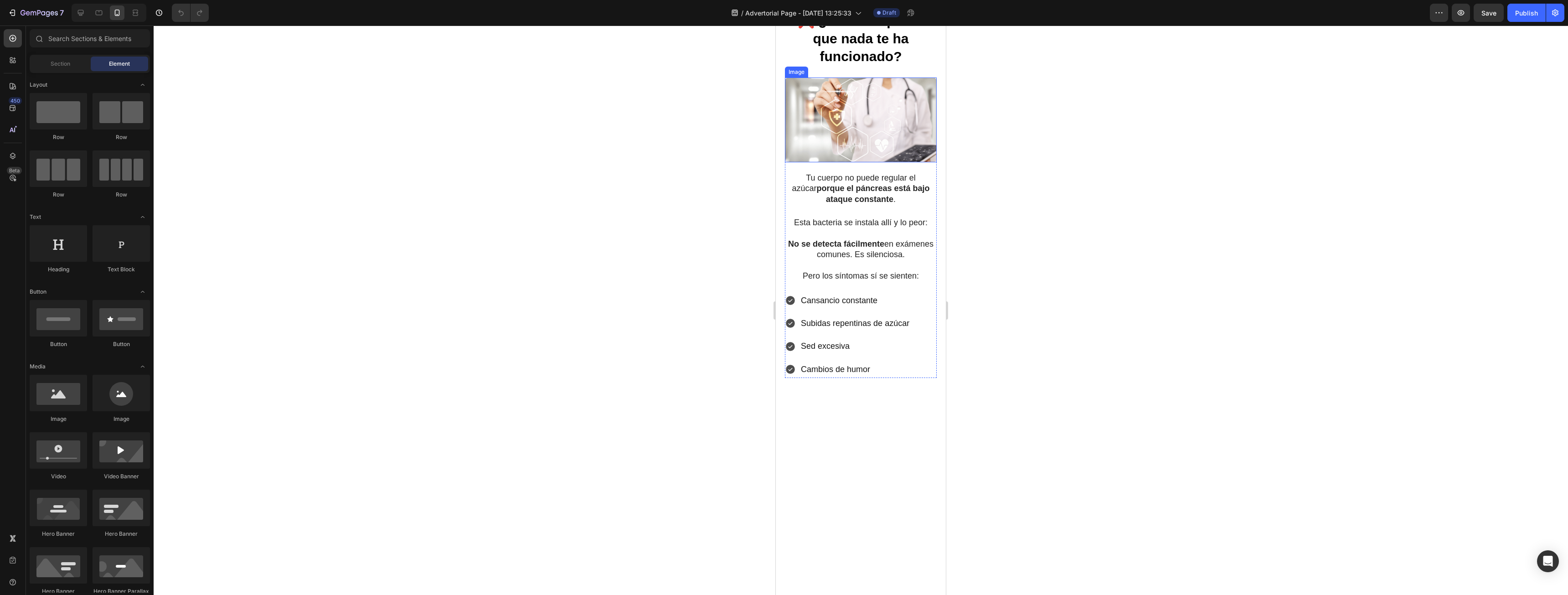
scroll to position [775, 0]
